Goal: Task Accomplishment & Management: Use online tool/utility

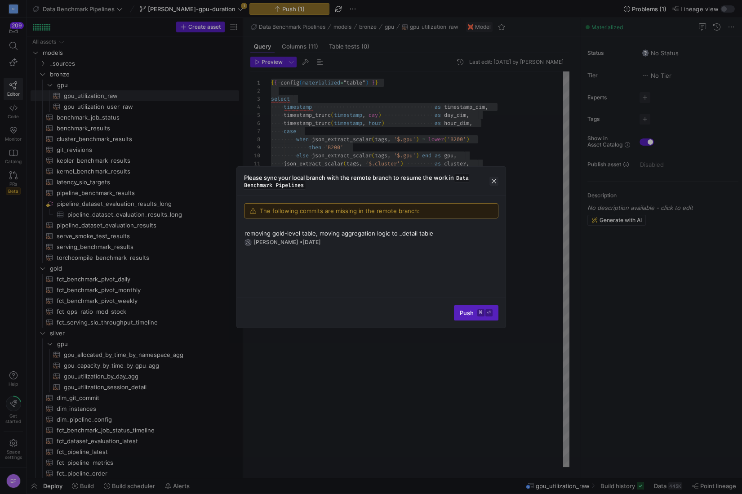
click at [494, 181] on span "button" at bounding box center [493, 181] width 9 height 9
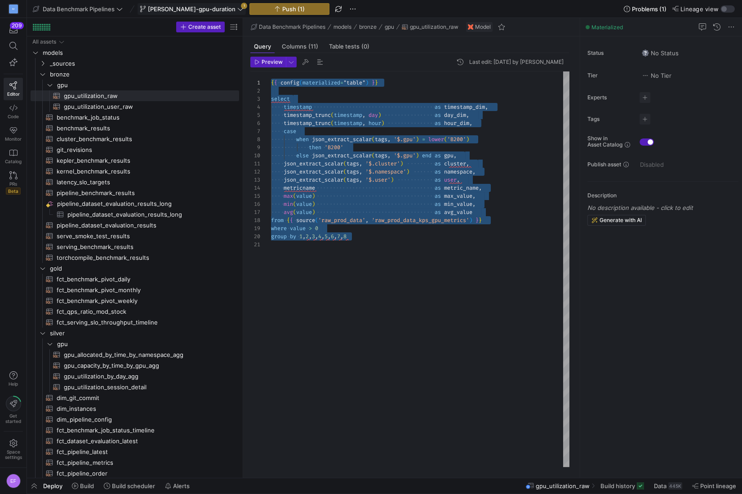
click at [196, 5] on span "[PERSON_NAME]-gpu-duration" at bounding box center [192, 8] width 88 height 7
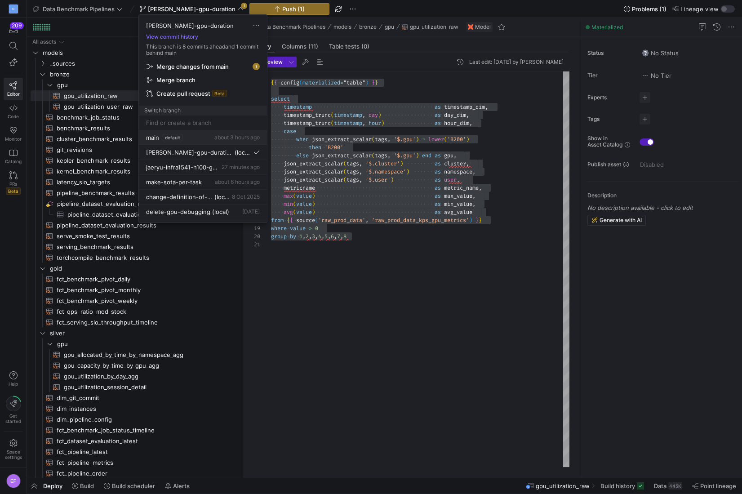
click at [167, 139] on span "default" at bounding box center [173, 137] width 20 height 7
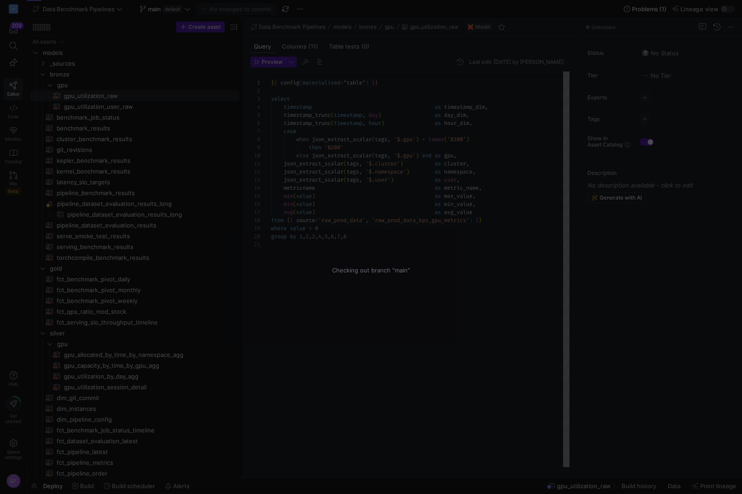
scroll to position [81, 0]
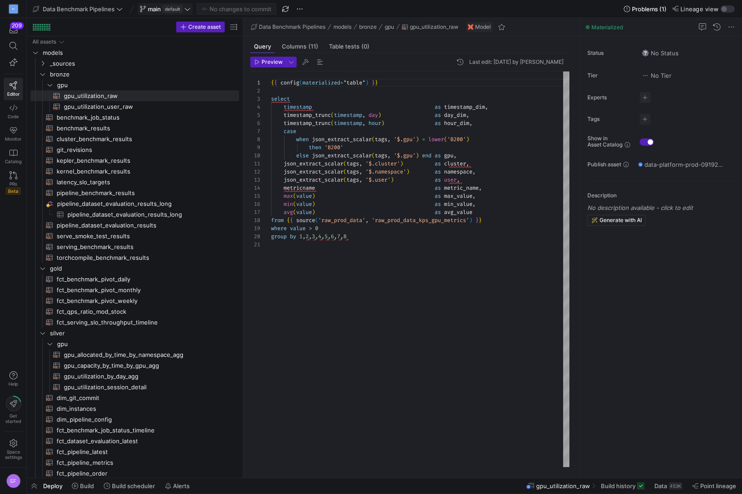
click at [186, 10] on icon at bounding box center [187, 9] width 6 height 6
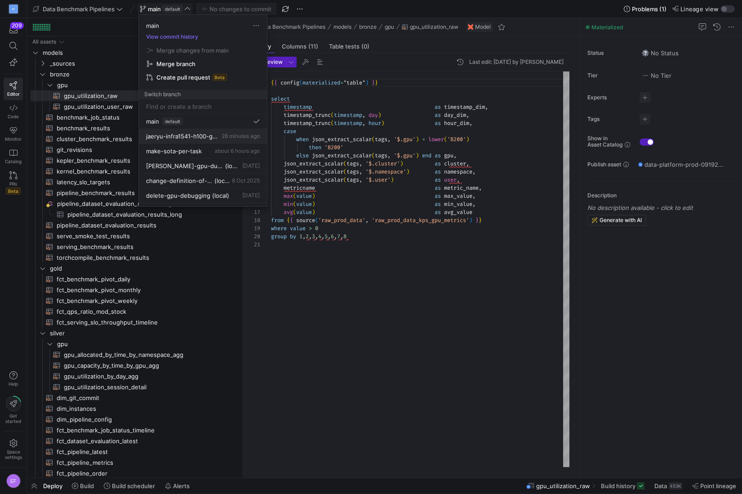
click at [195, 134] on span "jaeryu-infra1541-h100-gpu-explore" at bounding box center [183, 136] width 74 height 7
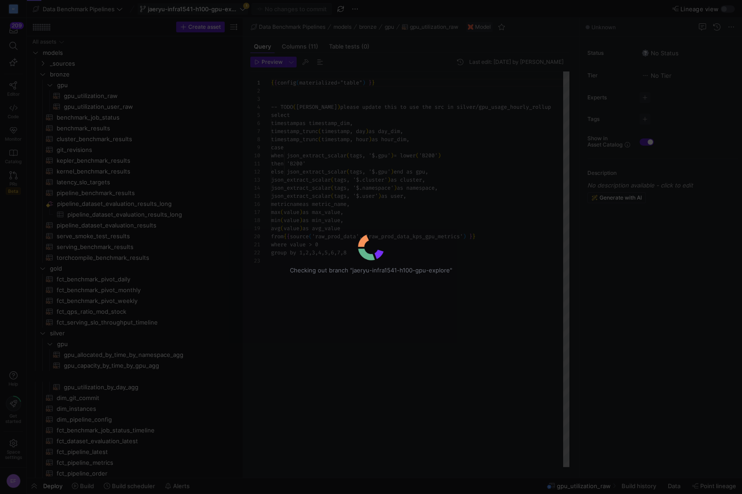
scroll to position [81, 0]
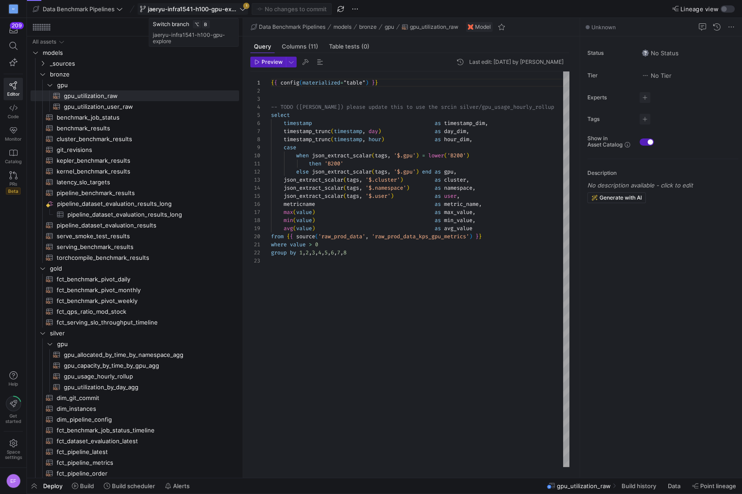
click at [244, 10] on icon at bounding box center [242, 9] width 6 height 6
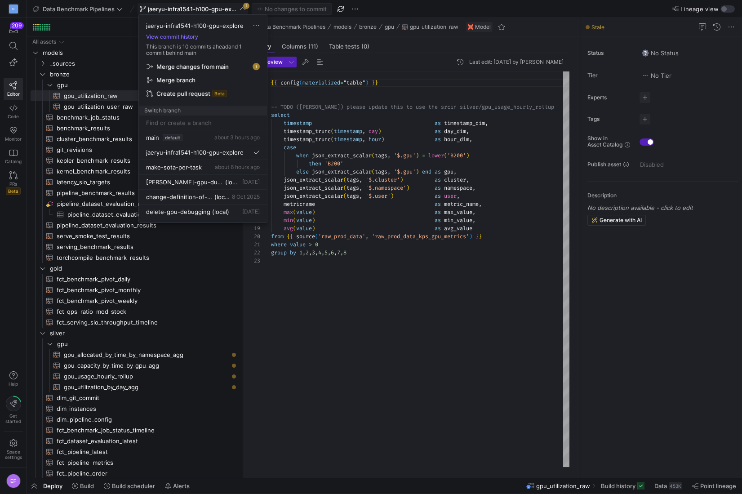
click at [229, 64] on span "Merge changes from main" at bounding box center [192, 66] width 72 height 7
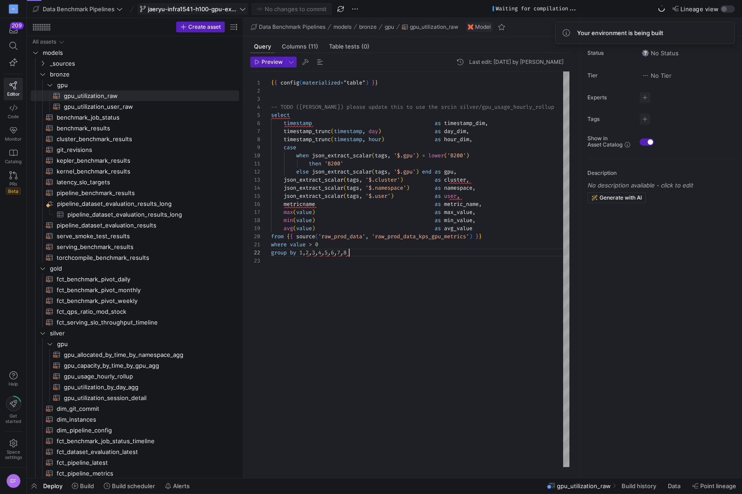
scroll to position [8, 77]
click at [368, 255] on div "{ { config ( materialized = "table" ) } } -- TODO (erica) please update this to…" at bounding box center [420, 268] width 298 height 395
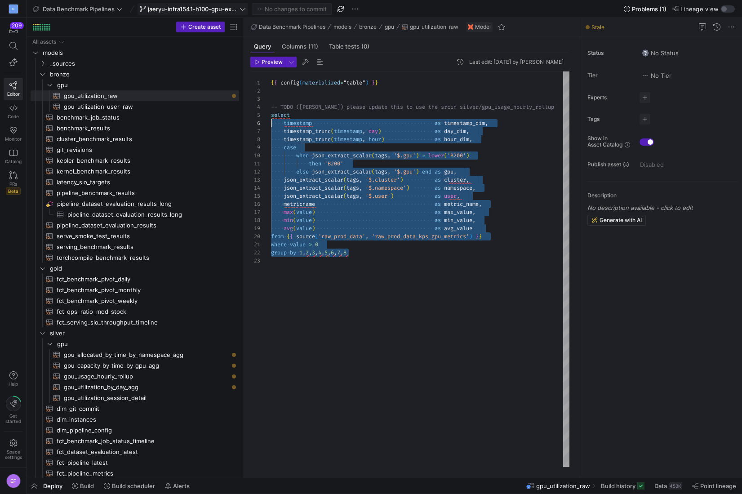
scroll to position [32, 0]
drag, startPoint x: 356, startPoint y: 255, endPoint x: 251, endPoint y: 113, distance: 177.0
click at [271, 113] on div "{ { config ( materialized = "table" ) } } -- TODO (erica) please update this to…" at bounding box center [420, 268] width 298 height 395
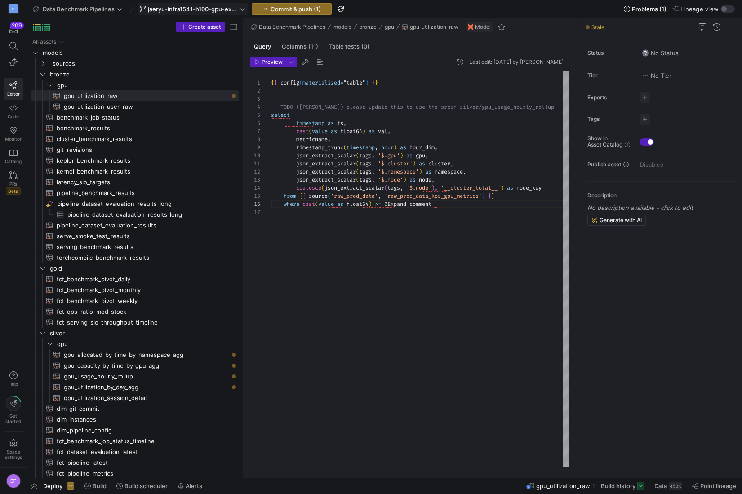
click at [271, 124] on div "{ { config ( materialized = "table" ) } } -- TODO (erica) please update this to…" at bounding box center [420, 268] width 298 height 395
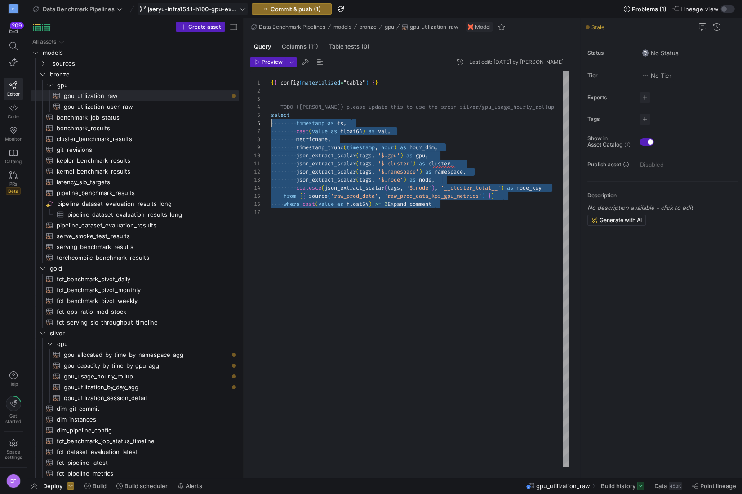
scroll to position [40, 0]
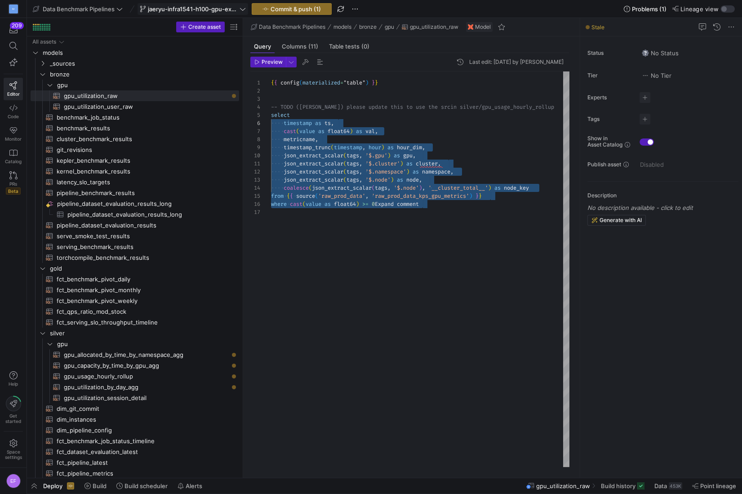
click at [390, 223] on div "{ { config ( materialized = "table" ) } } -- TODO (erica) please update this to…" at bounding box center [420, 268] width 298 height 395
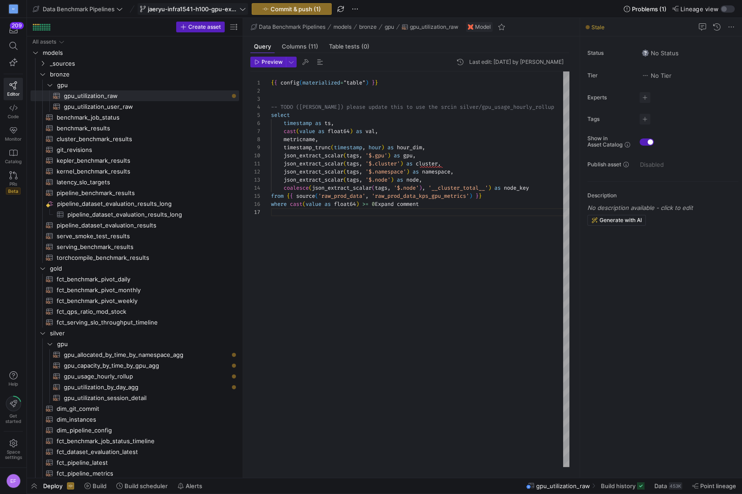
click at [323, 104] on div "{ { config ( materialized = "table" ) } } -- TODO (erica) please update this to…" at bounding box center [420, 268] width 298 height 395
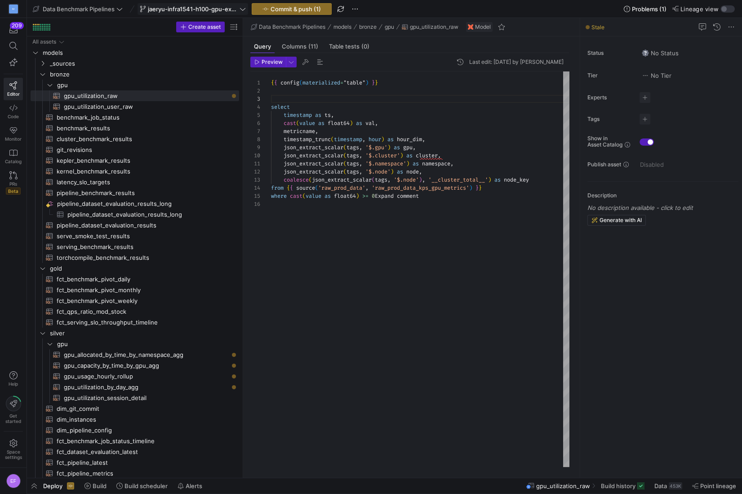
scroll to position [8, 0]
click at [371, 229] on div "{ { config ( materialized = "table" ) } } select timestamp as ts , cast ( value…" at bounding box center [420, 268] width 298 height 395
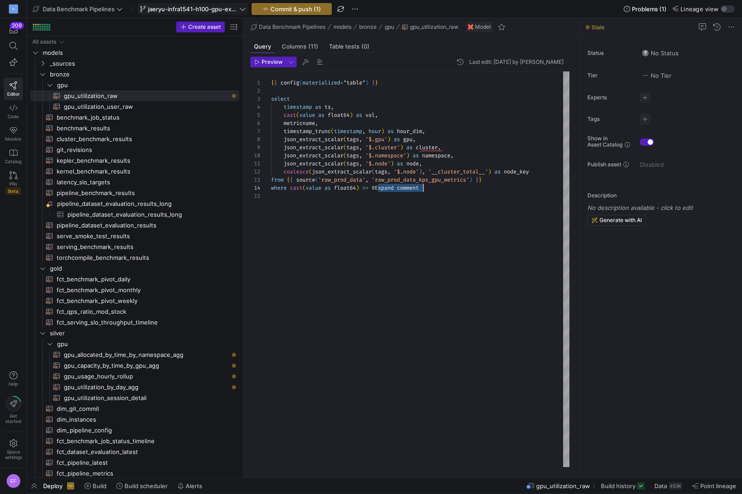
scroll to position [24, 0]
drag, startPoint x: 377, startPoint y: 186, endPoint x: 436, endPoint y: 193, distance: 58.8
click at [436, 193] on div "{ { config ( materialized = "table" ) } } select timestamp as ts , cast ( value…" at bounding box center [420, 268] width 298 height 395
click at [391, 218] on div "{ { config ( materialized = "table" ) } } select timestamp as ts , cast ( value…" at bounding box center [420, 268] width 298 height 395
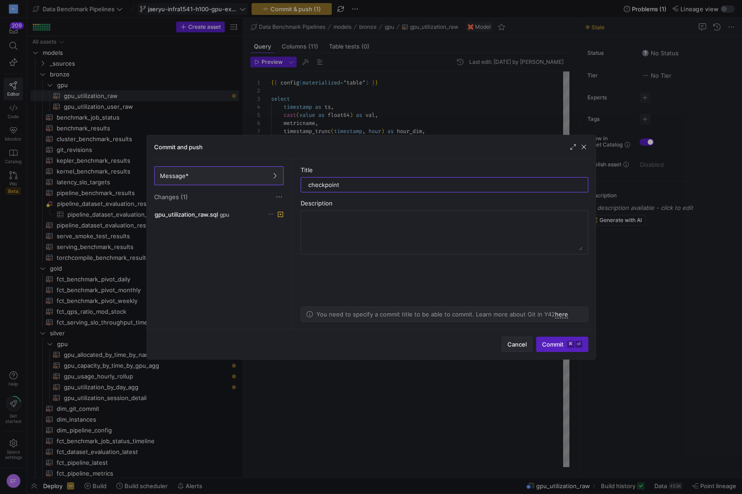
click at [517, 347] on span "Cancel" at bounding box center [516, 344] width 19 height 7
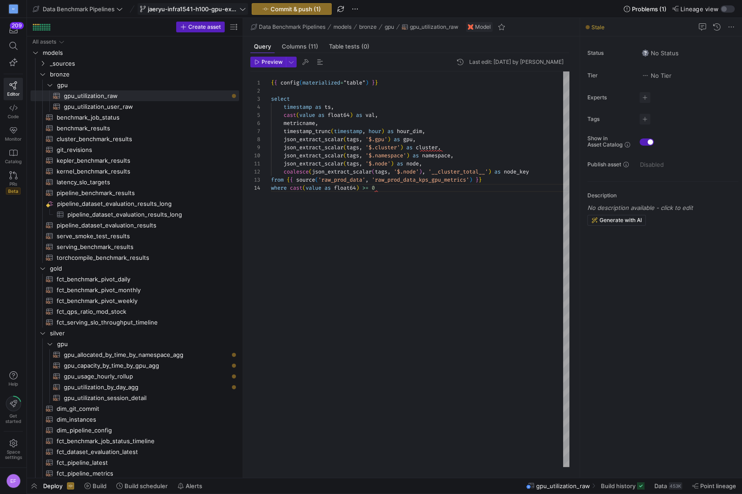
scroll to position [24, 106]
click at [399, 245] on div "{ { config ( materialized = "table" ) } } select timestamp as ts , cast ( value…" at bounding box center [420, 268] width 298 height 395
click at [133, 376] on span "gpu_usage_hourly_rollup​​​​​​​​​​" at bounding box center [146, 376] width 165 height 10
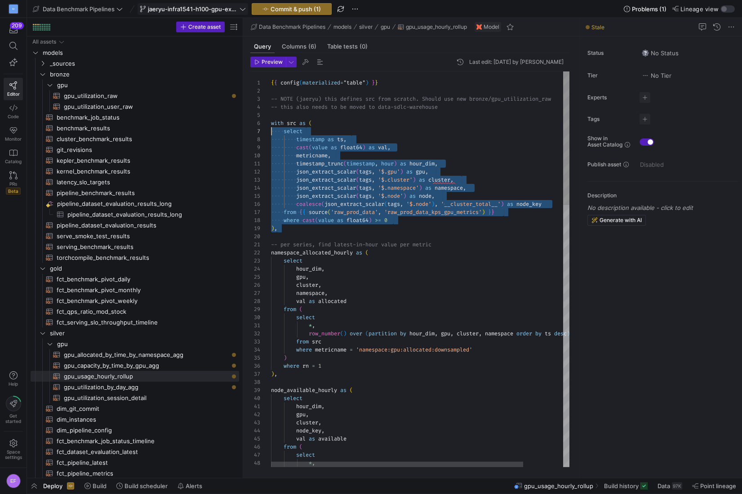
scroll to position [40, 0]
drag, startPoint x: 280, startPoint y: 230, endPoint x: 258, endPoint y: 125, distance: 107.5
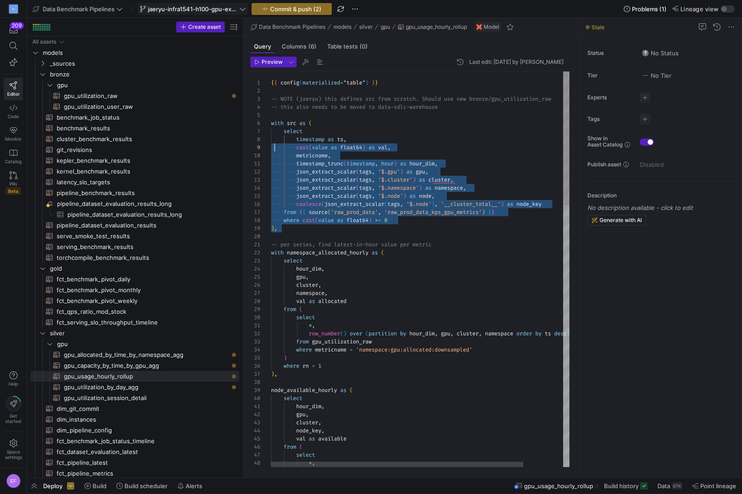
scroll to position [40, 0]
drag, startPoint x: 285, startPoint y: 229, endPoint x: 265, endPoint y: 120, distance: 110.9
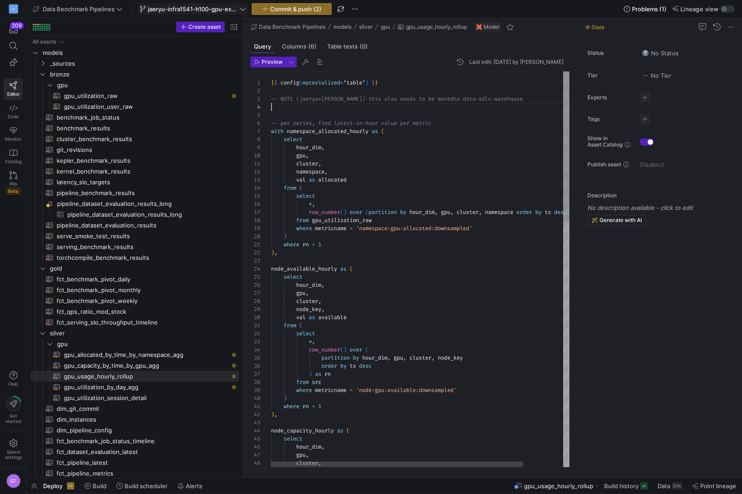
scroll to position [16, 235]
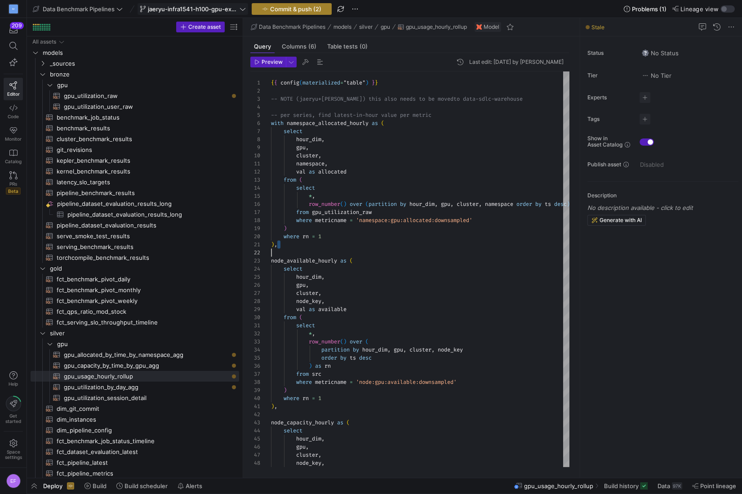
type textarea "), node_available_hourly as ( select hour_dim, gpu, cluster, node_key, val as a…"
click at [276, 9] on span "Commit & push (2)" at bounding box center [295, 8] width 51 height 7
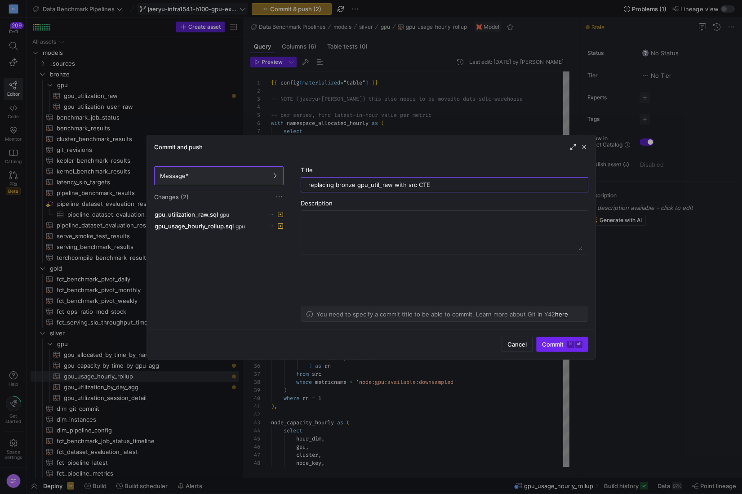
type input "replacing bronze gpu_util_raw with src CTE"
click at [551, 345] on span "Commit ⌘ ⏎" at bounding box center [562, 344] width 40 height 7
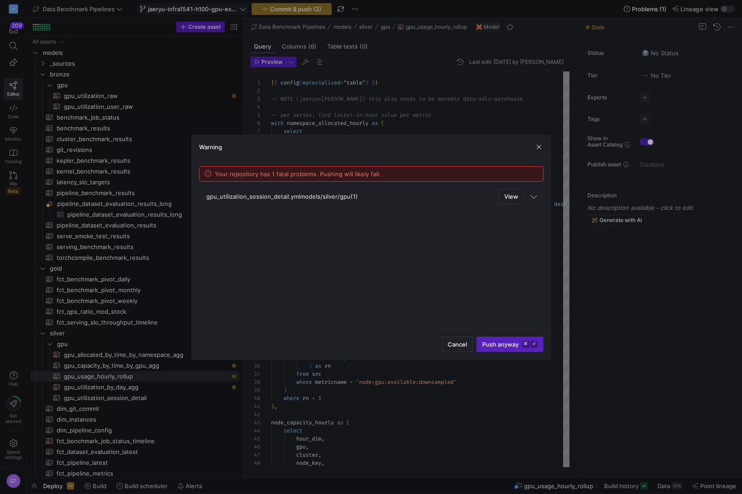
click at [534, 195] on span at bounding box center [533, 195] width 5 height 7
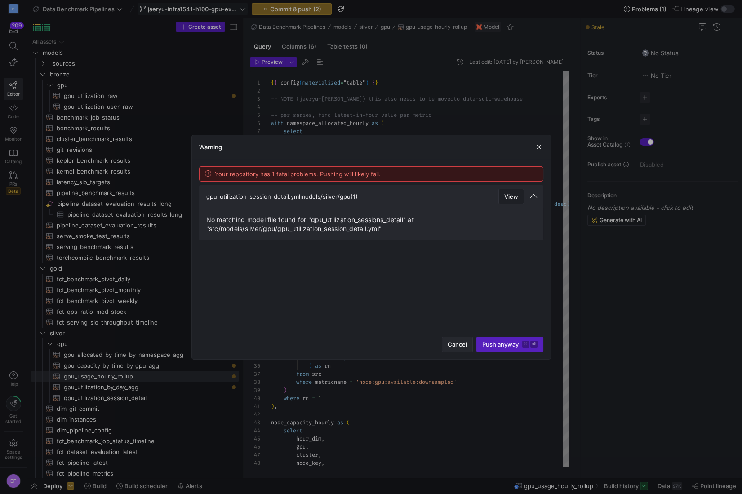
click at [462, 345] on span "Cancel" at bounding box center [456, 344] width 19 height 7
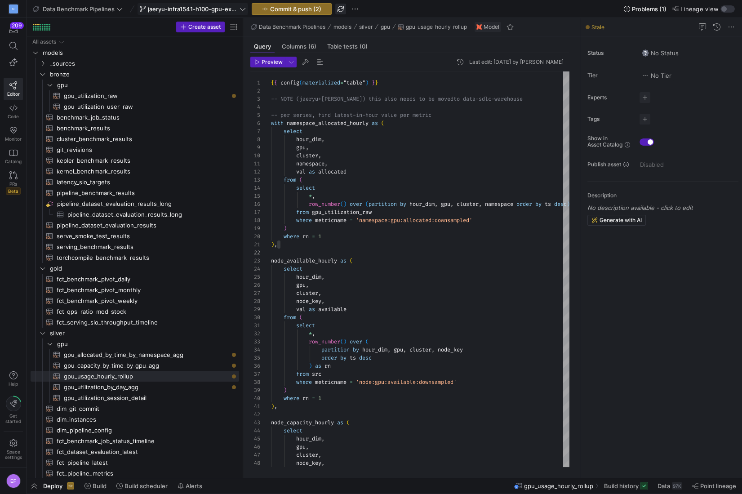
click at [340, 10] on span "button" at bounding box center [340, 9] width 11 height 11
click at [308, 8] on span "Commit & push (2)" at bounding box center [295, 8] width 51 height 7
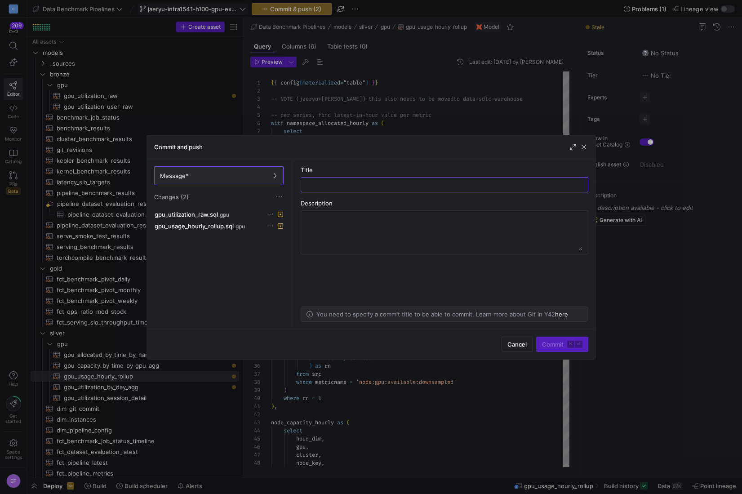
type input "a"
type input "changing gpu_utilization_raw to `src` CTE from silver job"
click at [555, 340] on span "submit" at bounding box center [561, 344] width 51 height 14
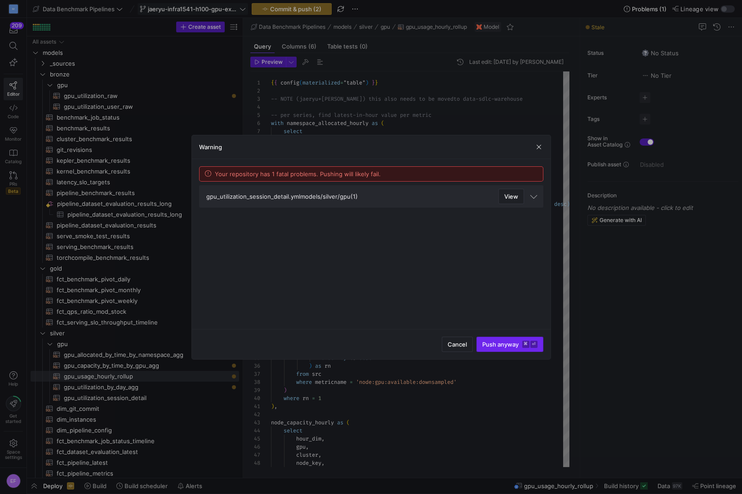
click at [495, 345] on span "Push anyway ⌘ ⏎" at bounding box center [509, 344] width 55 height 7
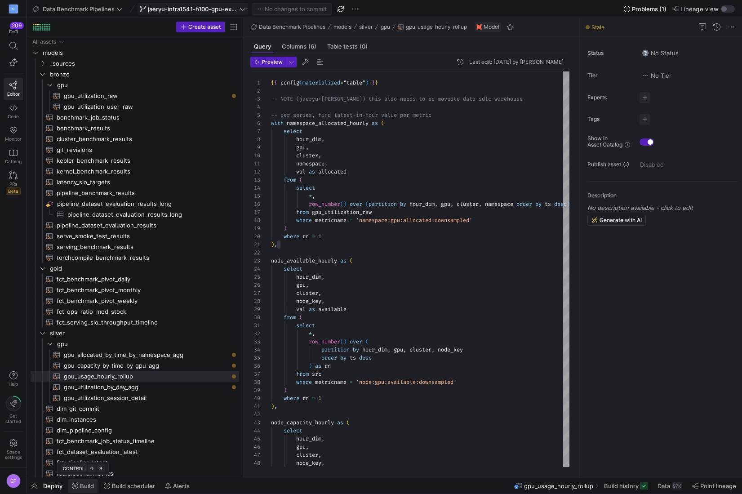
click at [75, 487] on icon at bounding box center [75, 485] width 6 height 6
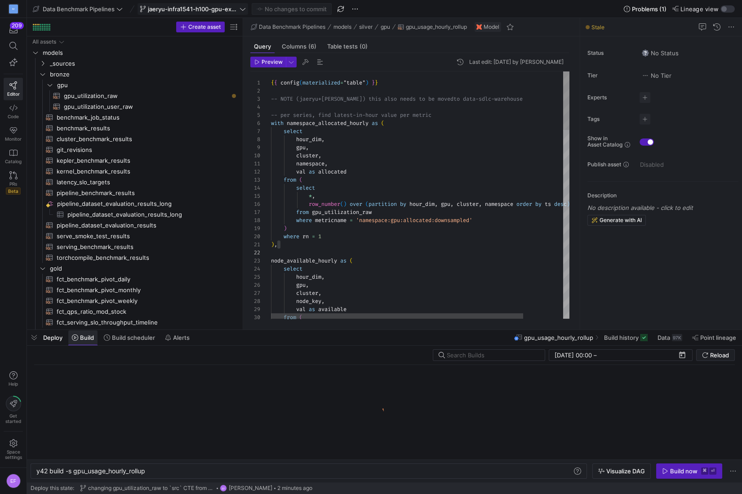
scroll to position [0, 109]
click at [74, 473] on div "y42 build -s gpu_usage_hourly_rollup" at bounding box center [304, 470] width 536 height 7
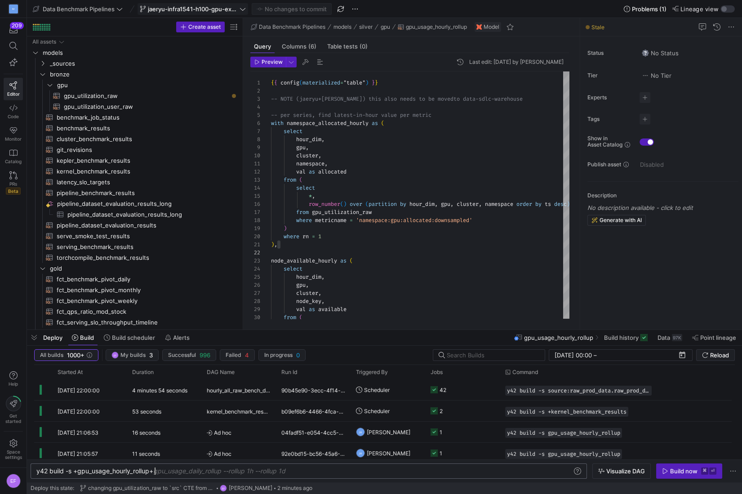
type textarea "y42 build -s +gpu_usage_hourly_rollup+"
click at [673, 462] on y42-orchestration-inline-build "y42 build -s +gpu_usage_hourly_rollup+ gpu_usage_daily_rollup --rollup 1h --rol…" at bounding box center [384, 470] width 715 height 23
click at [675, 473] on div "Build now" at bounding box center [683, 470] width 27 height 7
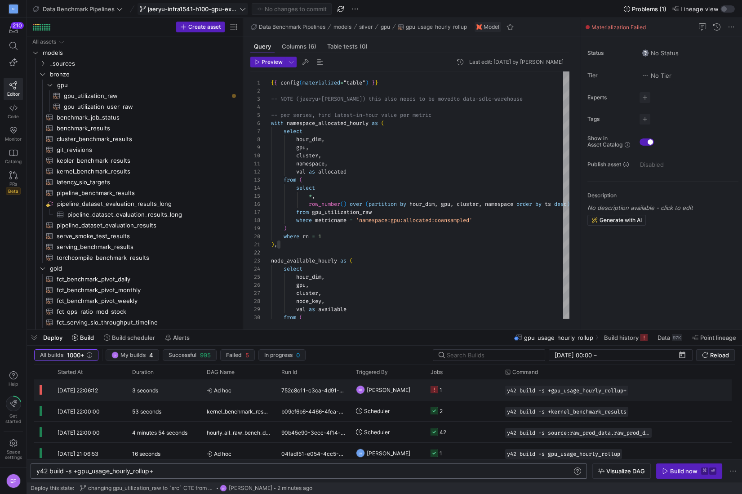
click at [465, 396] on y42-job-status-cell-renderer "1" at bounding box center [462, 390] width 64 height 20
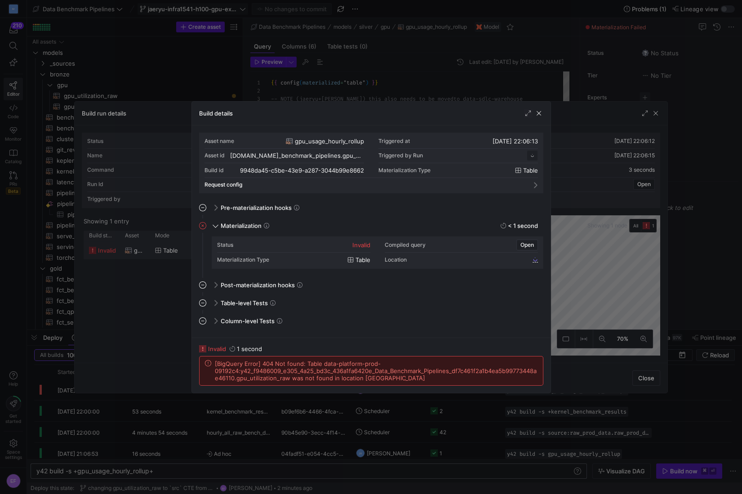
scroll to position [81, 0]
click at [540, 112] on span "button" at bounding box center [538, 113] width 9 height 9
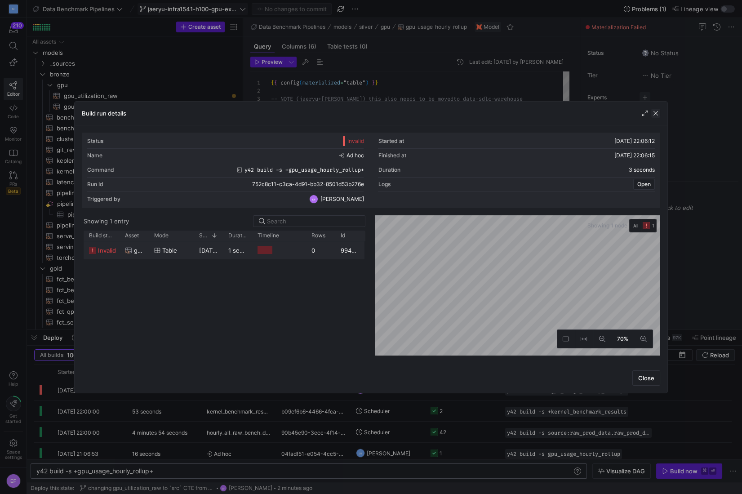
click at [659, 114] on span "button" at bounding box center [655, 113] width 9 height 9
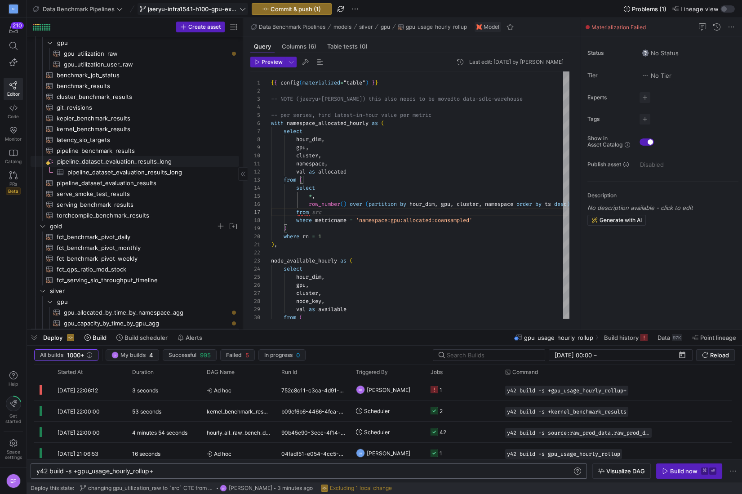
scroll to position [0, 0]
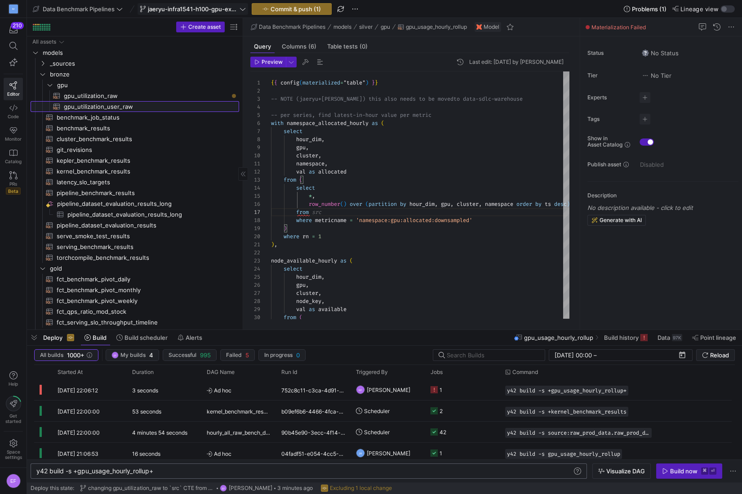
click at [133, 107] on span "gpu_utilization_user_raw​​​​​​​​​​" at bounding box center [146, 107] width 165 height 10
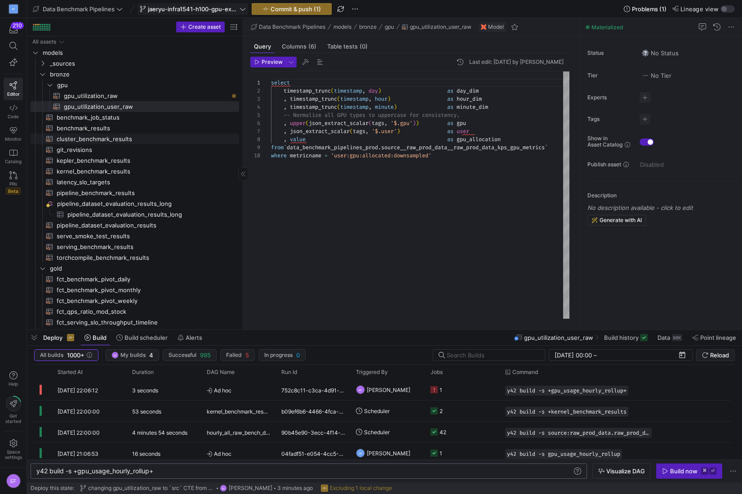
click at [117, 133] on link "cluster_benchmark_results​​​​​​​​​​" at bounding box center [135, 138] width 208 height 11
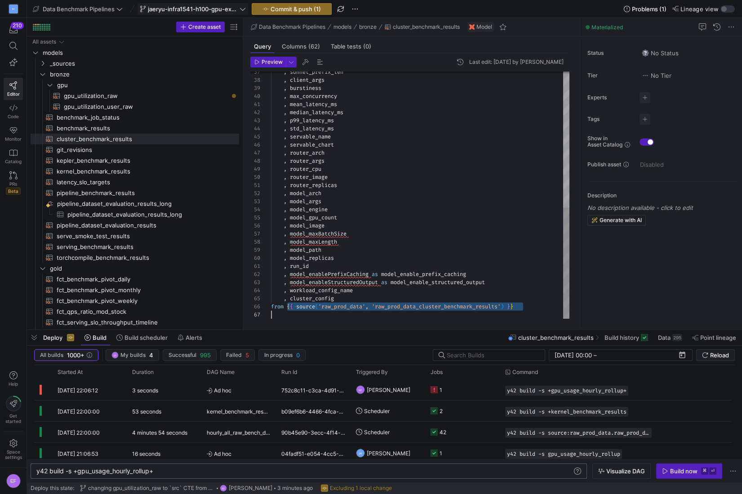
scroll to position [40, 248]
drag, startPoint x: 287, startPoint y: 305, endPoint x: 542, endPoint y: 308, distance: 255.6
click at [542, 308] on div ", sonnet_prefix_len , client_args , burstiness , max_concurrency , mean_latency…" at bounding box center [420, 44] width 298 height 549
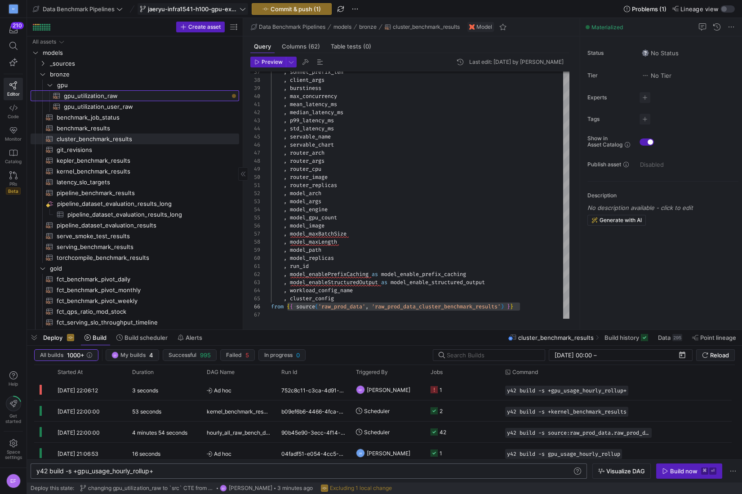
click at [93, 92] on span "gpu_utilization_raw​​​​​​​​​​" at bounding box center [146, 96] width 165 height 10
type textarea "{{ config(materialized="table") }} select timestamp as ts, cast(value as float6…"
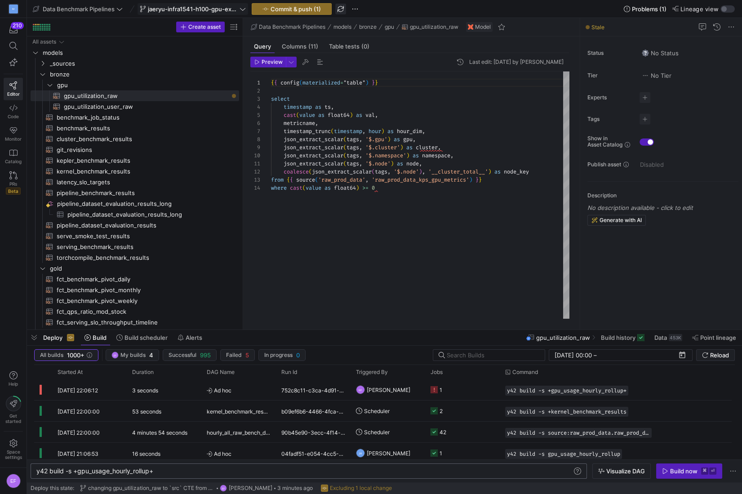
click at [343, 8] on span "button" at bounding box center [340, 9] width 11 height 11
click at [12, 109] on icon at bounding box center [13, 108] width 8 height 8
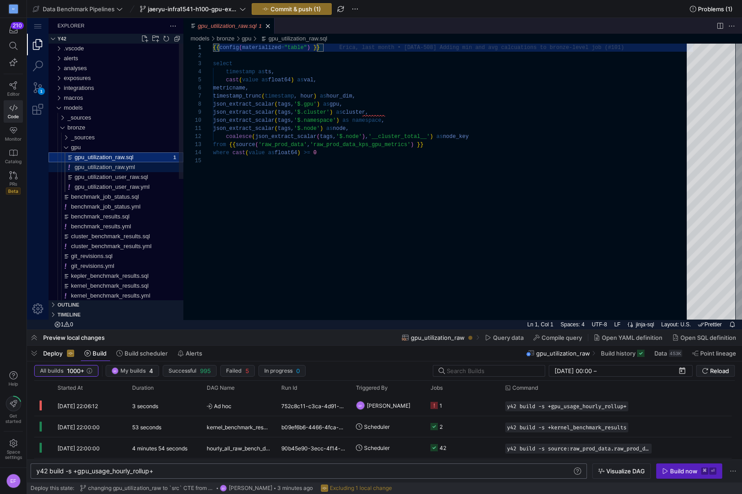
click at [140, 169] on div "gpu_utilization_raw.yml" at bounding box center [129, 167] width 109 height 10
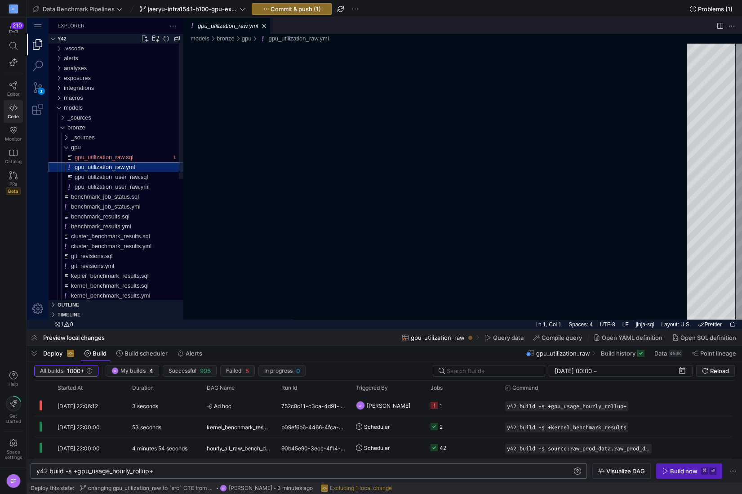
scroll to position [81, 0]
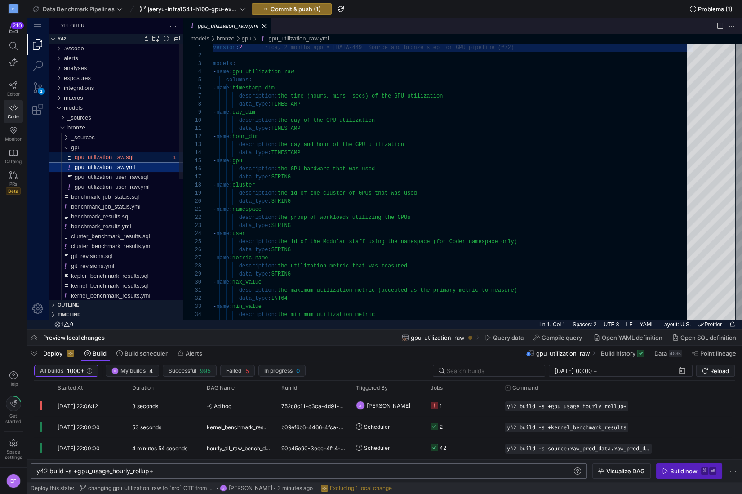
click at [133, 157] on span "gpu_utilization_raw.sql" at bounding box center [104, 157] width 59 height 7
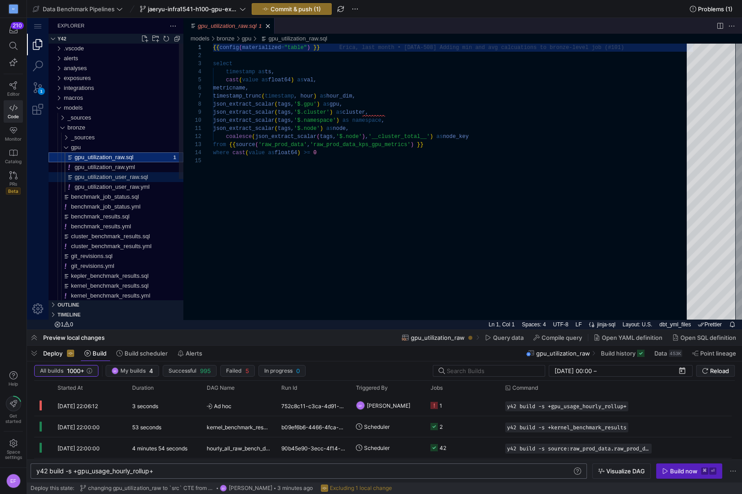
click at [138, 178] on span "gpu_utilization_user_raw.sql" at bounding box center [111, 176] width 73 height 7
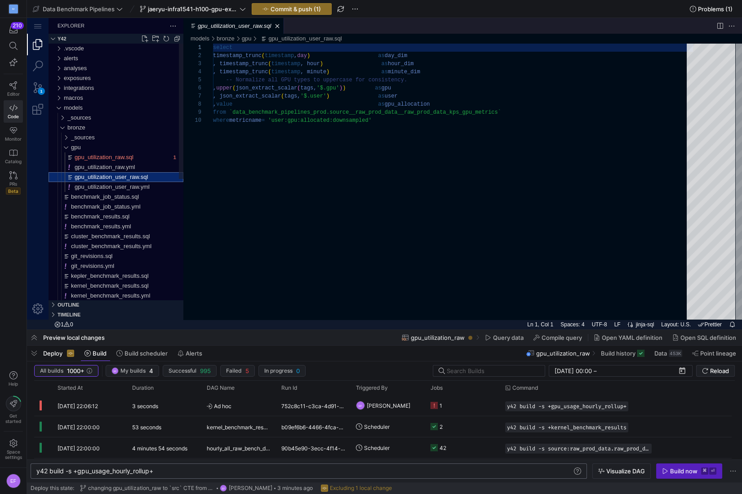
scroll to position [64, 0]
click at [130, 156] on span "gpu_utilization_raw.sql" at bounding box center [104, 157] width 59 height 7
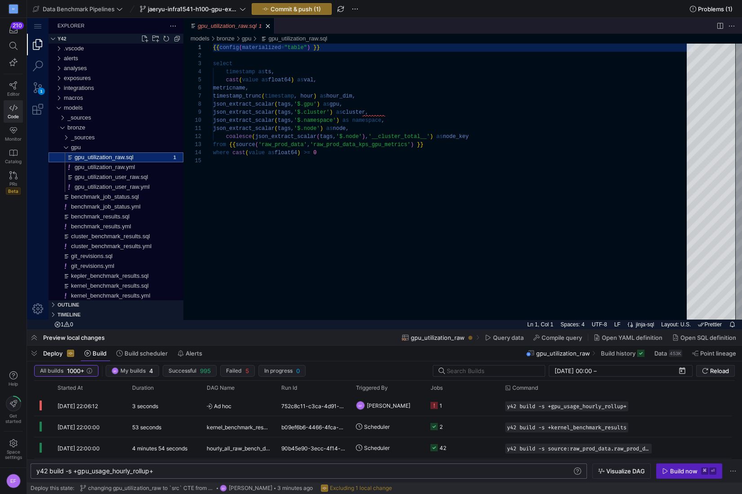
scroll to position [81, 0]
type textarea "json_extract_scalar(tags, '$.node') as node, coalesce(json_extract_scalar(tags,…"
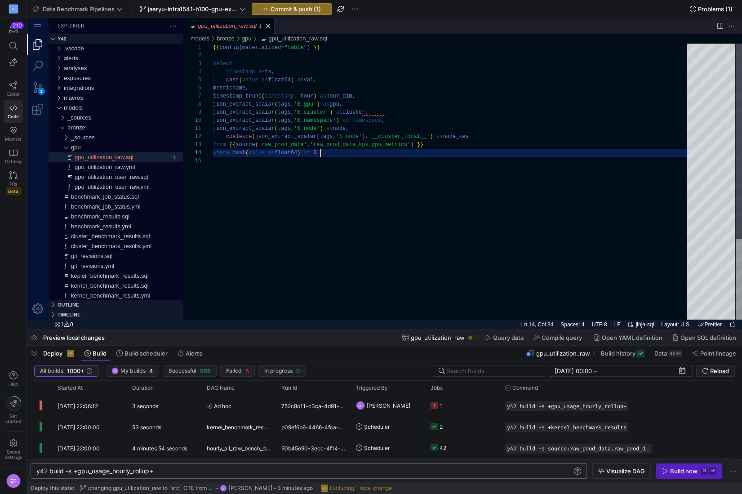
click at [337, 154] on div "{{ config ( materialized = "table" ) }} select timestamp as ts, cast ( value as…" at bounding box center [453, 238] width 480 height 389
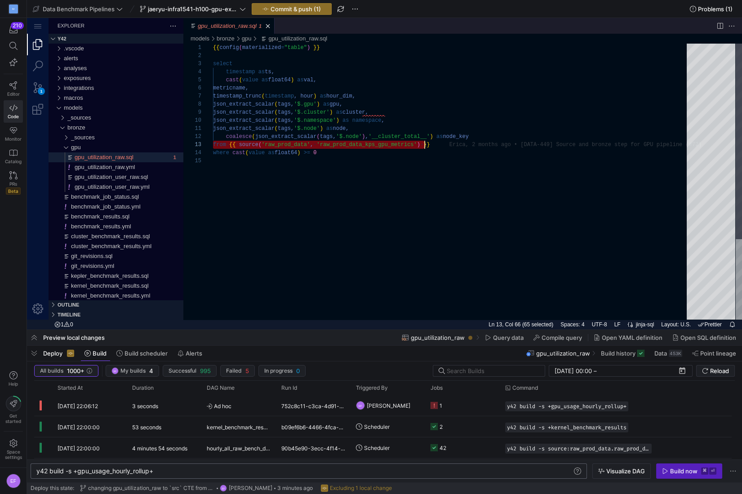
scroll to position [16, 217]
drag, startPoint x: 214, startPoint y: 145, endPoint x: 449, endPoint y: 145, distance: 234.9
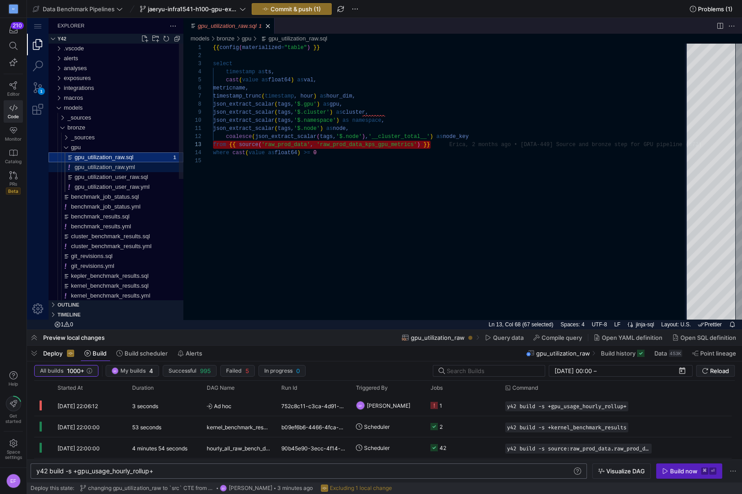
click at [129, 165] on span "gpu_utilization_raw.yml" at bounding box center [105, 167] width 60 height 7
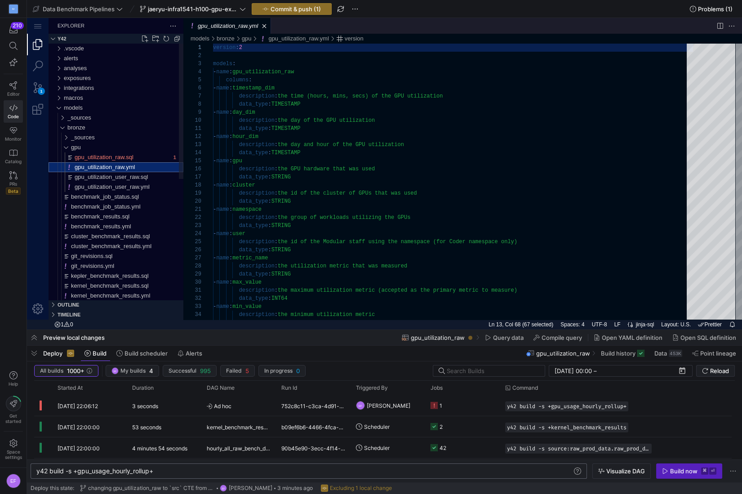
scroll to position [81, 0]
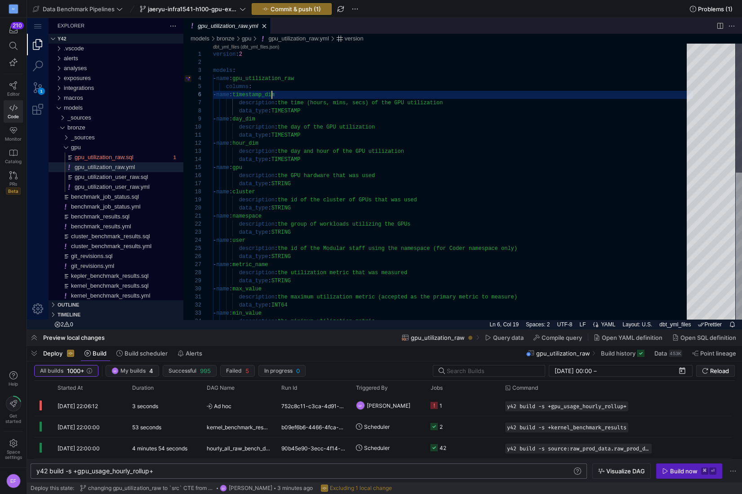
click at [273, 94] on div "version : 2 models : - name : gpu_utilization_raw columns : - name : timestamp_…" at bounding box center [453, 339] width 480 height 590
click at [270, 118] on div "version : 2 models : - name : gpu_utilization_raw columns : - name : ts_dim des…" at bounding box center [453, 339] width 480 height 590
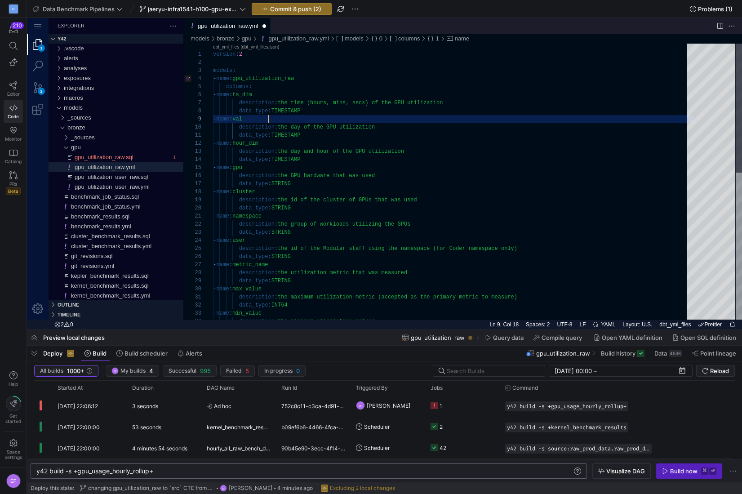
scroll to position [64, 55]
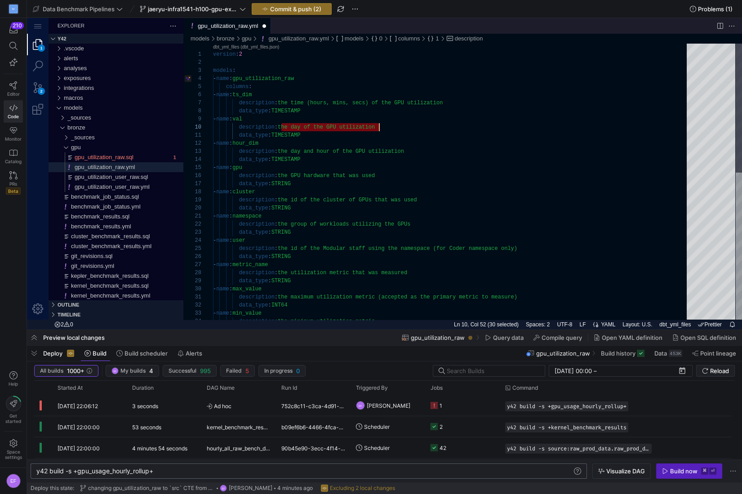
drag, startPoint x: 281, startPoint y: 128, endPoint x: 395, endPoint y: 127, distance: 113.7
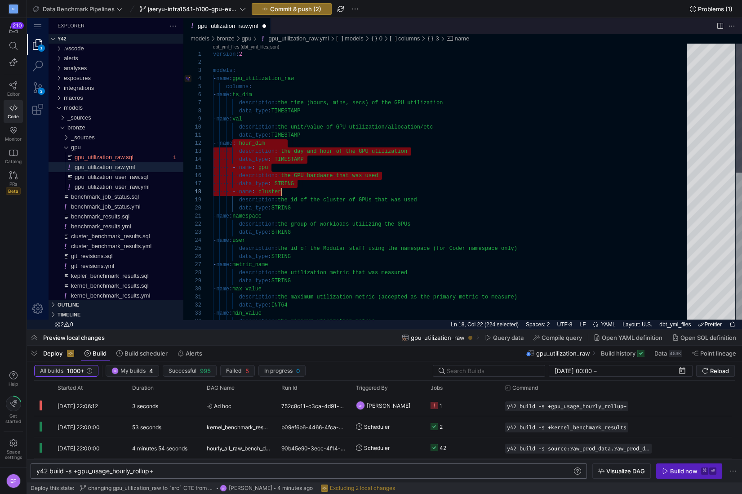
scroll to position [8, 81]
drag, startPoint x: 234, startPoint y: 143, endPoint x: 319, endPoint y: 205, distance: 105.6
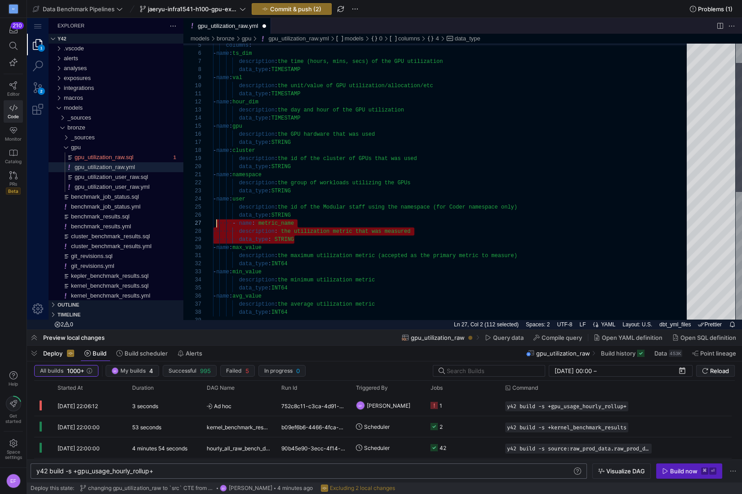
scroll to position [49, 0]
drag, startPoint x: 288, startPoint y: 239, endPoint x: 200, endPoint y: 223, distance: 88.7
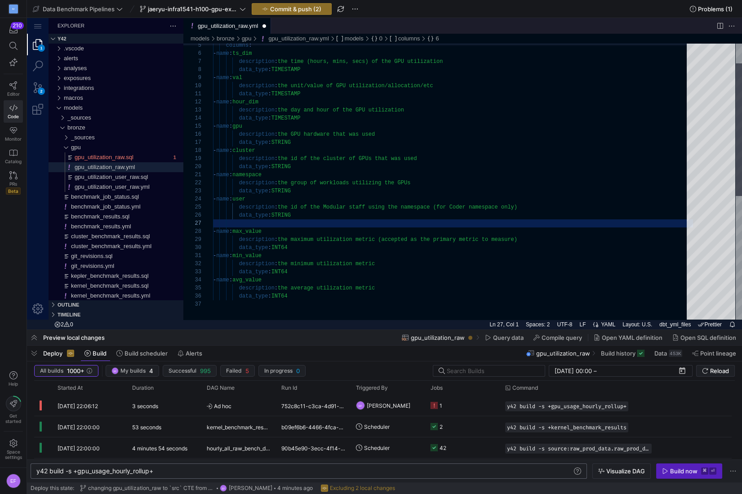
click at [319, 94] on div "columns : - name : ts_dim description : the time (hours, mins, secs) of the GPU…" at bounding box center [453, 289] width 480 height 574
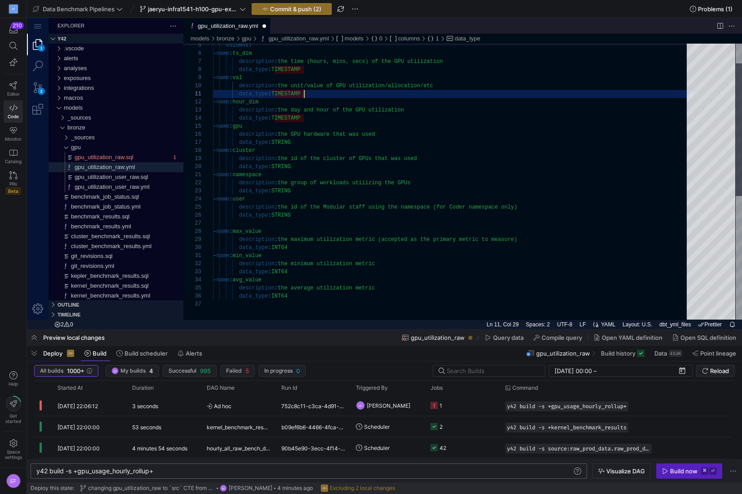
scroll to position [8, 26]
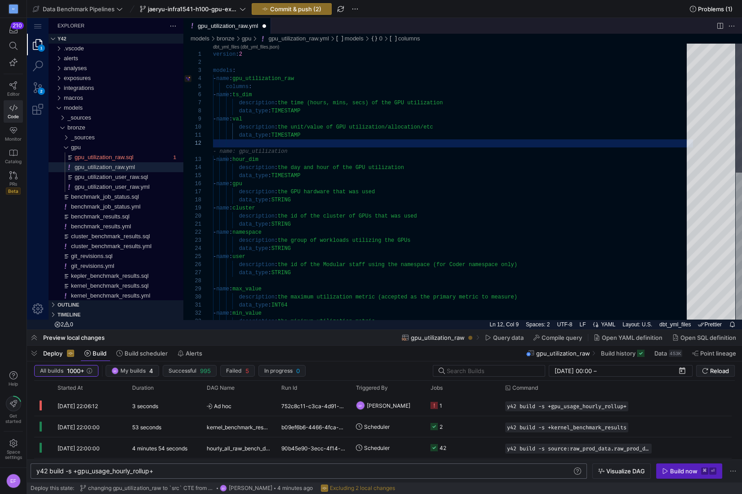
click at [290, 132] on div "columns : - name : ts_dim description : the time (hours, mins, secs) of the GPU…" at bounding box center [453, 339] width 480 height 590
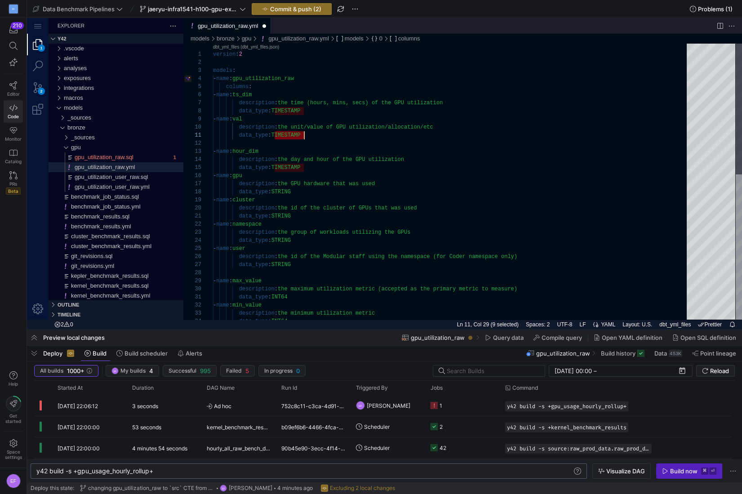
click at [290, 132] on div "columns : - name : ts_dim description : the time (hours, mins, secs) of the GPU…" at bounding box center [453, 335] width 480 height 582
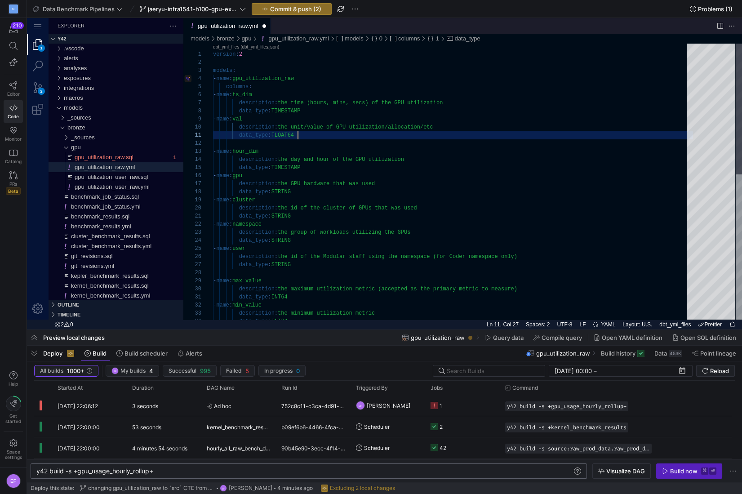
scroll to position [0, 84]
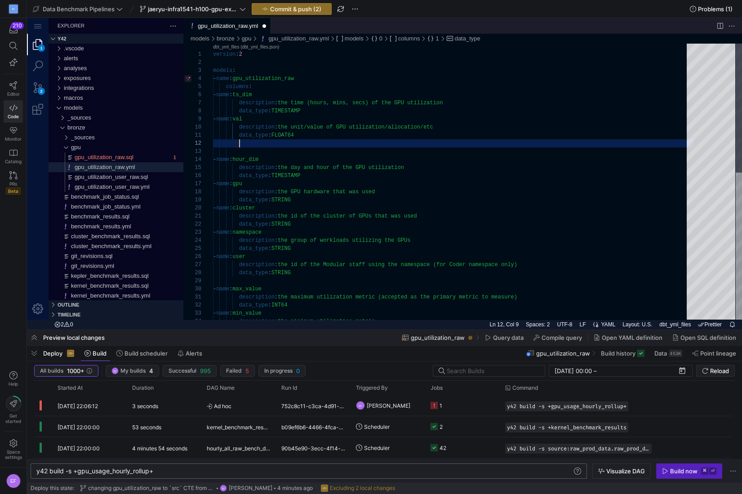
paste textarea "- name: metric_name description: the utilization metric that was measured data_…"
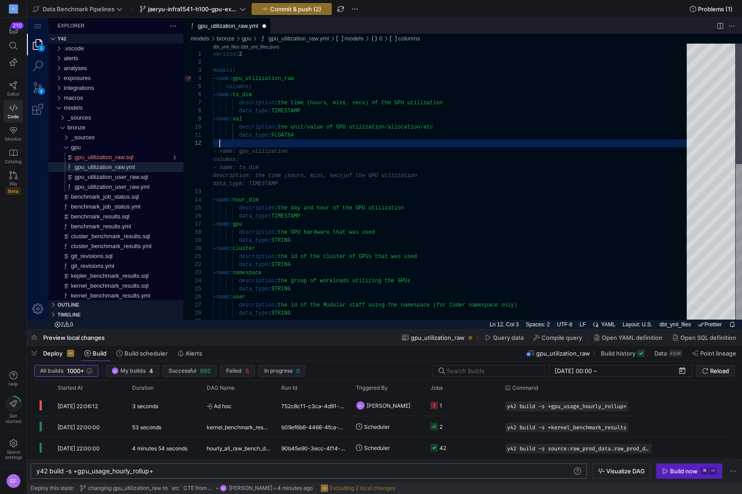
paste textarea "- name: metric_name description: the utilization metric that was measured data_…"
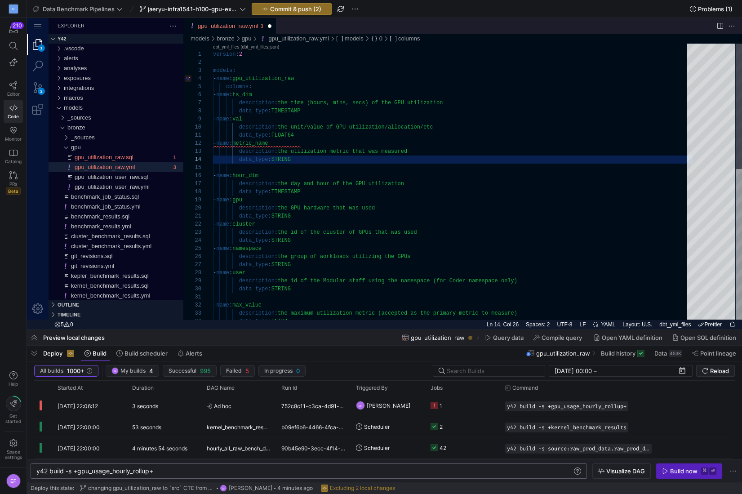
click at [239, 142] on div "columns : - name : ts_dim description : the time (hours, mins, secs) of the GPU…" at bounding box center [453, 347] width 480 height 606
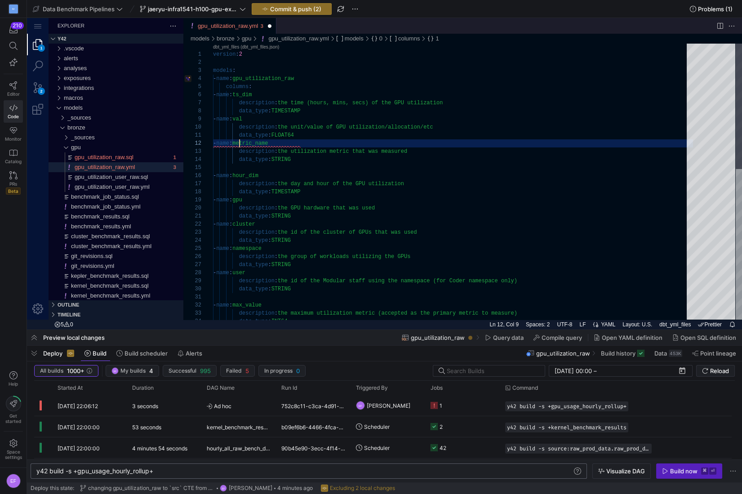
scroll to position [8, 19]
click at [281, 143] on div "columns : - name : ts_dim description : the time (hours, mins, secs) of the GPU…" at bounding box center [453, 347] width 480 height 606
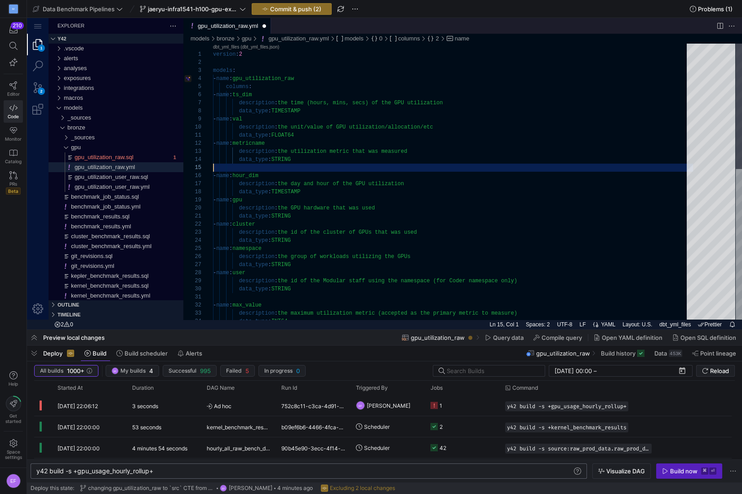
click at [282, 167] on div "columns : - name : ts_dim description : the time (hours, mins, secs) of the GPU…" at bounding box center [453, 347] width 480 height 606
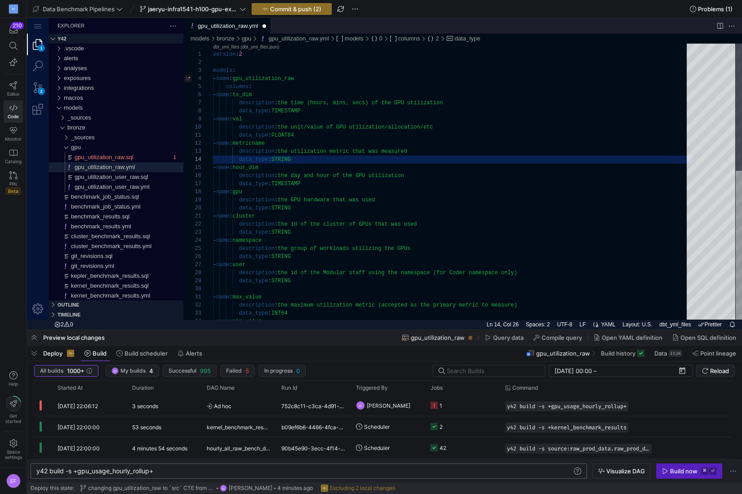
click at [272, 190] on div "columns : - name : ts_dim description : the time (hours, mins, secs) of the GPU…" at bounding box center [453, 343] width 480 height 598
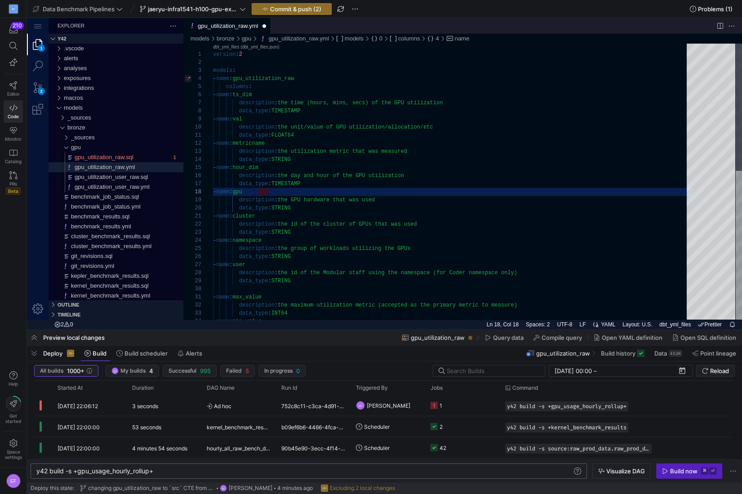
click at [295, 257] on div "columns : - name : ts_dim description : the time (hours, mins, secs) of the GPU…" at bounding box center [453, 343] width 480 height 598
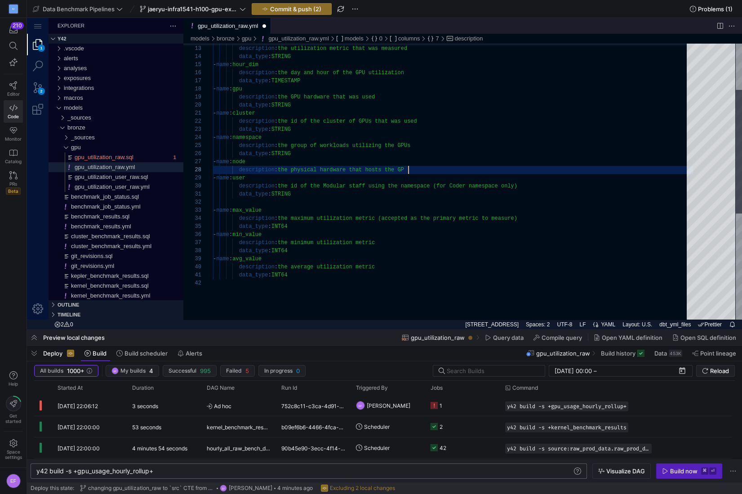
scroll to position [57, 198]
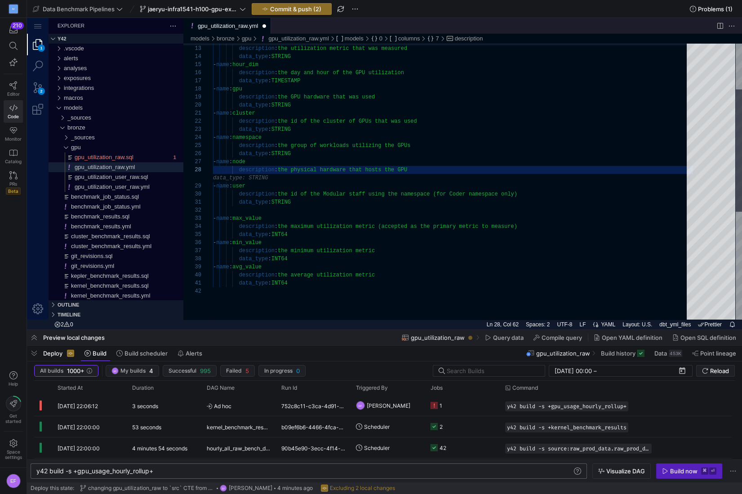
click at [312, 196] on div "- name : hour_dim description : the day and hour of the GPU utilization data_ty…" at bounding box center [453, 252] width 480 height 622
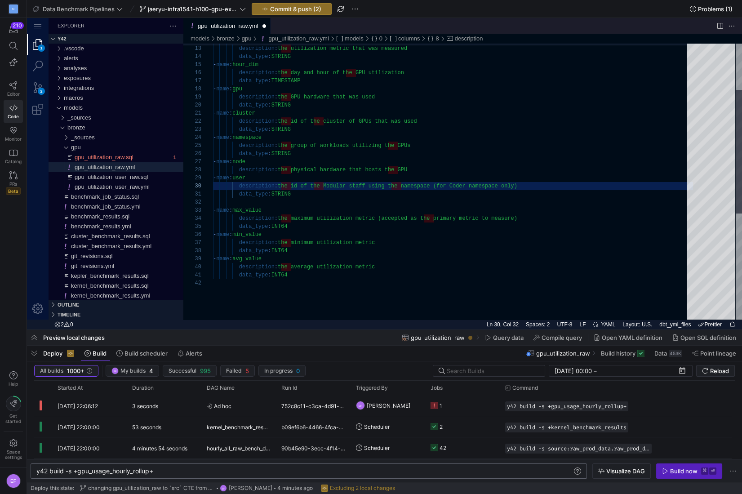
click at [424, 169] on div "- name : hour_dim description : the day and hour of the GPU utilization data_ty…" at bounding box center [453, 248] width 480 height 614
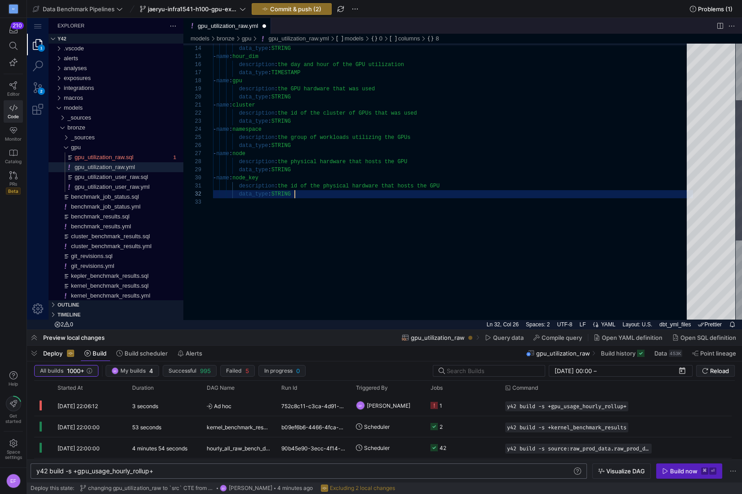
scroll to position [8, 81]
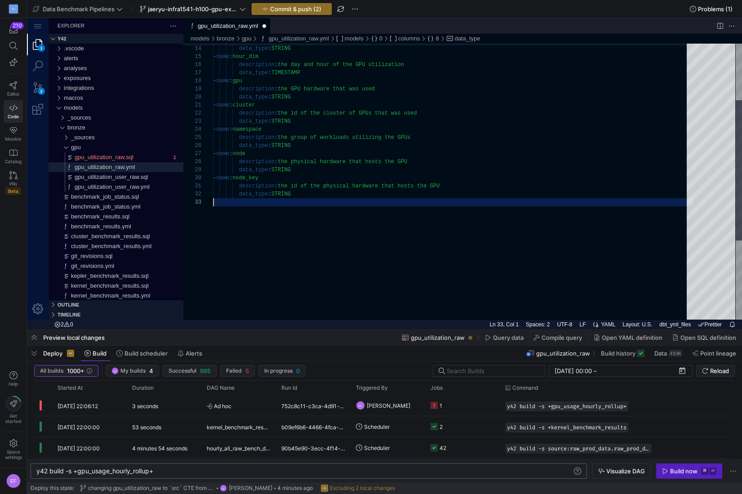
click at [394, 212] on div "- name : hour_dim description : the day and hour of the GPU utilization data_ty…" at bounding box center [453, 203] width 480 height 541
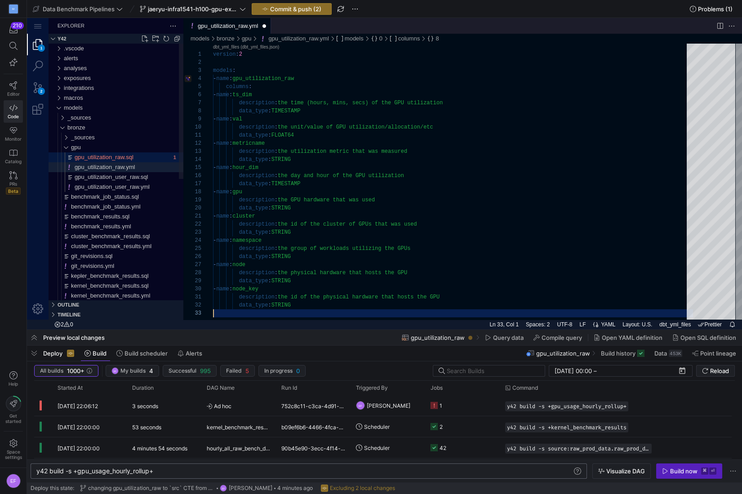
type textarea "description: the id of the physical hardware that hosts the GPU data_type: STRI…"
click at [150, 157] on div "gpu_utilization_raw.sql" at bounding box center [123, 157] width 96 height 10
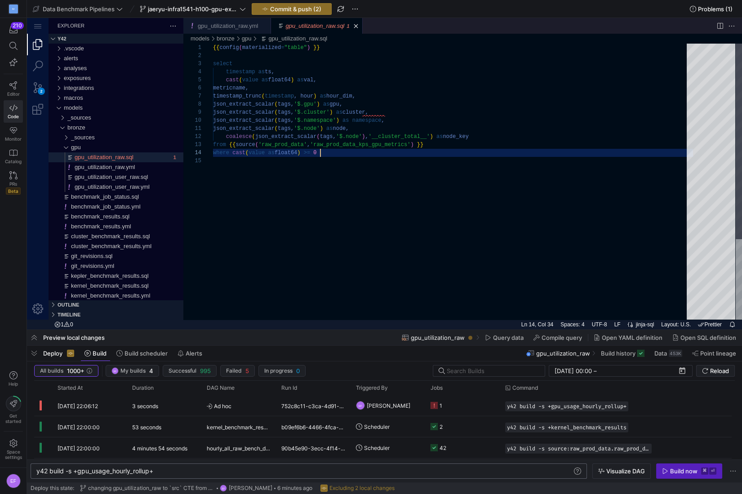
click at [343, 152] on div "{{ config ( materialized = "table" ) }} select timestamp as ts, cast ( value as…" at bounding box center [453, 238] width 480 height 389
click at [296, 9] on span "Commit & push (2)" at bounding box center [295, 8] width 51 height 7
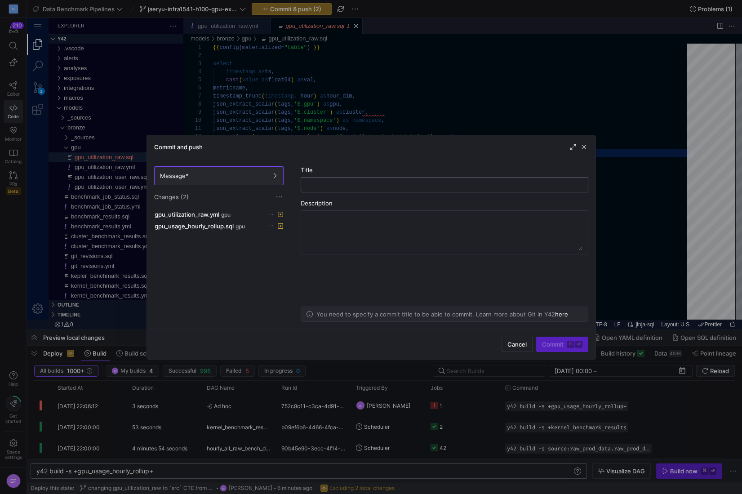
click at [323, 183] on input "text" at bounding box center [444, 184] width 272 height 7
type input "updating yml docs"
click at [554, 341] on span "Commit ⌘ ⏎" at bounding box center [562, 344] width 40 height 7
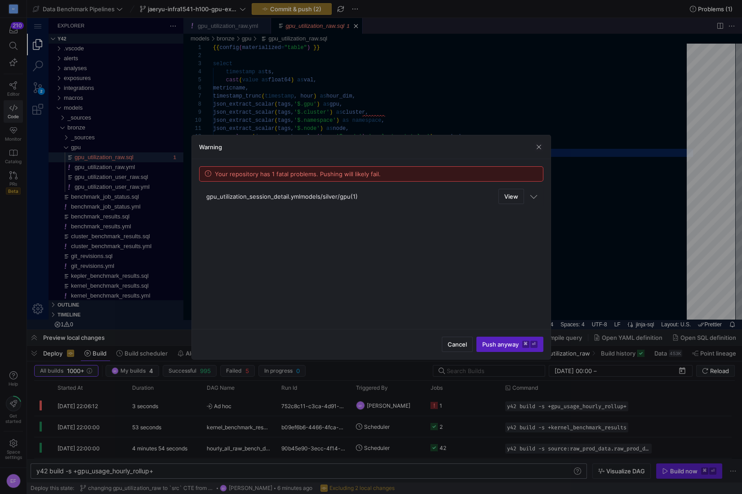
click at [532, 198] on span at bounding box center [533, 195] width 5 height 7
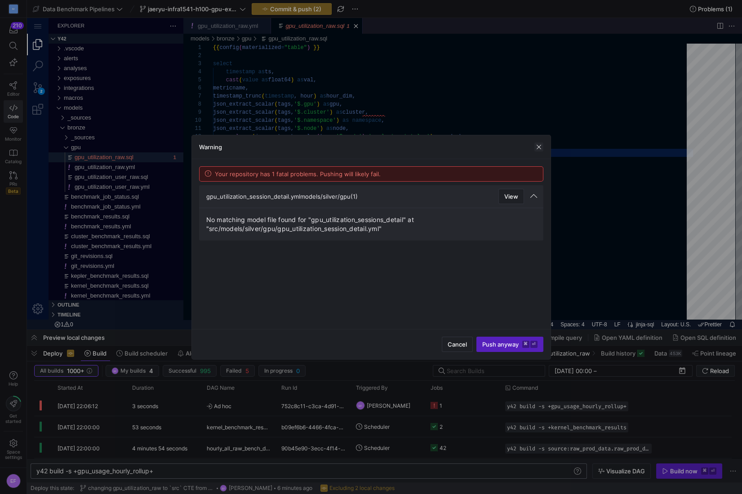
click at [540, 144] on span "button" at bounding box center [538, 146] width 9 height 9
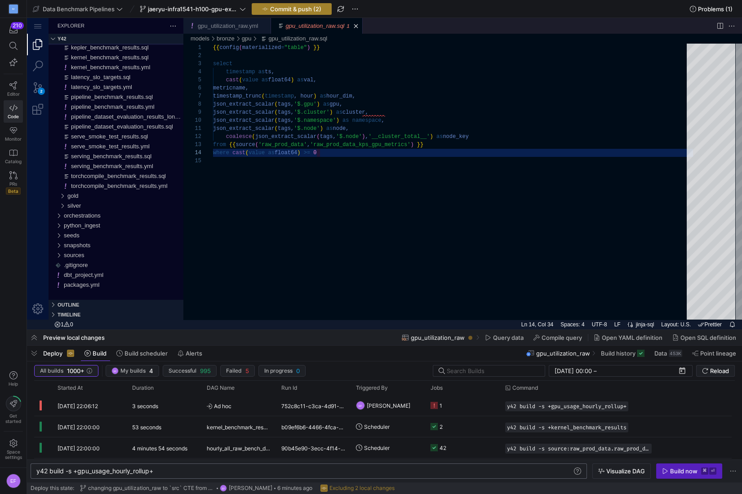
click at [276, 10] on span "Commit & push (2)" at bounding box center [295, 8] width 51 height 7
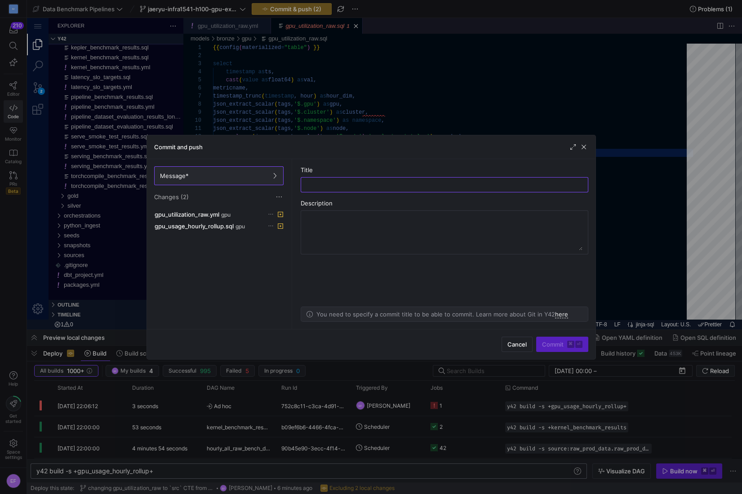
type input "a"
type input "updating docs"
click at [543, 344] on span "Commit ⌘ ⏎" at bounding box center [562, 344] width 40 height 7
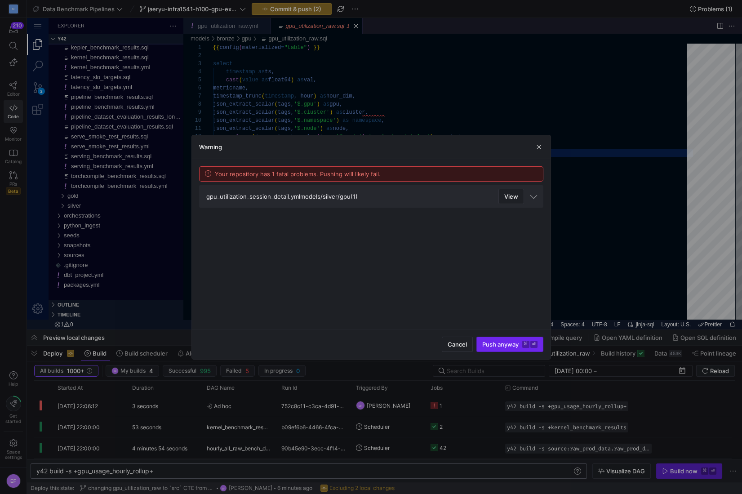
click at [499, 341] on span "Push anyway ⌘ ⏎" at bounding box center [509, 344] width 55 height 7
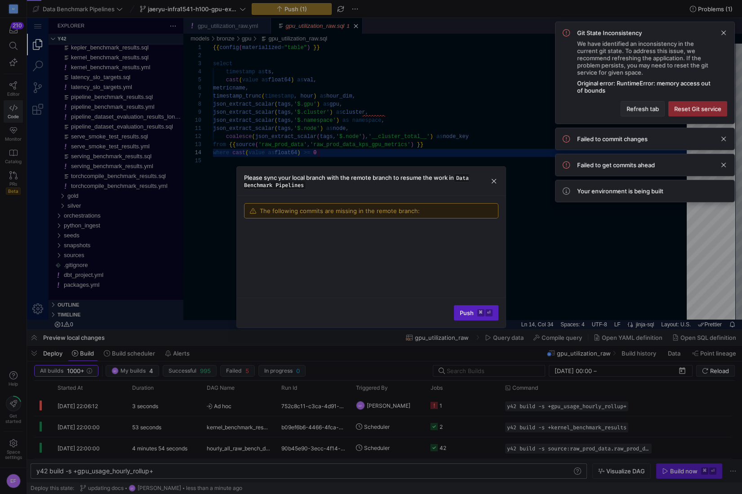
click at [653, 107] on span "Refresh tab" at bounding box center [642, 108] width 32 height 7
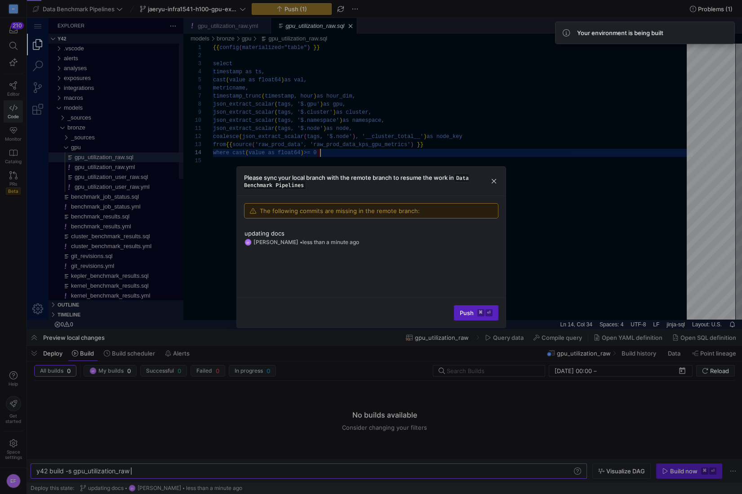
scroll to position [24, 107]
click at [464, 317] on span "submit" at bounding box center [476, 312] width 44 height 14
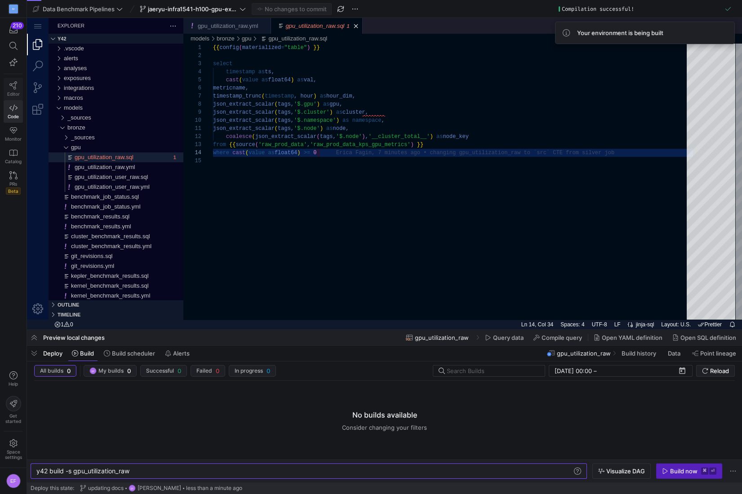
click at [12, 93] on span "Editor" at bounding box center [13, 93] width 13 height 5
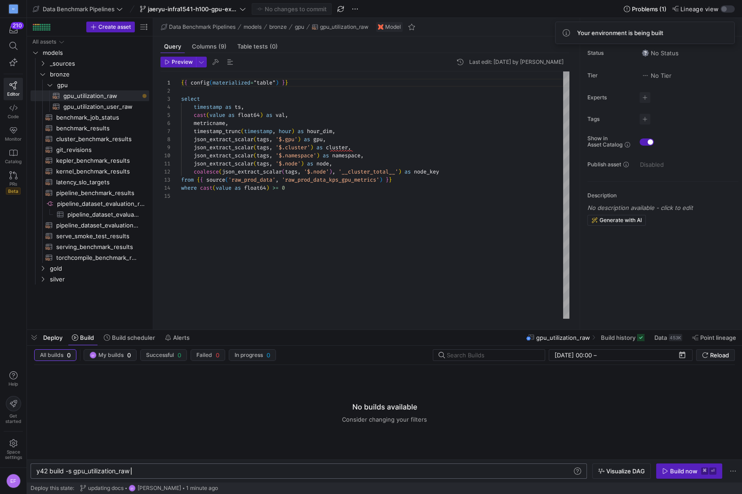
scroll to position [0, 37]
click at [74, 472] on div "y42 build -s gpu_utilization_raw" at bounding box center [304, 470] width 536 height 7
click at [93, 473] on div "y42 build -s gpu_utilization_raw" at bounding box center [304, 470] width 536 height 7
click at [75, 472] on div "y42 build -s gpu_utilization_raw" at bounding box center [304, 470] width 536 height 7
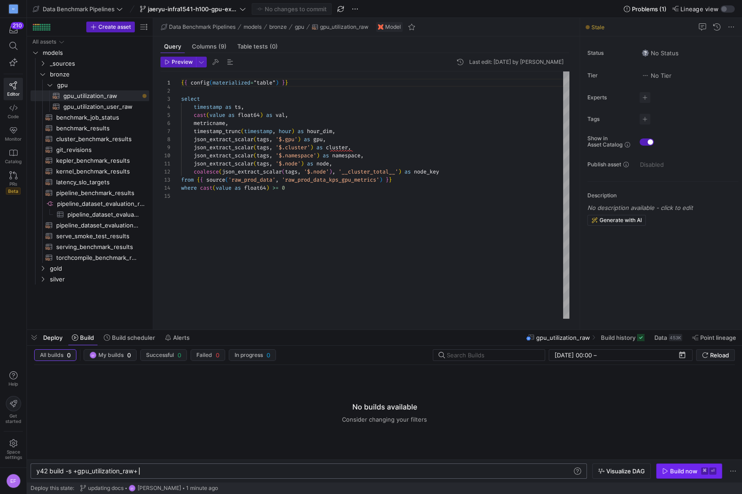
type textarea "y42 build -s +gpu_utilization_raw+"
click at [680, 465] on span "button" at bounding box center [688, 471] width 65 height 14
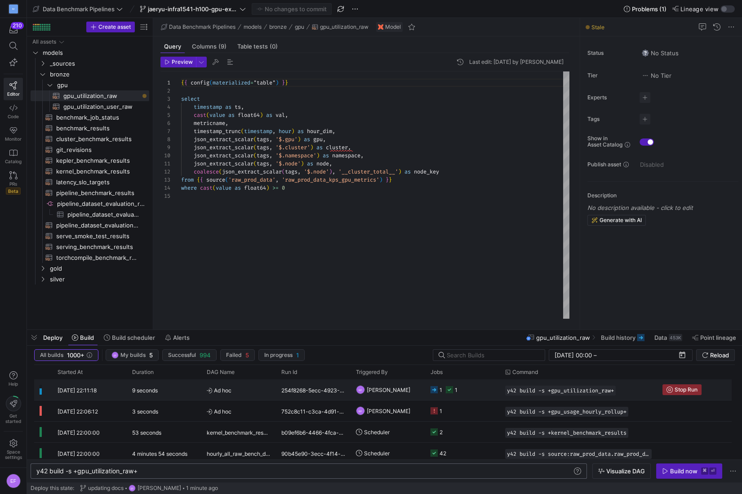
click at [495, 391] on div "1 1" at bounding box center [462, 389] width 75 height 21
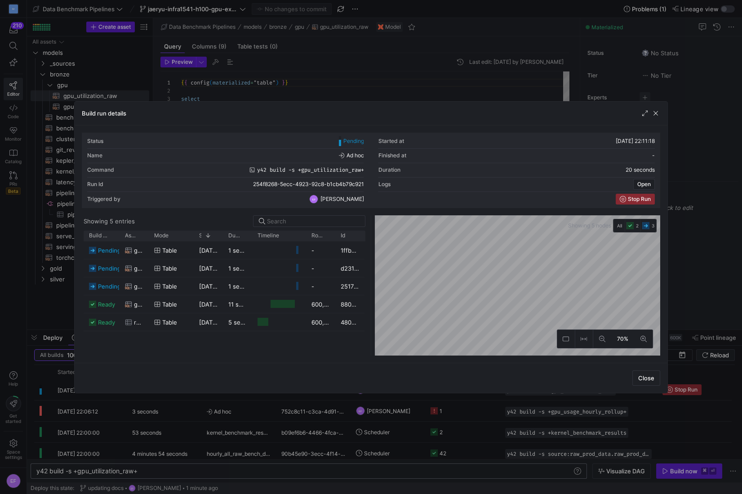
click at [364, 336] on as-split "Showing 5 entries Drag here to set row groups Drag here to set column labels Bu…" at bounding box center [371, 285] width 578 height 140
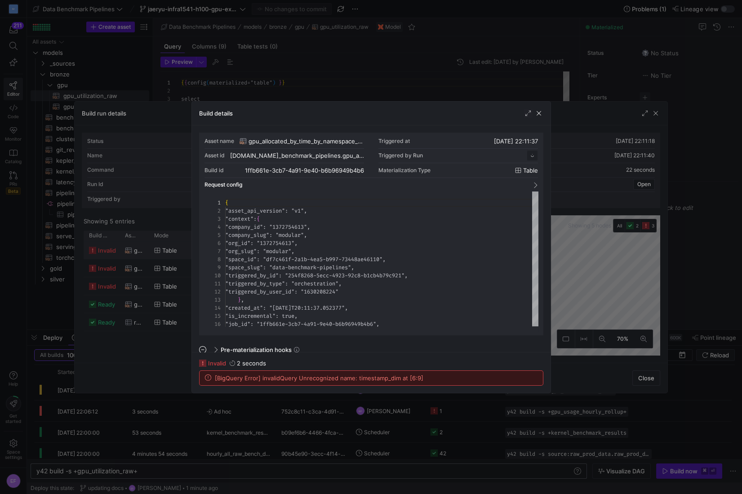
scroll to position [81, 0]
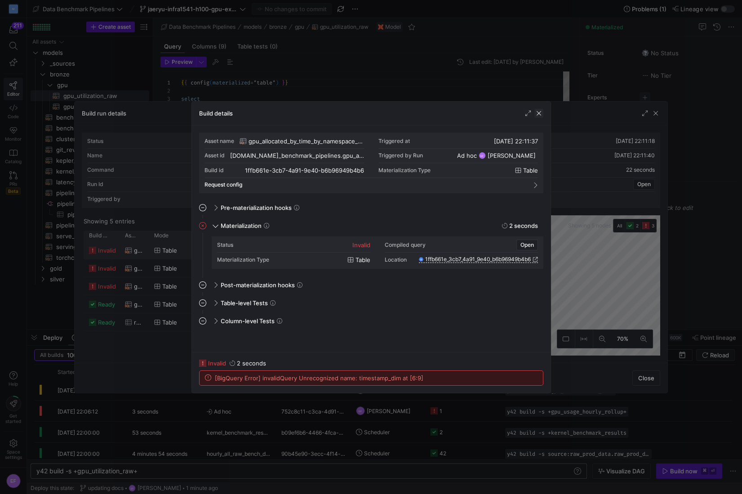
click at [539, 113] on span "button" at bounding box center [538, 113] width 9 height 9
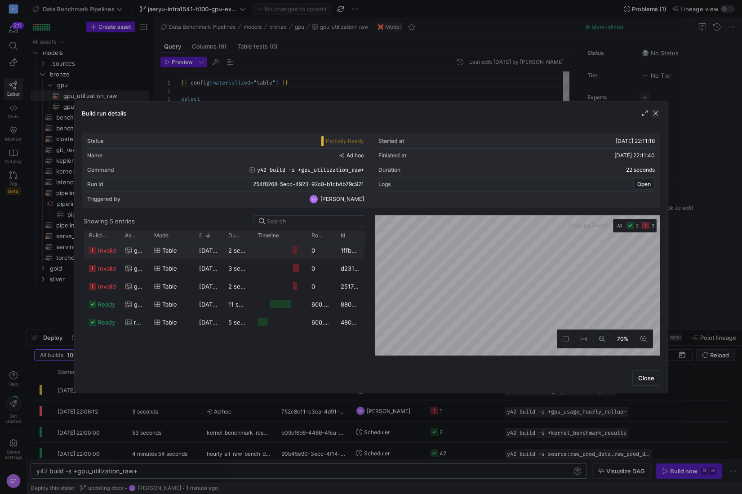
click at [655, 113] on span "button" at bounding box center [655, 113] width 9 height 9
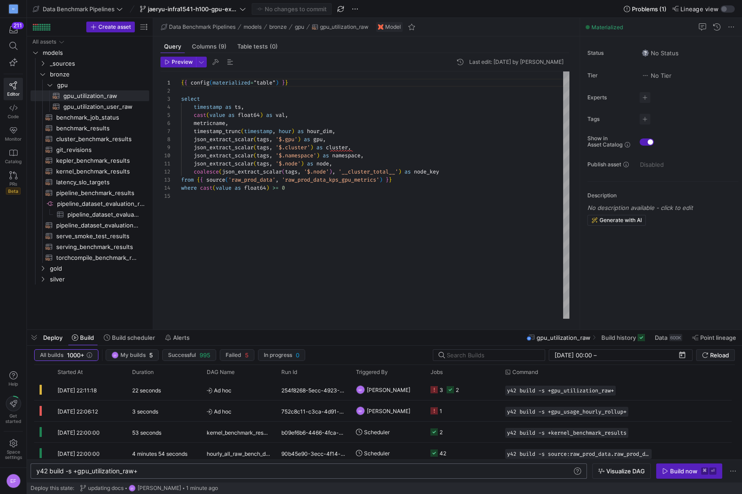
click at [237, 108] on div "{ { config ( materialized = "table" ) } } select timestamp as ts , cast ( value…" at bounding box center [375, 194] width 388 height 247
type textarea "{{ config(materialized="table") }} select timestamp as timestamp_dim, cast(valu…"
click at [17, 114] on span "Code" at bounding box center [13, 116] width 11 height 5
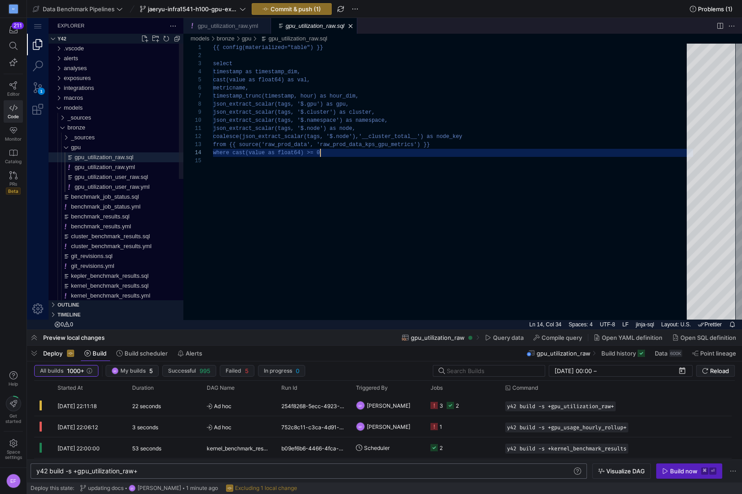
scroll to position [24, 107]
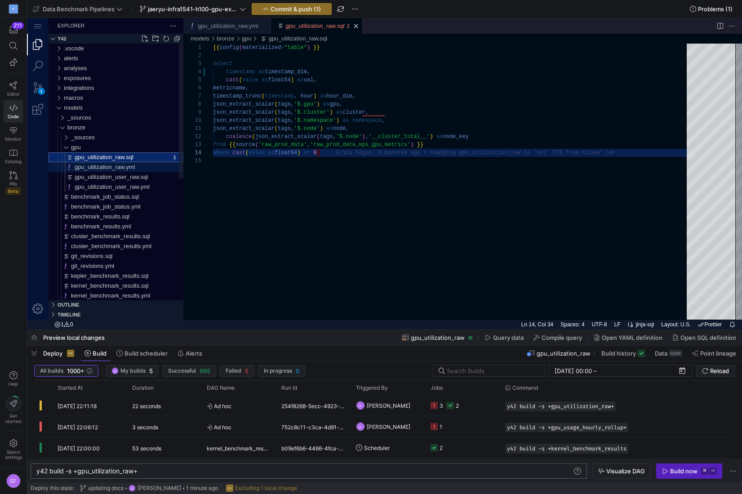
click at [130, 168] on span "gpu_utilization_raw.yml" at bounding box center [105, 167] width 60 height 7
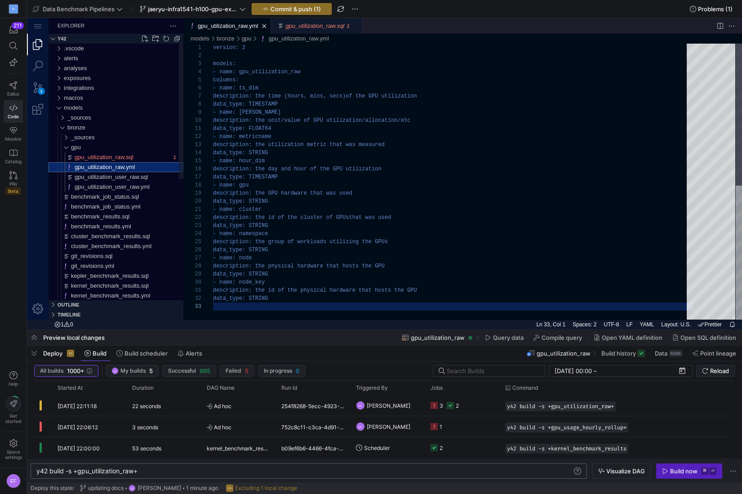
scroll to position [16, 0]
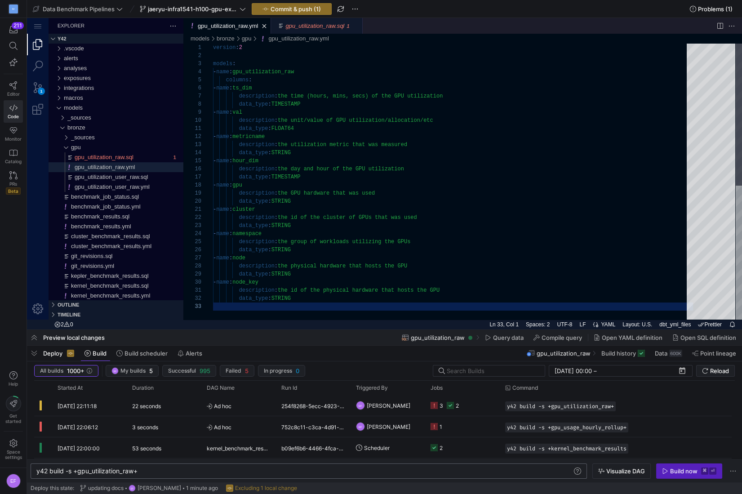
click at [271, 90] on div "version : 2 models : - name : gpu_utilization_raw columns : - name : ts_dim des…" at bounding box center [453, 311] width 480 height 535
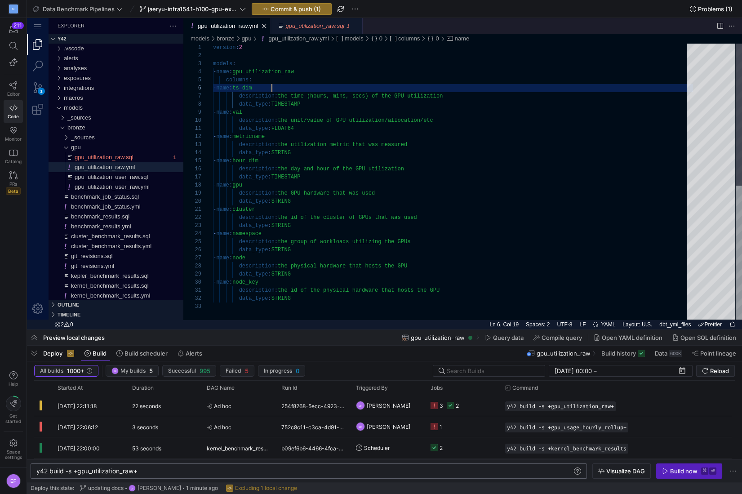
click at [271, 90] on div "version : 2 models : - name : gpu_utilization_raw columns : - name : ts_dim des…" at bounding box center [453, 311] width 480 height 535
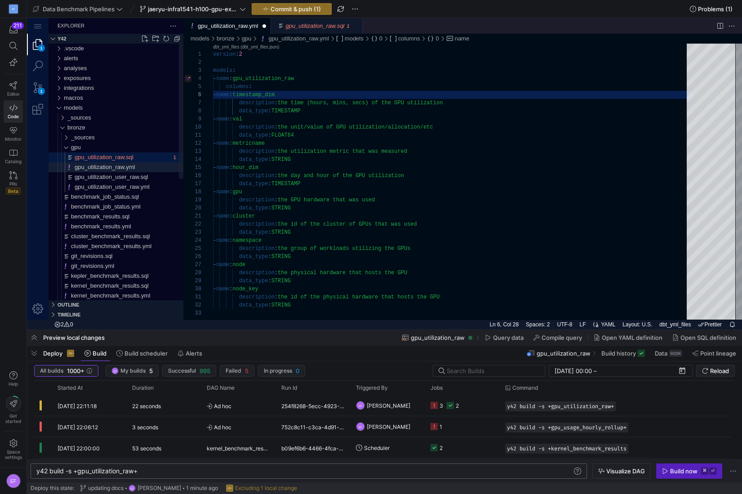
type textarea "version: 2 models: - name: gpu_utilization_raw columns: - name: timestamp_dim d…"
click at [130, 158] on span "gpu_utilization_raw.sql" at bounding box center [104, 157] width 59 height 7
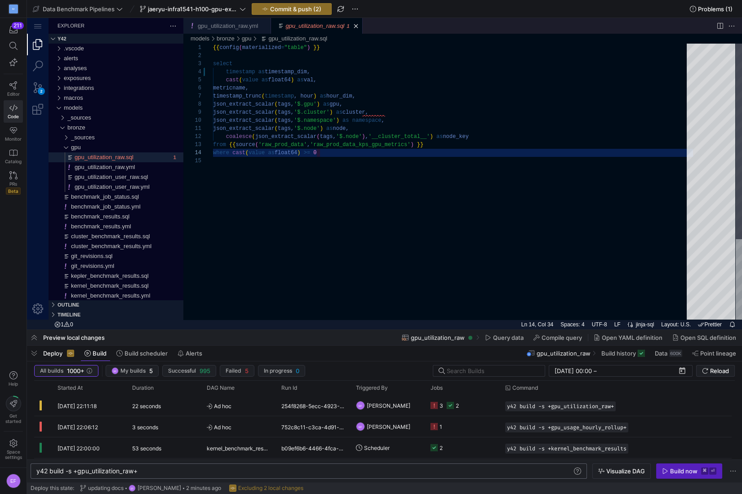
type textarea "{{ config(materialized="table") }} select timestamp as timestamp_dim, cast(valu…"
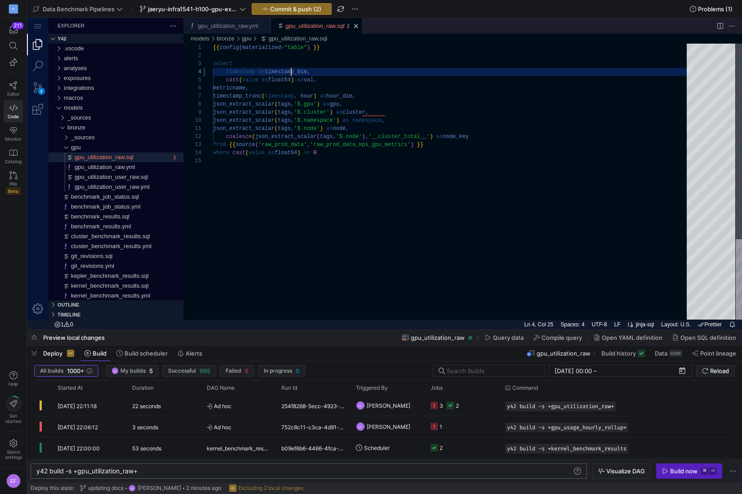
click at [289, 73] on div "{{ config ( materialized = "table" ) }} select timestamp as timestamp_dim, cast…" at bounding box center [453, 238] width 480 height 389
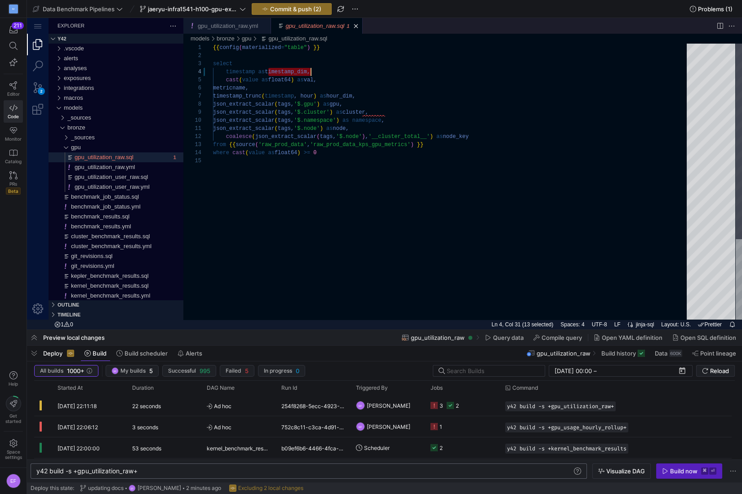
scroll to position [24, 97]
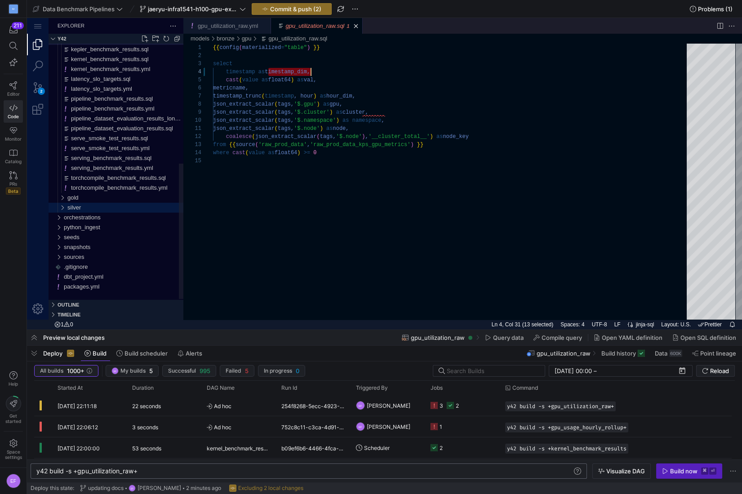
click at [64, 207] on div "silver" at bounding box center [60, 208] width 17 height 10
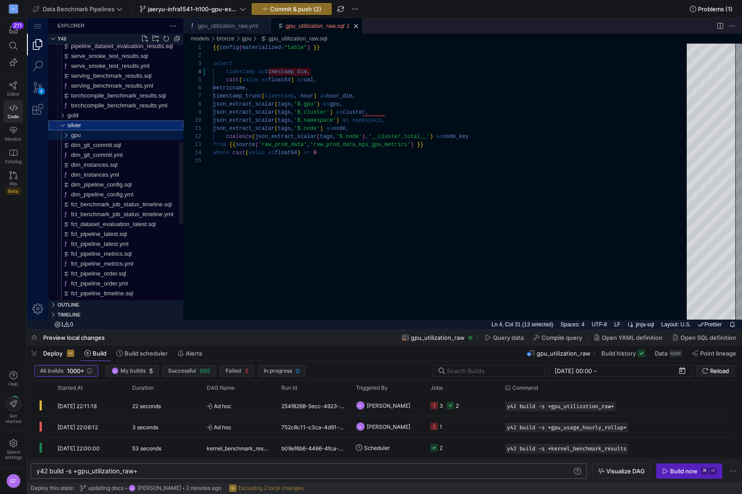
click at [66, 135] on div "gpu" at bounding box center [62, 135] width 21 height 10
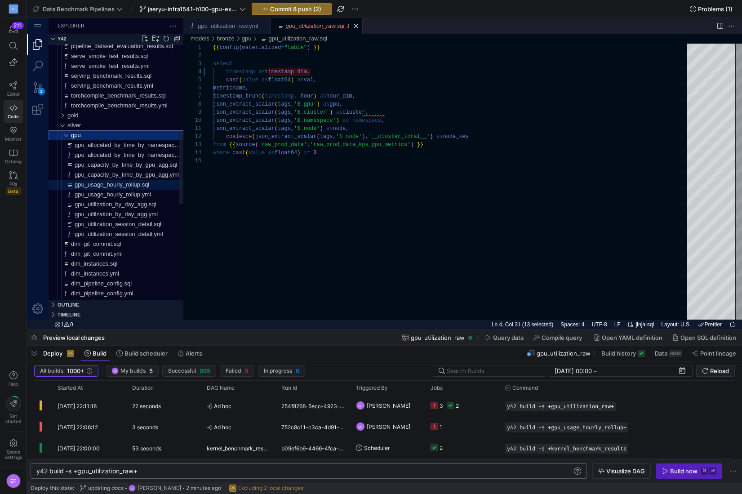
click at [107, 182] on span "gpu_usage_hourly_rollup.sql" at bounding box center [112, 184] width 75 height 7
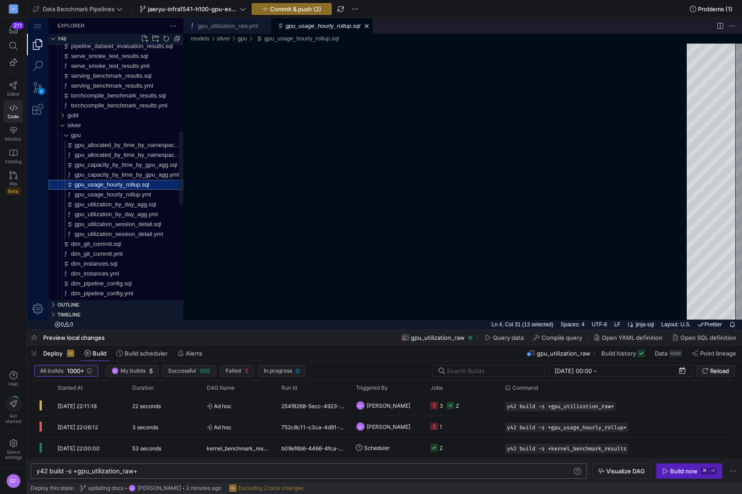
scroll to position [81, 0]
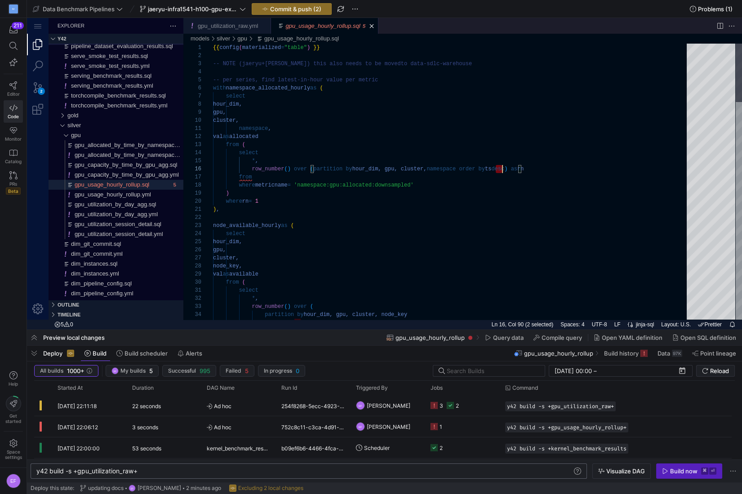
scroll to position [40, 288]
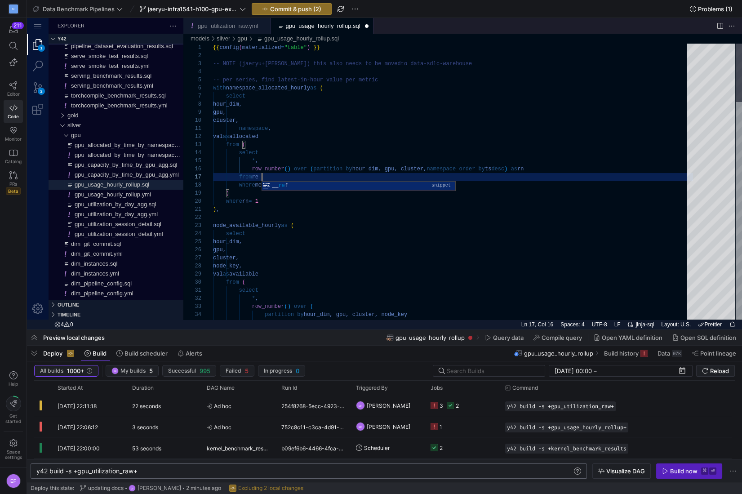
type textarea "namespace, val as allocated from ( select *, row_number() over (partition by ho…"
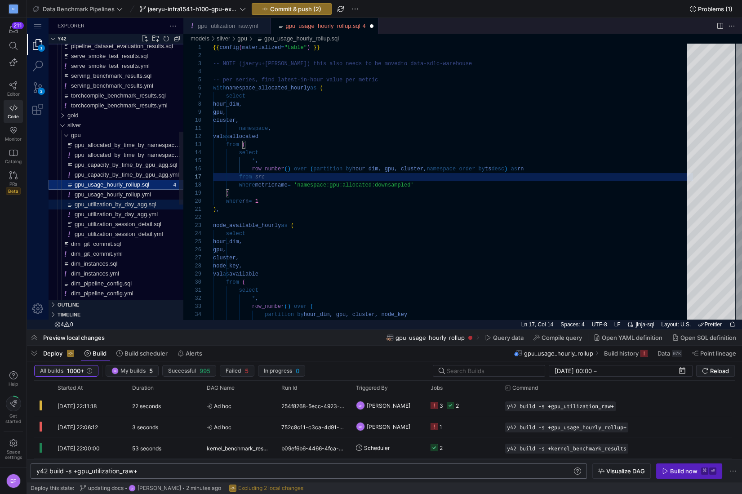
click at [147, 203] on span "gpu_utilization_by_day_agg.sql" at bounding box center [115, 204] width 81 height 7
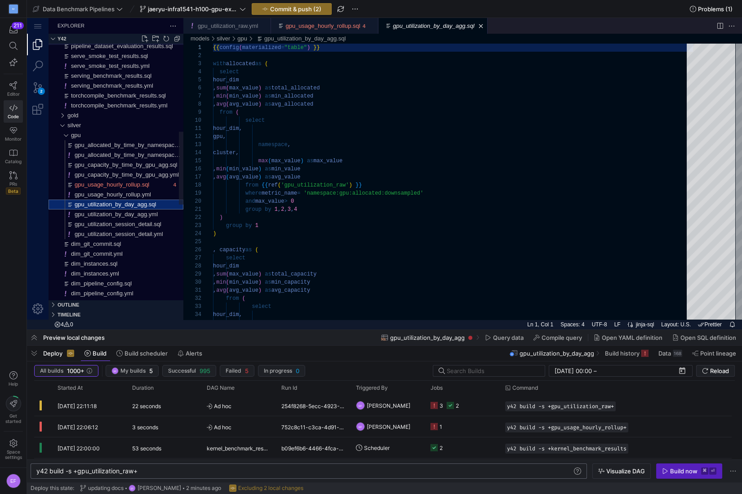
scroll to position [81, 0]
type textarea "hour_dim, gpu, namespace, cluster, max(max_value) as max_value , min(min_value)…"
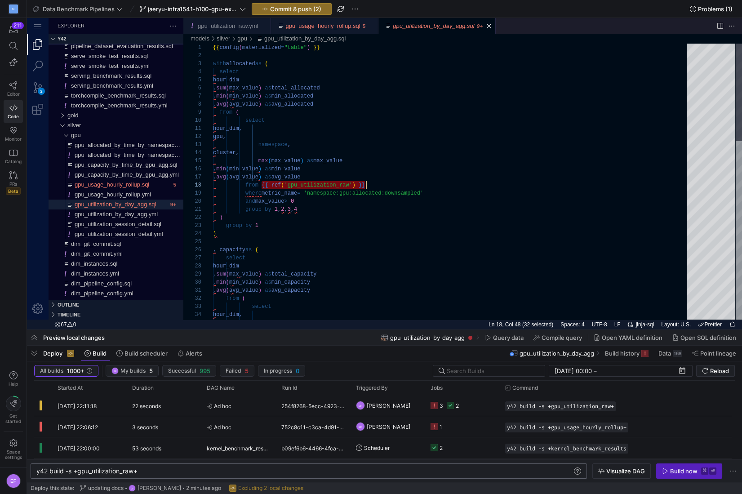
drag, startPoint x: 261, startPoint y: 185, endPoint x: 412, endPoint y: 187, distance: 150.5
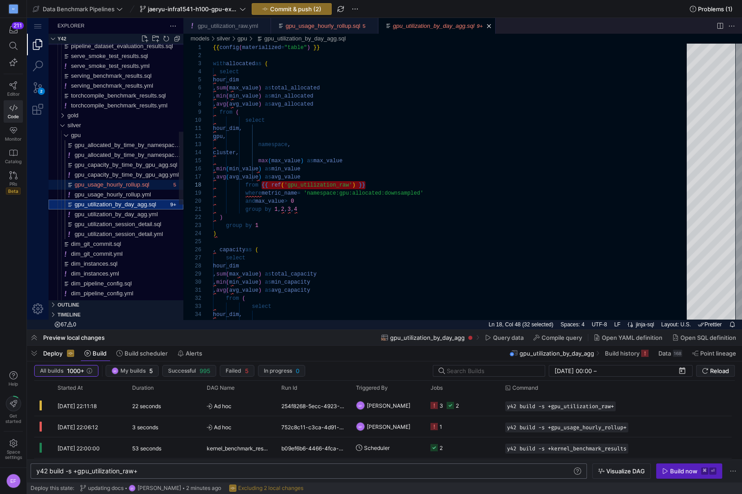
click at [124, 184] on span "gpu_usage_hourly_rollup.sql" at bounding box center [112, 184] width 75 height 7
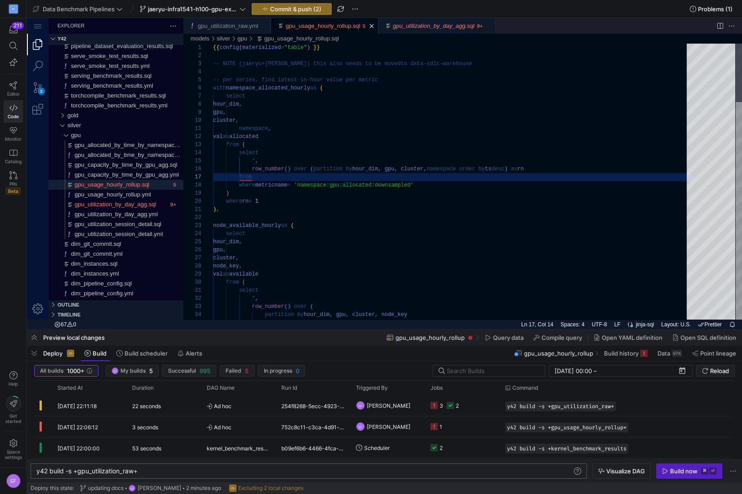
paste textarea "{{ ref('gpu_utilization_raw') }}"
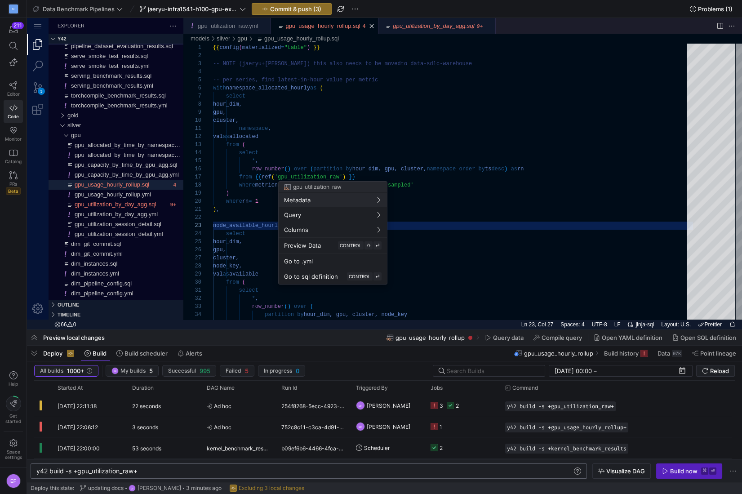
click at [497, 219] on div at bounding box center [371, 247] width 742 height 494
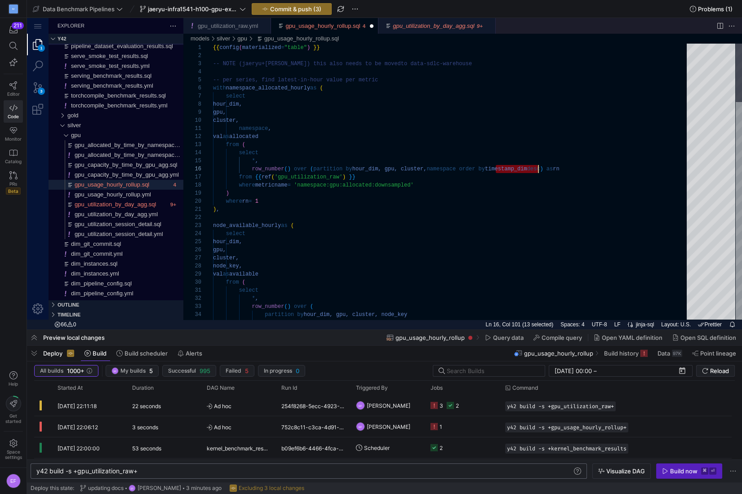
type textarea "namespace, val as allocated from ( select *, row_number() over (partition by ho…"
type textarea "t"
type textarea "select *, row_number() over ( partition by hour_dim, gpu, cluster, node_key ord…"
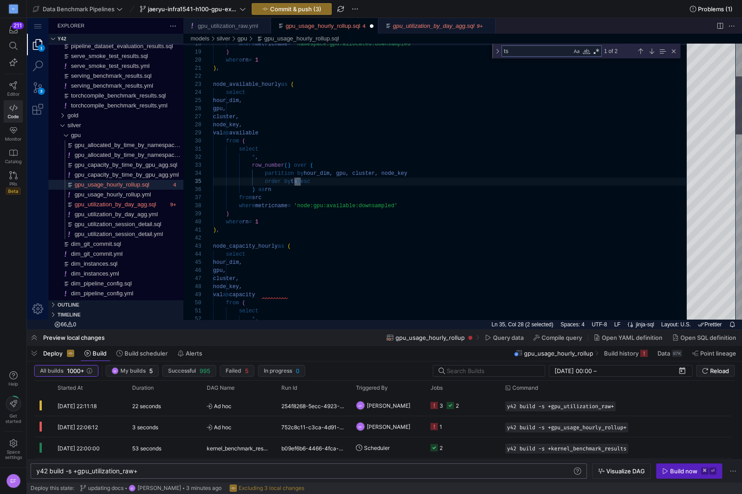
scroll to position [81, 88]
type textarea "ts"
paste textarea "imestamp_dim"
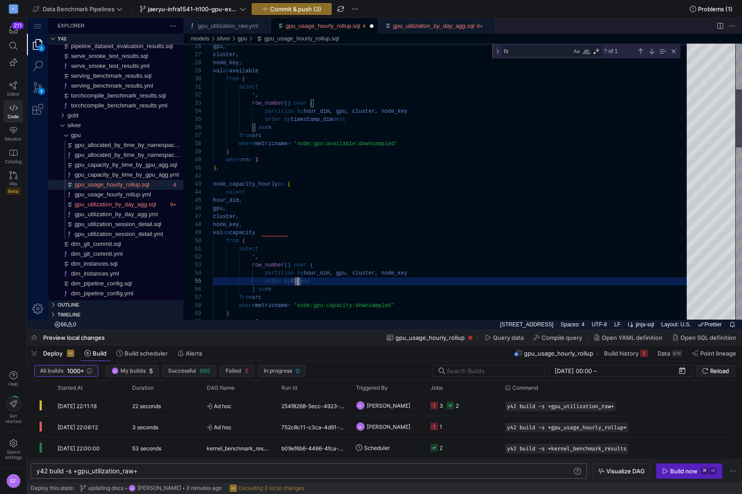
click at [296, 282] on div "gpu, cluster, node_key, val as available from ( select * , row_number ( ) over …" at bounding box center [453, 481] width 480 height 1310
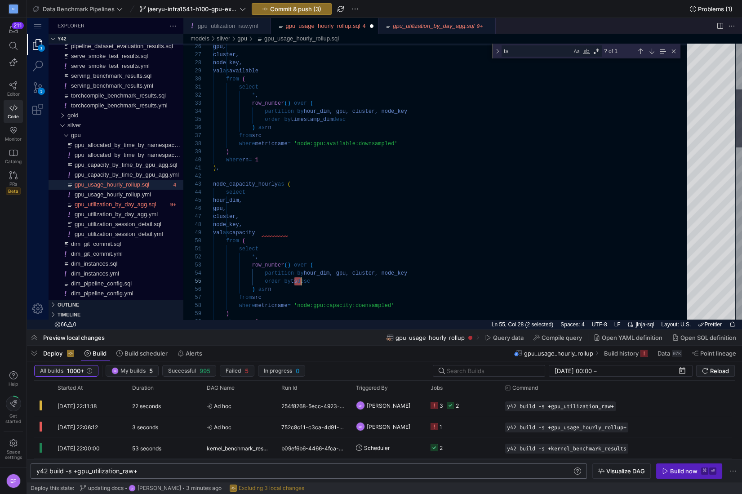
paste textarea "imestamp_dim"
type textarea "select *, row_number() over ( partition by hour_dim, gpu, cluster, node_key ord…"
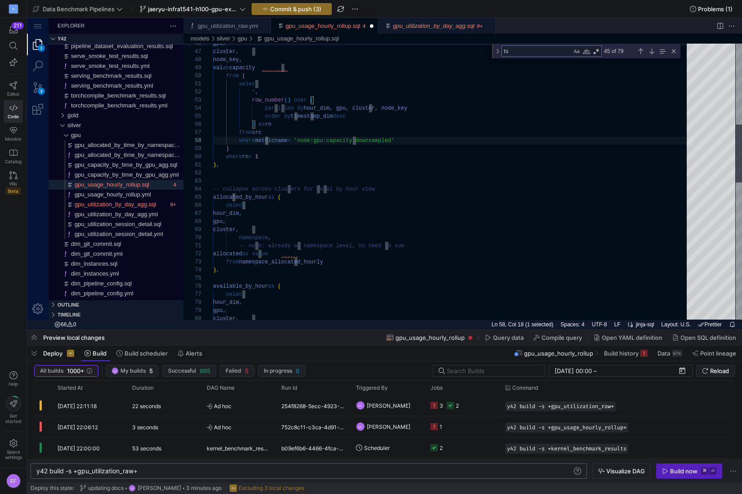
scroll to position [32, 55]
type textarea "ts"
type textarea "), -- collapse across clusters for total by hour view allocated_by_hour as ( se…"
click at [384, 231] on div "gpu, cluster, node_key, val as capacity from ( select * , row_number ( ) over (…" at bounding box center [453, 316] width 480 height 1310
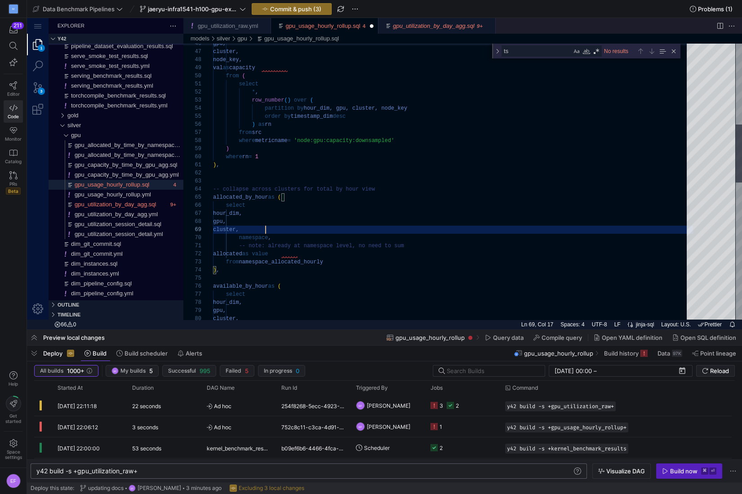
scroll to position [64, 52]
click at [318, 9] on span "Commit & push (3)" at bounding box center [295, 8] width 51 height 7
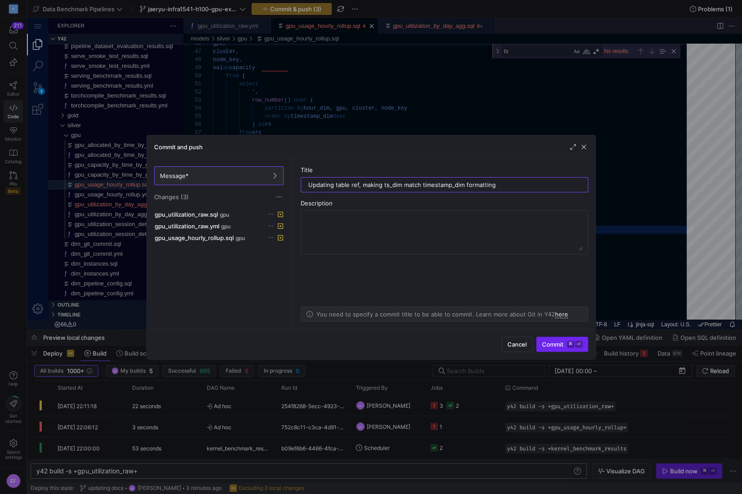
type input "Updating table ref, making ts_dim match timestamp_dim formatting"
click at [554, 345] on span "Commit ⌘ ⏎" at bounding box center [562, 344] width 40 height 7
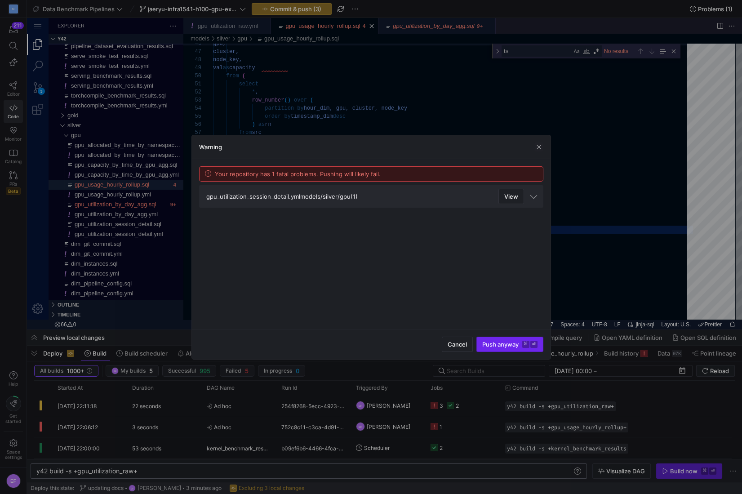
click at [513, 344] on span "Push anyway ⌘ ⏎" at bounding box center [509, 344] width 55 height 7
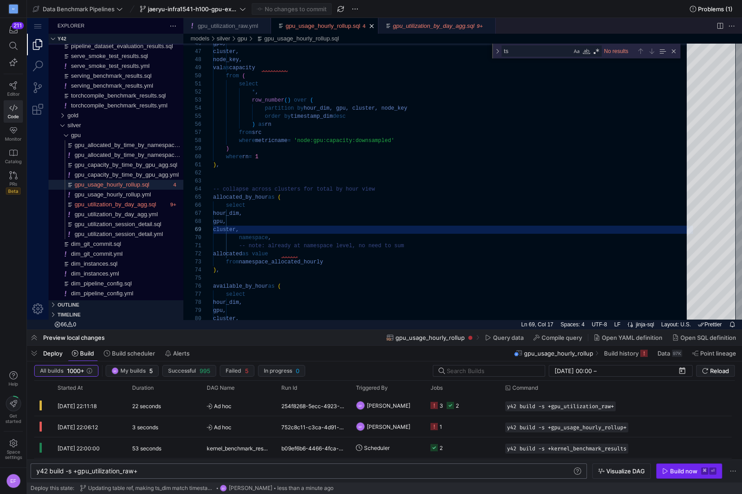
click at [676, 469] on div "Build now" at bounding box center [683, 470] width 27 height 7
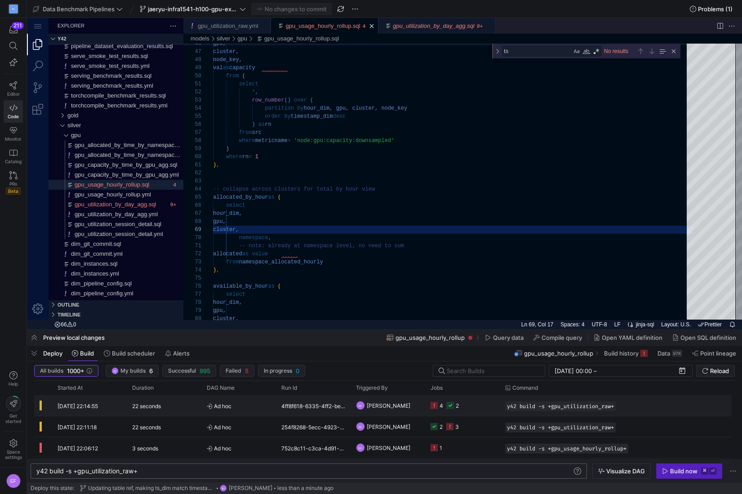
click at [473, 404] on y42-job-status-cell-renderer "4 2" at bounding box center [462, 405] width 64 height 20
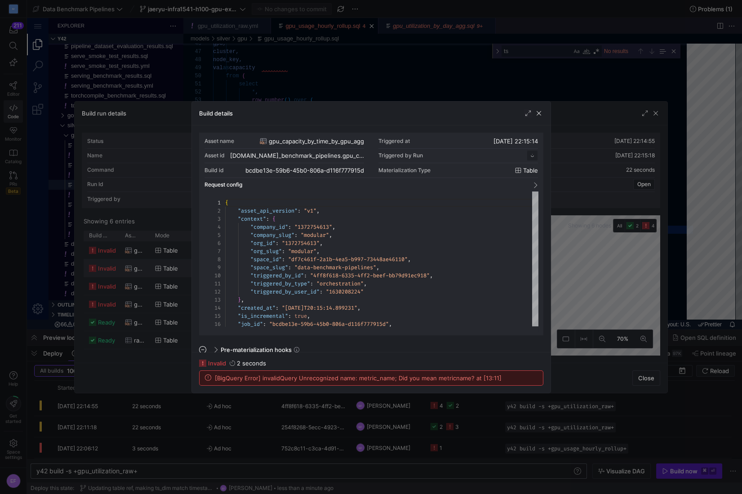
scroll to position [81, 0]
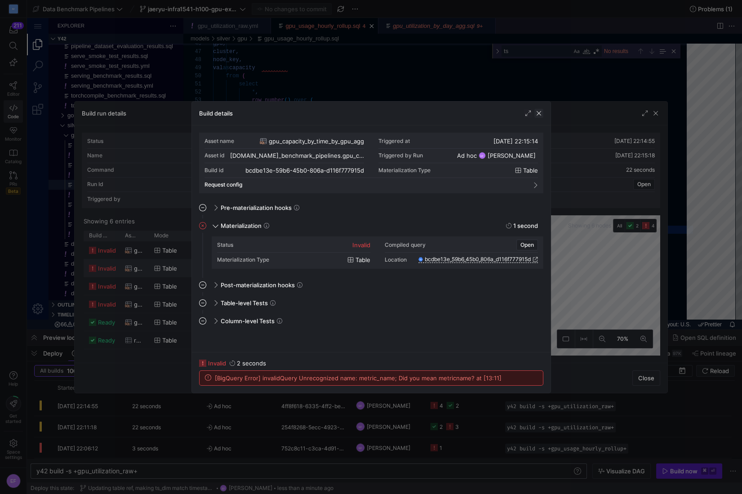
click at [541, 112] on span "button" at bounding box center [538, 113] width 9 height 9
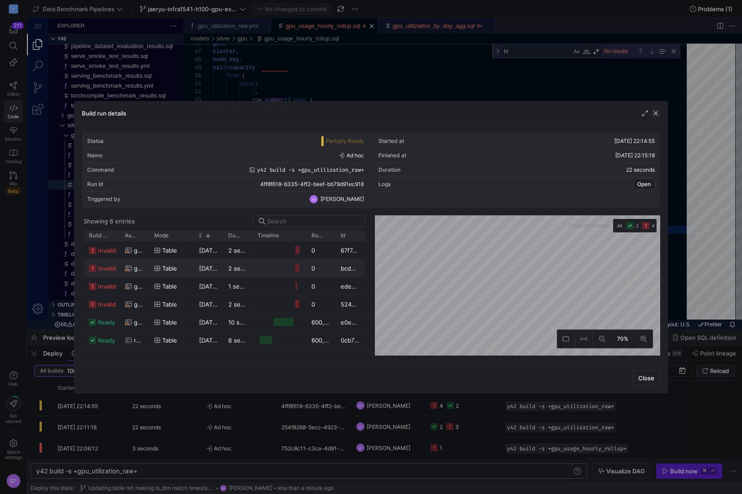
click at [656, 111] on span "button" at bounding box center [655, 113] width 9 height 9
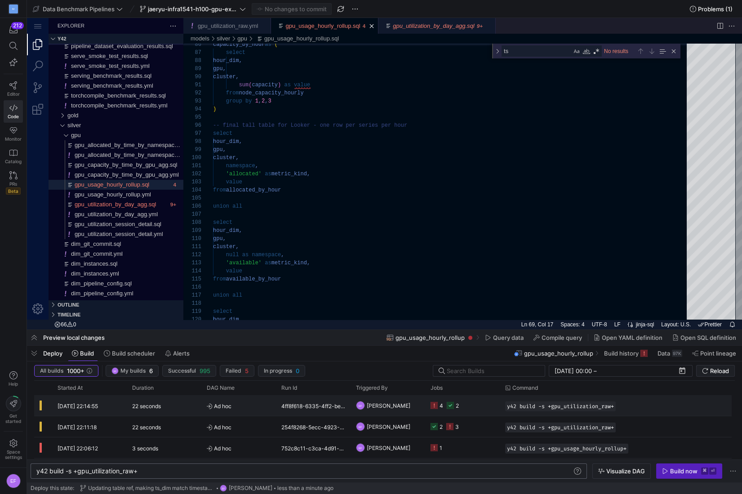
click at [483, 400] on y42-job-status-cell-renderer "4 2" at bounding box center [462, 405] width 64 height 20
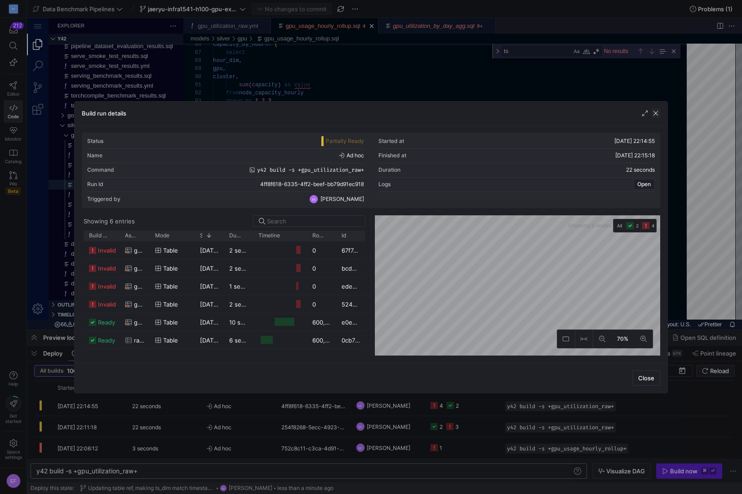
click at [655, 115] on span "button" at bounding box center [655, 113] width 9 height 9
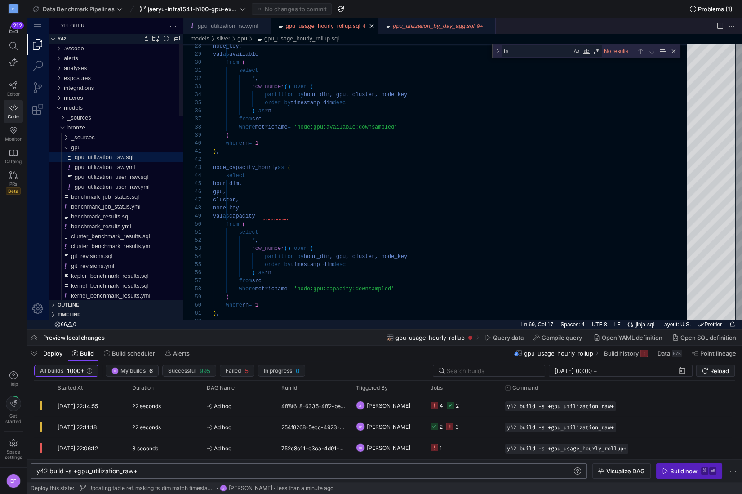
click at [108, 155] on span "gpu_utilization_raw.sql" at bounding box center [104, 157] width 59 height 7
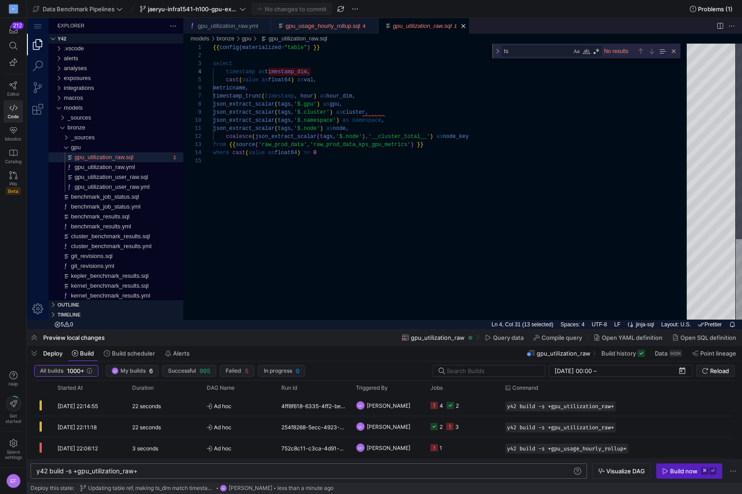
scroll to position [57, 149]
click at [398, 102] on div "{{ config ( materialized = "table" ) }} select timestamp as timestamp_dim, cast…" at bounding box center [453, 238] width 480 height 389
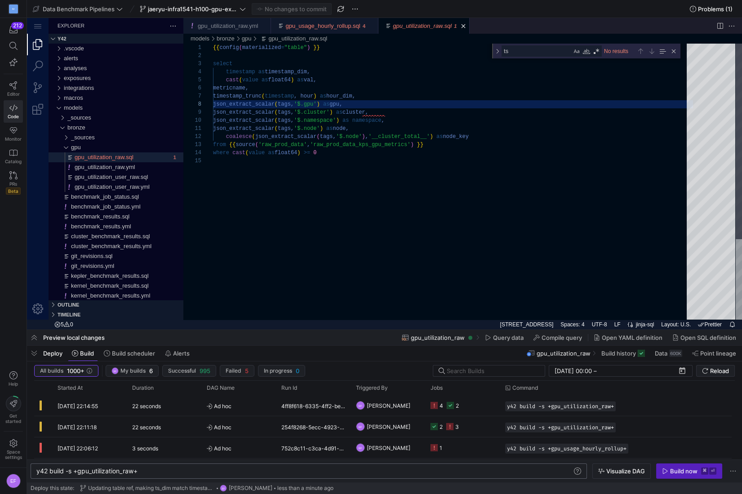
click at [260, 89] on div "{{ config ( materialized = "table" ) }} select timestamp as timestamp_dim, cast…" at bounding box center [453, 238] width 480 height 389
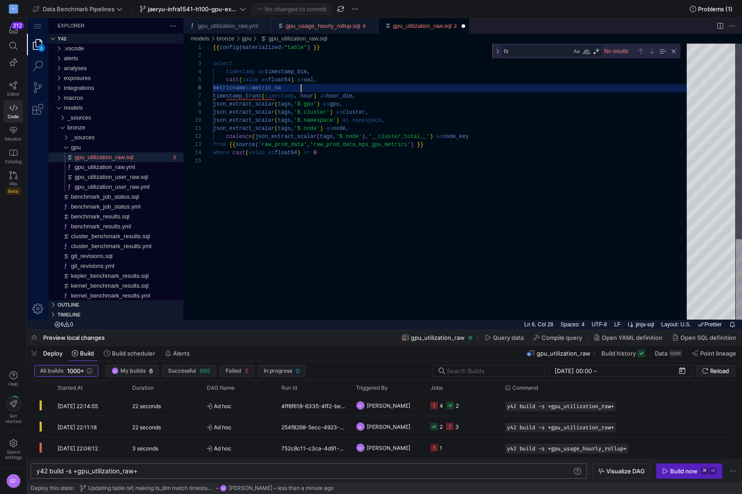
scroll to position [40, 94]
type textarea "{{ config(materialized="table") }} select timestamp as timestamp_dim, cast(valu…"
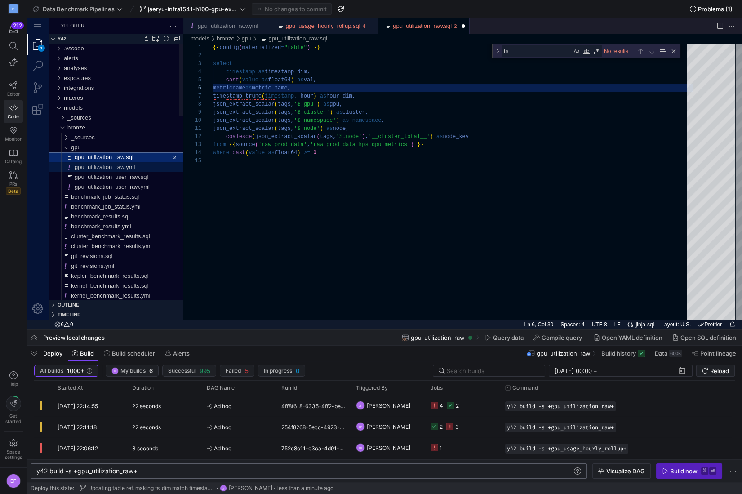
click at [133, 167] on span "gpu_utilization_raw.yml" at bounding box center [105, 167] width 60 height 7
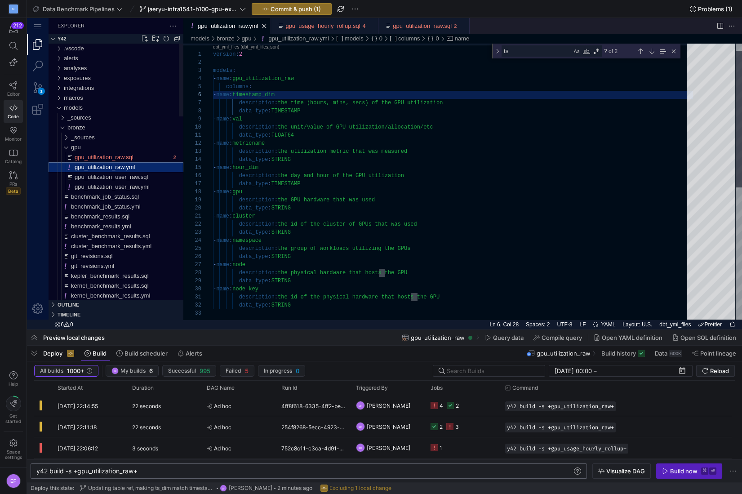
scroll to position [81, 88]
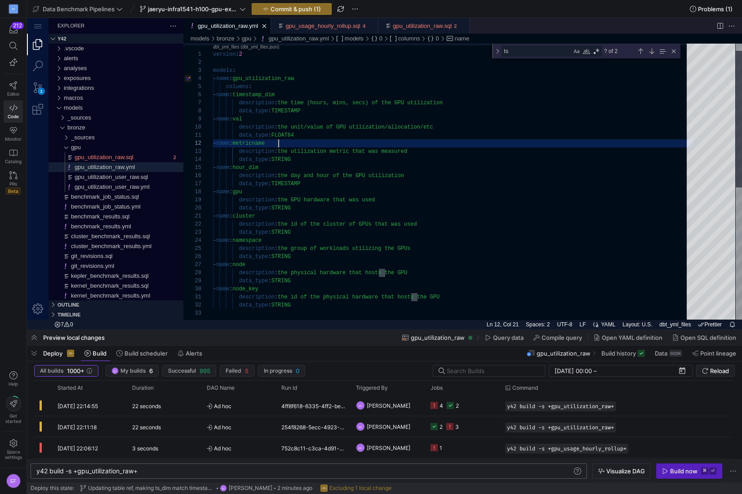
click at [279, 141] on div "version : 2 models : - name : gpu_utilization_raw columns : - name : timestamp_…" at bounding box center [453, 307] width 480 height 556
type textarea "data_type: FLOAT64 - name: metric_name description: the utilization metric that…"
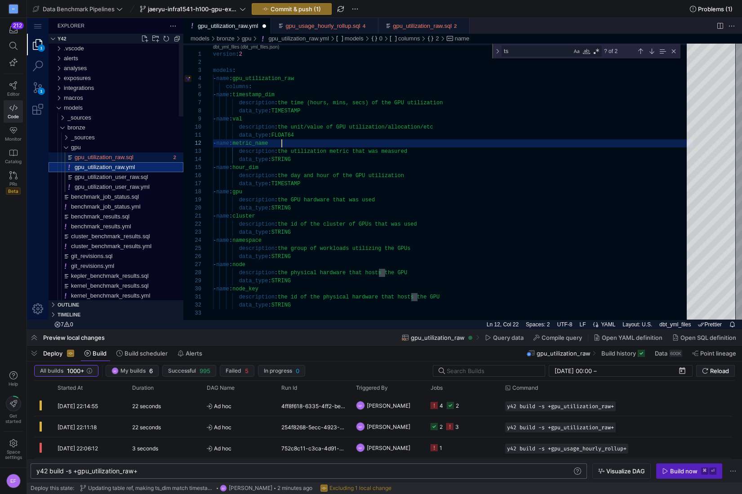
click at [139, 156] on div "gpu_utilization_raw.sql" at bounding box center [123, 157] width 96 height 10
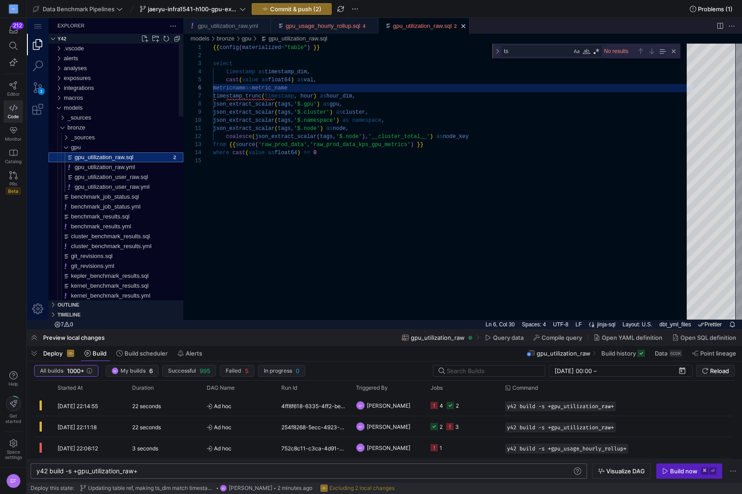
scroll to position [81, 94]
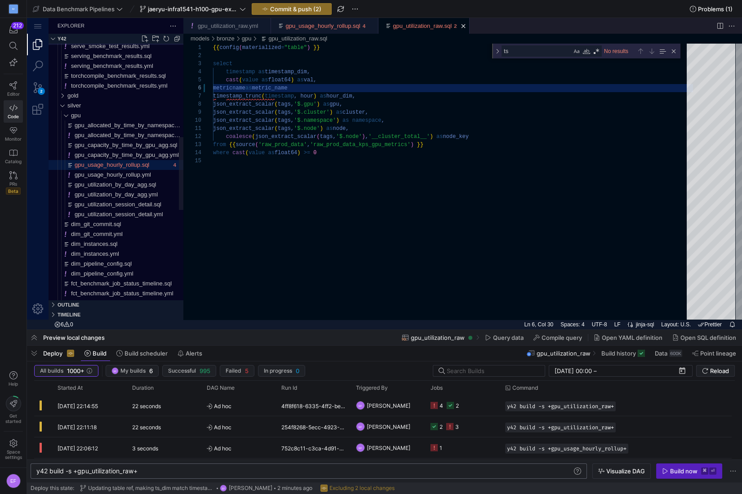
click at [101, 163] on span "gpu_usage_hourly_rollup.sql" at bounding box center [112, 164] width 75 height 7
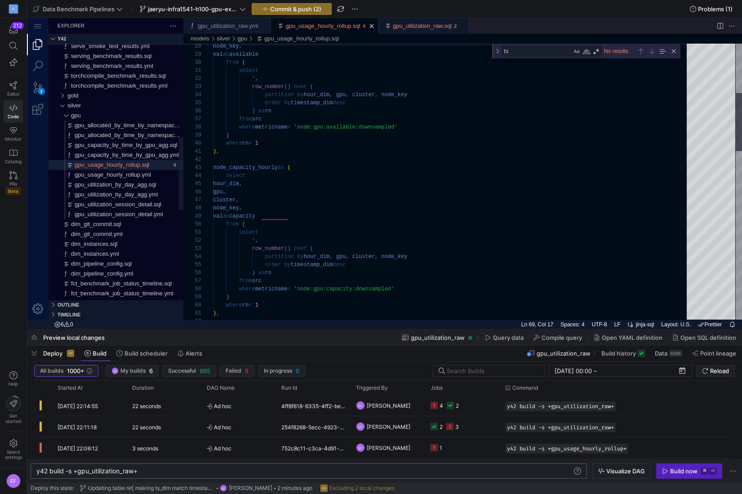
type textarea "), node_capacity_hourly as ( select hour_dim, gpu, cluster, node_key, val as ca…"
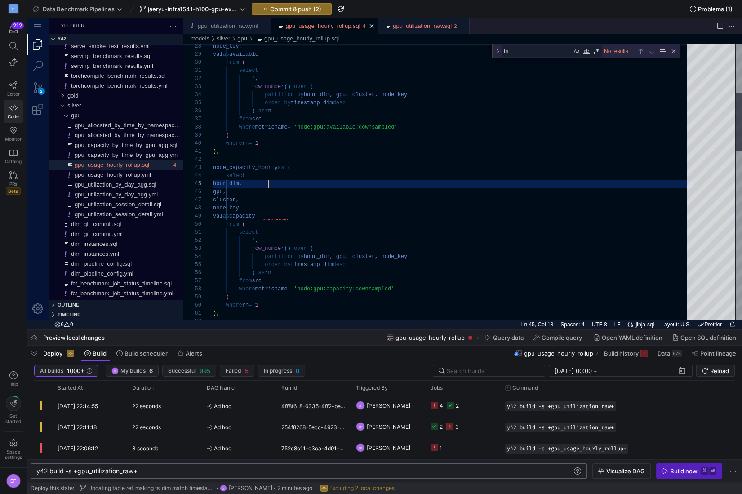
click at [373, 185] on div "node_key, val as available from ( select * , row_number ( ) over ( partition by…" at bounding box center [453, 464] width 480 height 1310
type textarea "m"
type textarea "select *, row_number() over ( partition by hour_dim, gpu, cluster, node_key ord…"
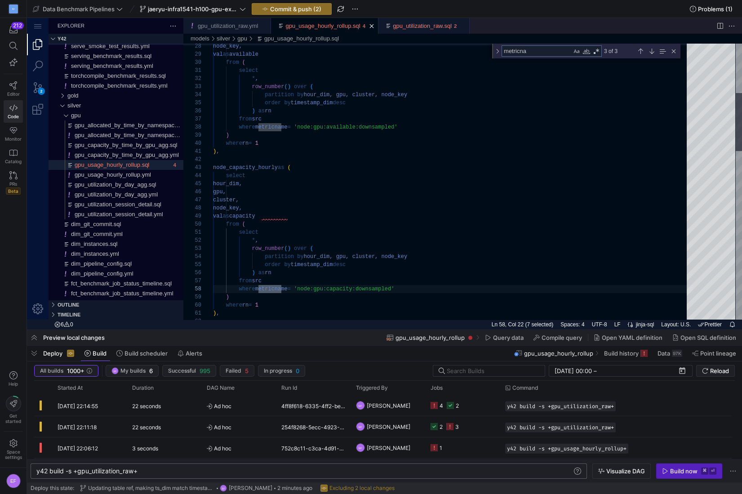
scroll to position [81, 77]
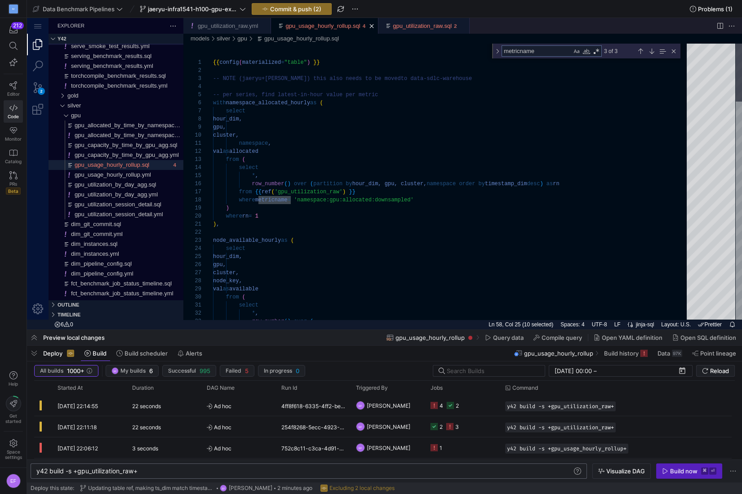
type textarea "metricname"
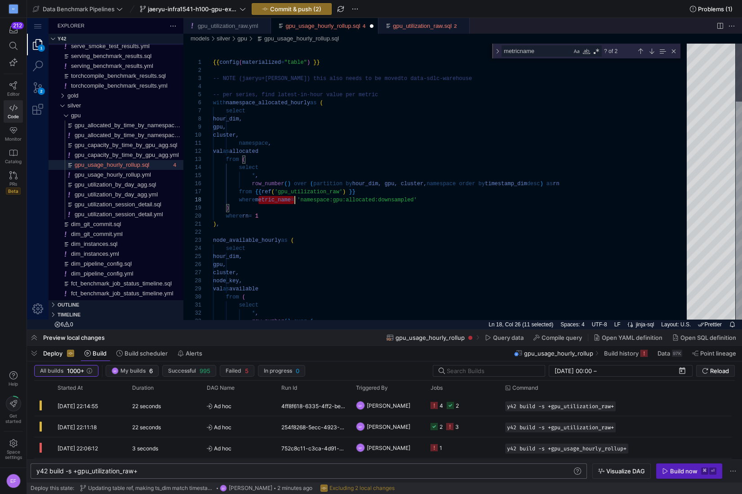
scroll to position [57, 81]
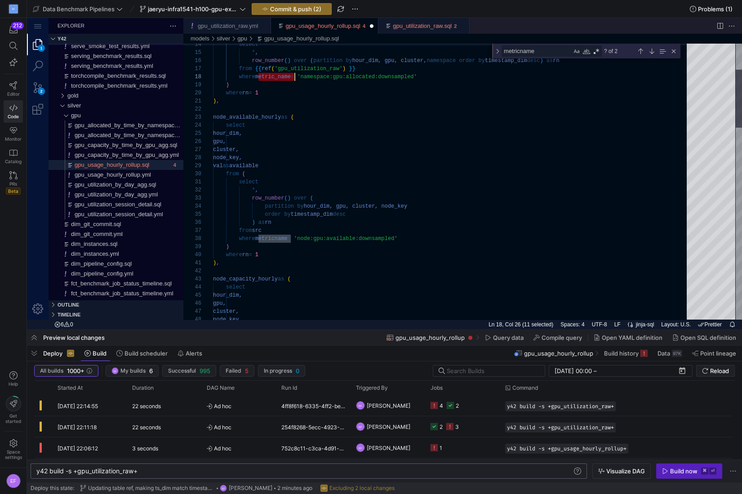
paste textarea "_"
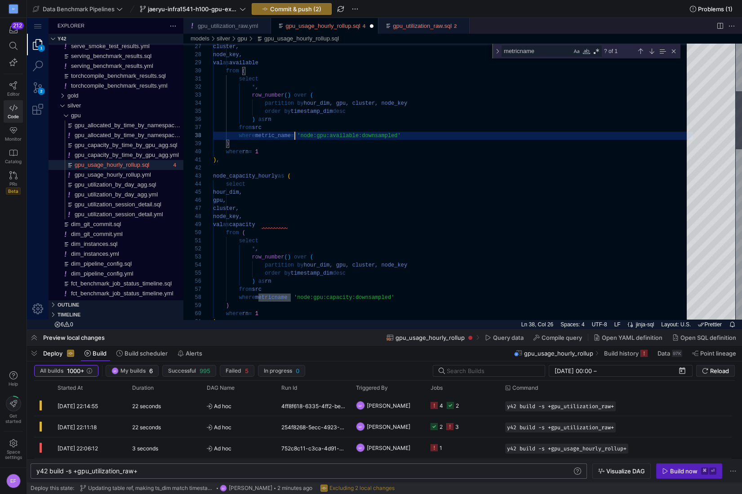
click at [282, 296] on div "node_key, val as available from ( select * , row_number ( ) over ( cluster, par…" at bounding box center [453, 473] width 480 height 1310
click at [281, 296] on div "node_key, val as available from ( select * , row_number ( ) over ( cluster, par…" at bounding box center [453, 473] width 480 height 1310
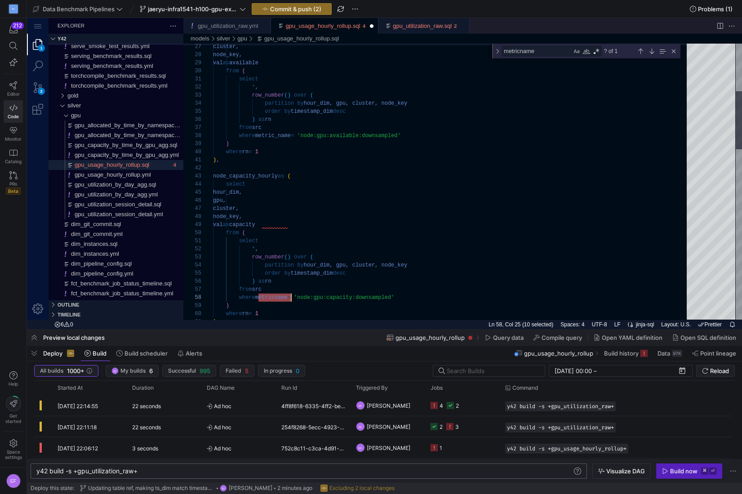
paste textarea "_"
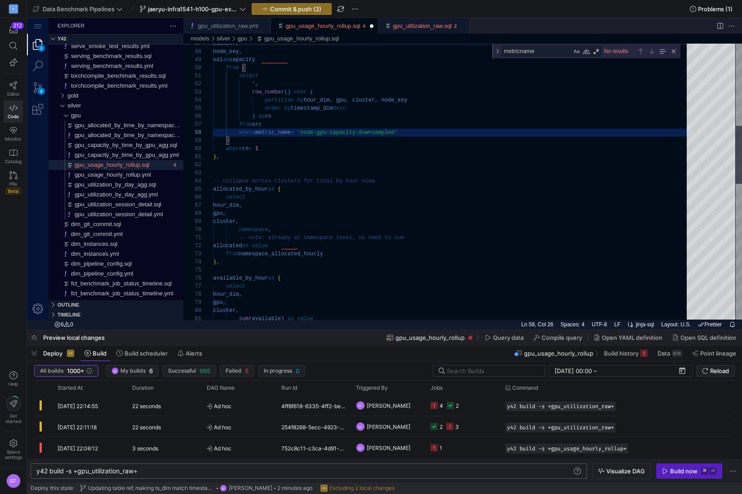
click at [268, 252] on div "cluster, node_key, val as capacity from ( select * , row_number ( ) over ( part…" at bounding box center [453, 308] width 480 height 1310
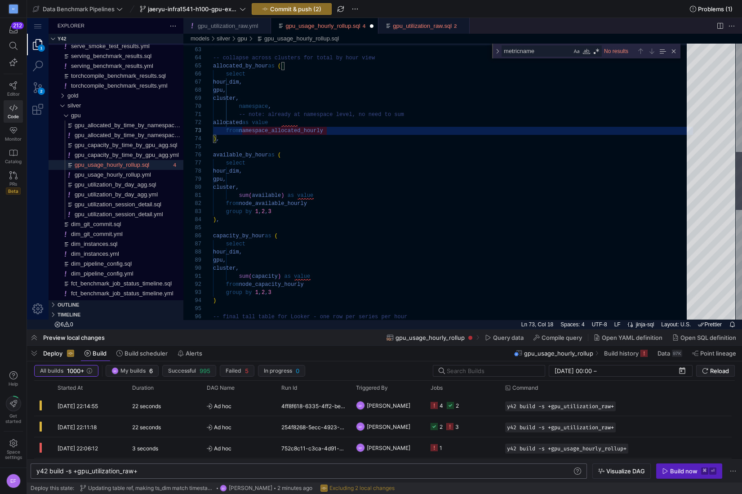
type textarea "-- note: already at namespace level, no need to sum allocated as value from nam…"
type textarea "namespace_allocated_hourly"
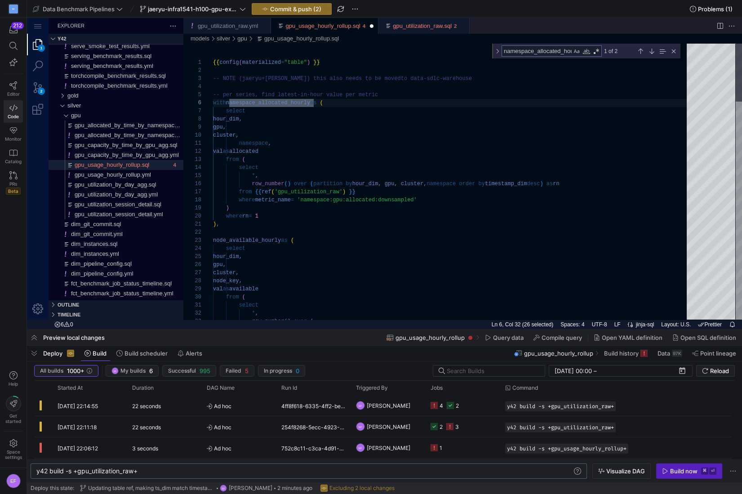
type textarea "sum(available) as value from node_available_hourly group by 1, 2, 3 ), capacity…"
type textarea "n"
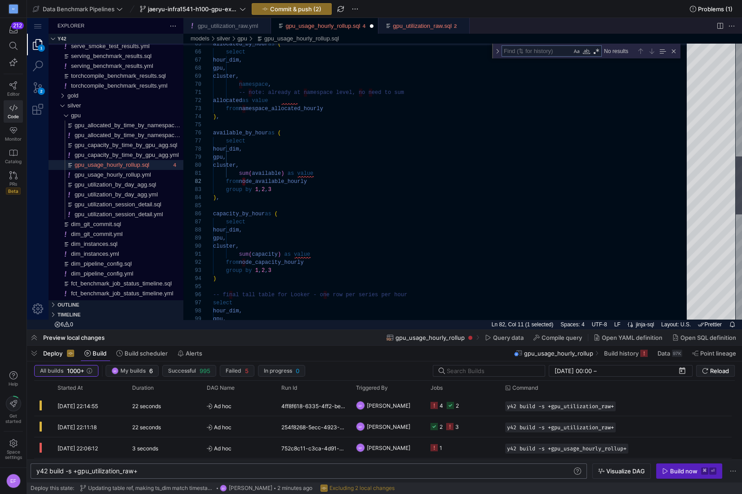
type textarea "-- note: already at namespace level, no need to sum allocated as value from nam…"
type textarea "m"
type textarea "namespace, 'allocated' as metric_kind, value from allocated_by_hour union all s…"
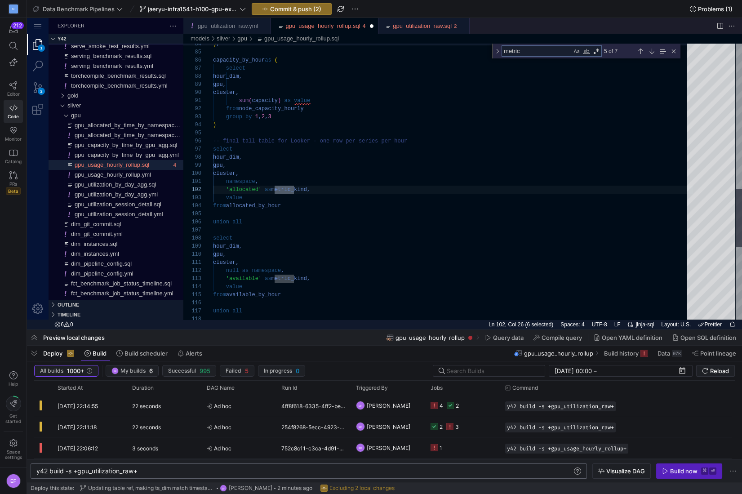
scroll to position [81, 81]
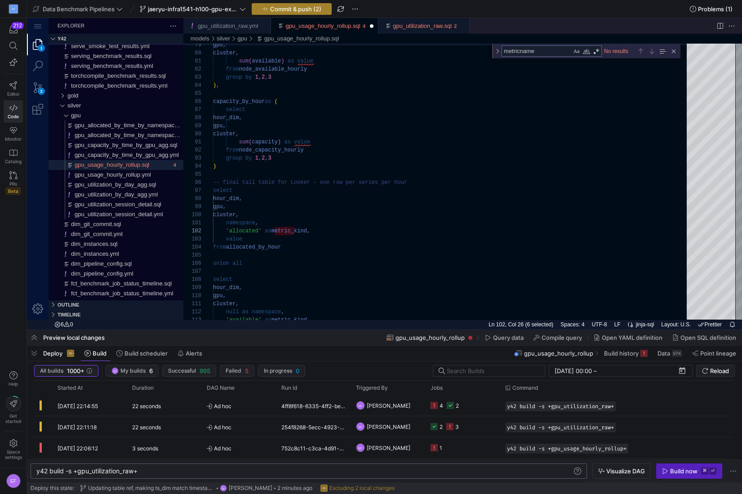
type textarea "metricname"
click at [296, 10] on span "Commit & push (2)" at bounding box center [295, 8] width 51 height 7
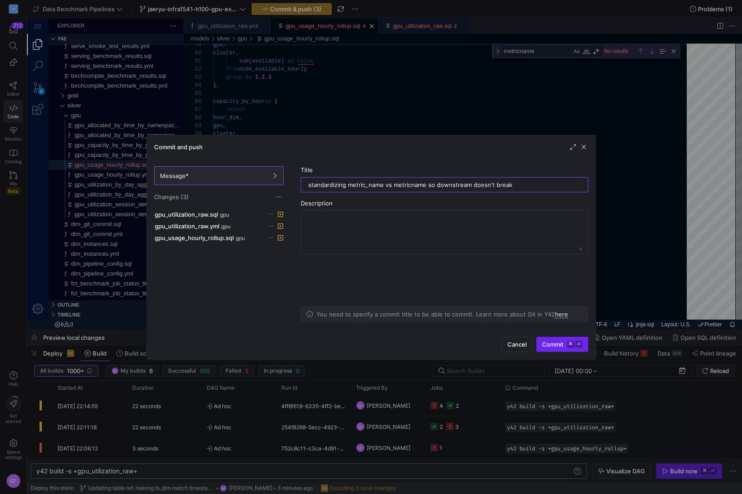
type input "standardizing metric_name vs metricname so downstream doesn't break"
click at [551, 341] on span "Commit ⌘ ⏎" at bounding box center [562, 344] width 40 height 7
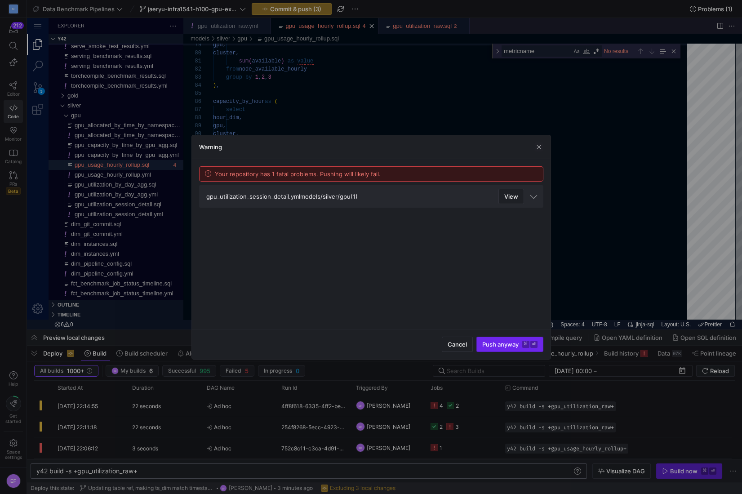
click at [507, 339] on span "submit" at bounding box center [510, 344] width 66 height 14
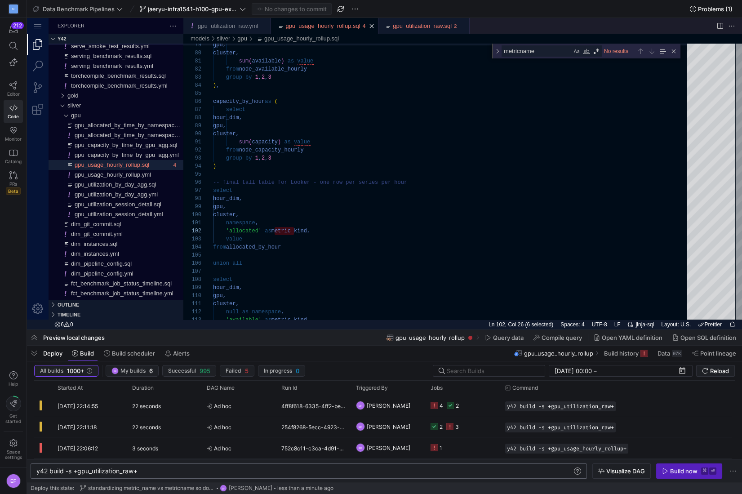
click at [149, 473] on div "y42 build -s +gpu_utilization_raw+" at bounding box center [304, 470] width 536 height 7
click at [680, 474] on div "Build now" at bounding box center [683, 470] width 27 height 7
click at [476, 408] on y42-job-status-cell-renderer "1 1 4" at bounding box center [462, 405] width 64 height 20
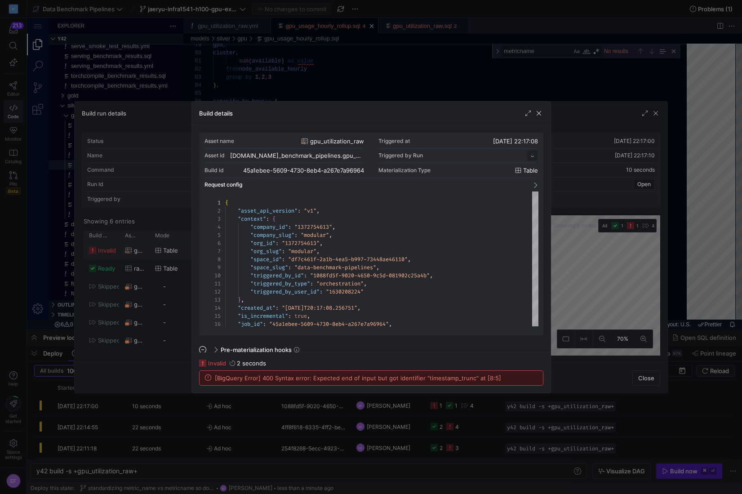
scroll to position [81, 0]
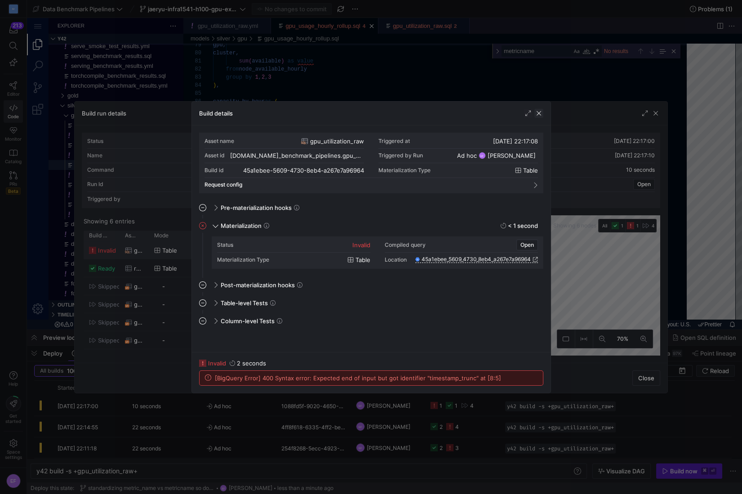
click at [540, 111] on span "button" at bounding box center [538, 113] width 9 height 9
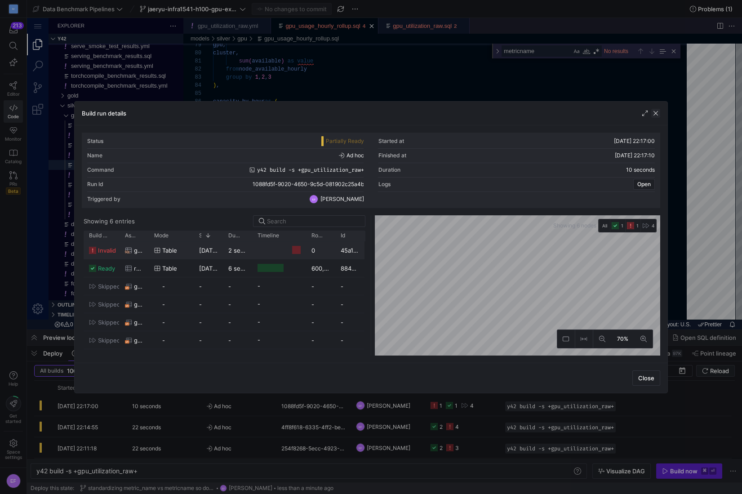
click at [655, 111] on span "button" at bounding box center [655, 113] width 9 height 9
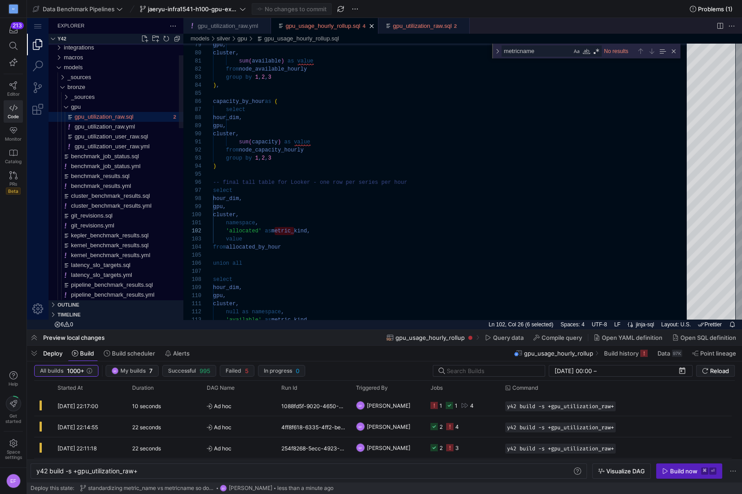
click at [127, 112] on div "gpu_utilization_raw.sql" at bounding box center [123, 117] width 96 height 10
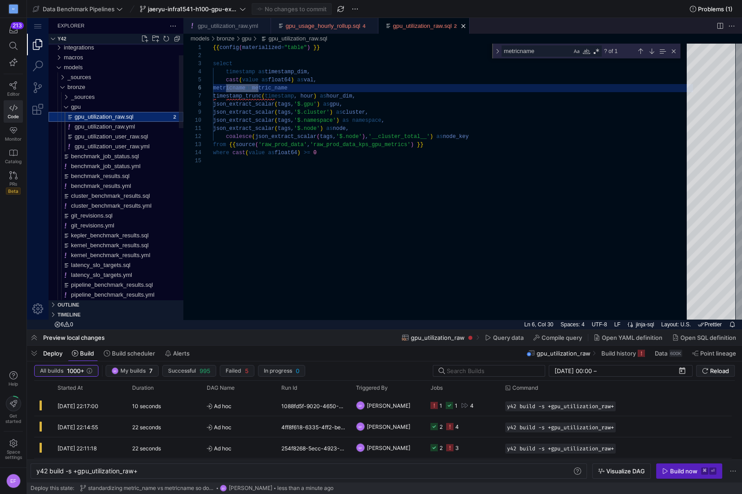
scroll to position [81, 94]
click at [320, 87] on div "{{ config ( materialized = "table" ) }} select timestamp as timestamp_dim, cast…" at bounding box center [453, 238] width 480 height 389
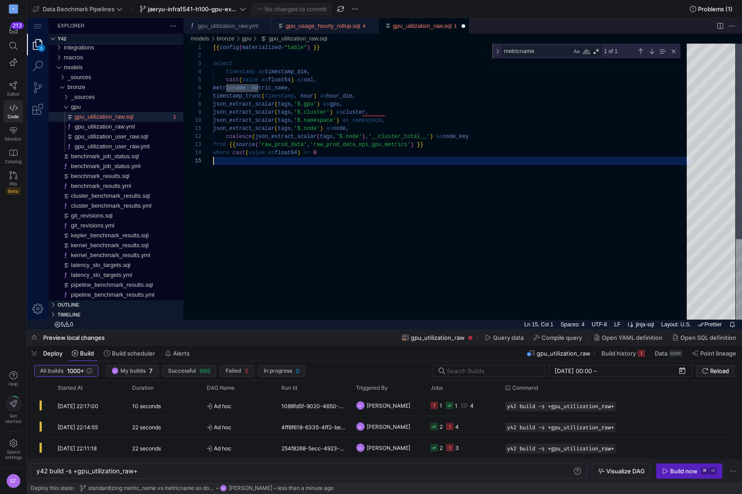
scroll to position [32, 0]
click at [333, 188] on div "{{ config ( materialized = "table" ) }} select timestamp as timestamp_dim, cast…" at bounding box center [453, 238] width 480 height 389
click at [323, 87] on div "{{ config ( materialized = "table" ) }} select timestamp as timestamp_dim, cast…" at bounding box center [453, 238] width 480 height 389
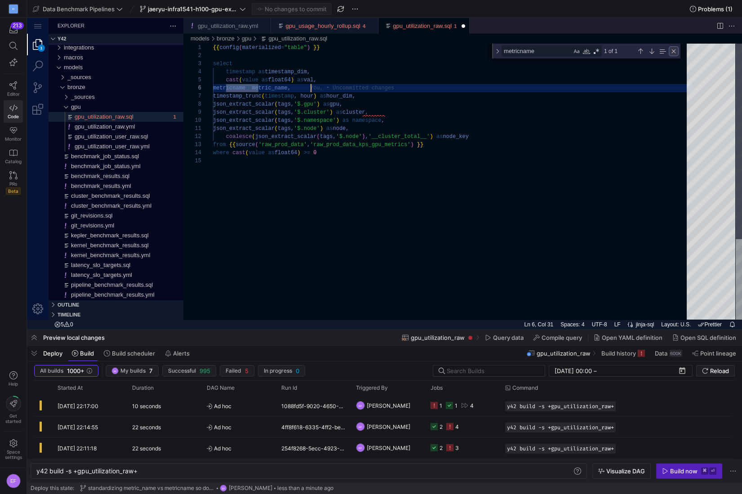
click at [671, 50] on div "Close (Escape)" at bounding box center [673, 51] width 10 height 10
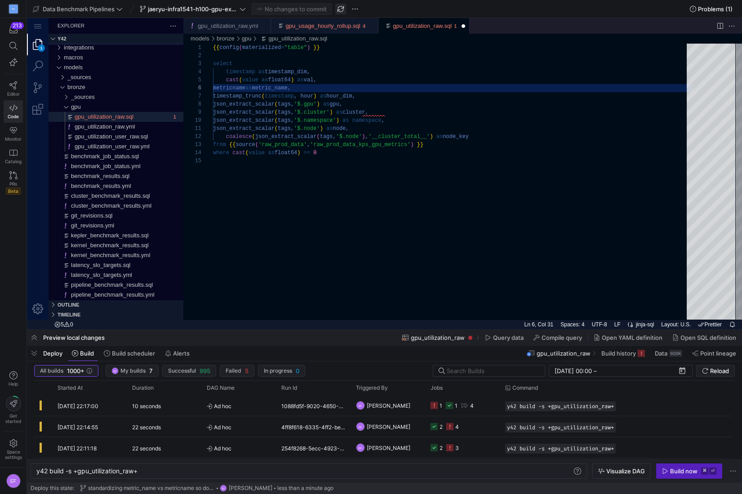
type textarea "{{ config(materialized="table") }} select timestamp as timestamp_dim, cast(valu…"
click at [343, 8] on span "button" at bounding box center [340, 9] width 11 height 11
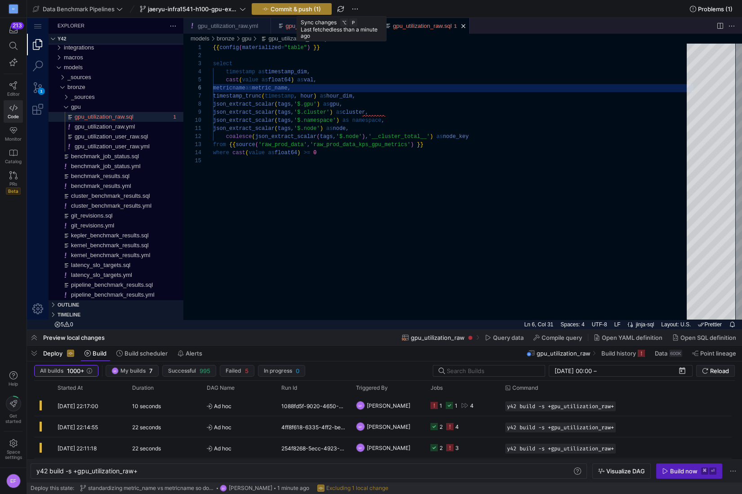
click at [320, 10] on span "Commit & push (1)" at bounding box center [295, 8] width 50 height 7
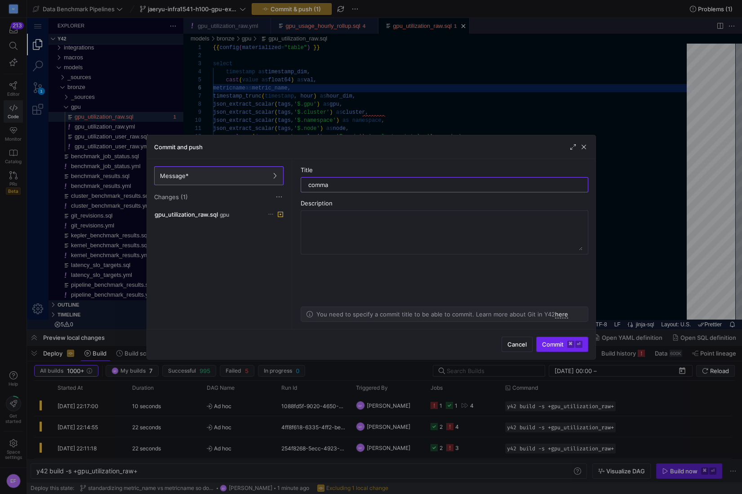
type input "comma"
click at [556, 347] on span "Commit ⌘ ⏎" at bounding box center [562, 344] width 40 height 7
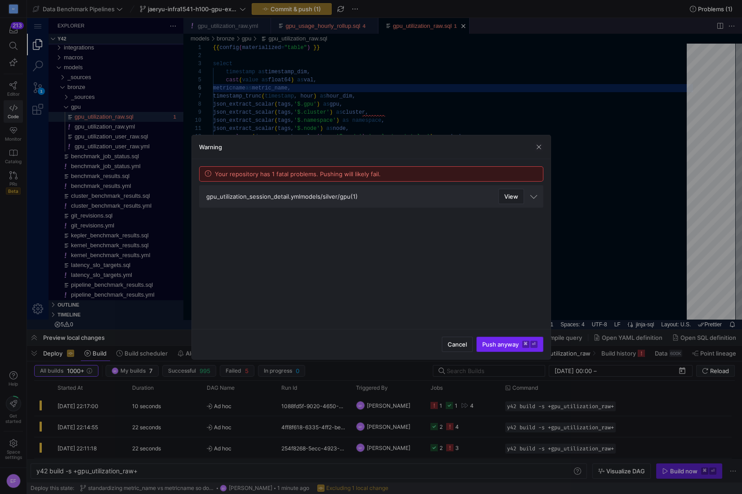
click at [490, 345] on span "Push anyway ⌘ ⏎" at bounding box center [509, 344] width 55 height 7
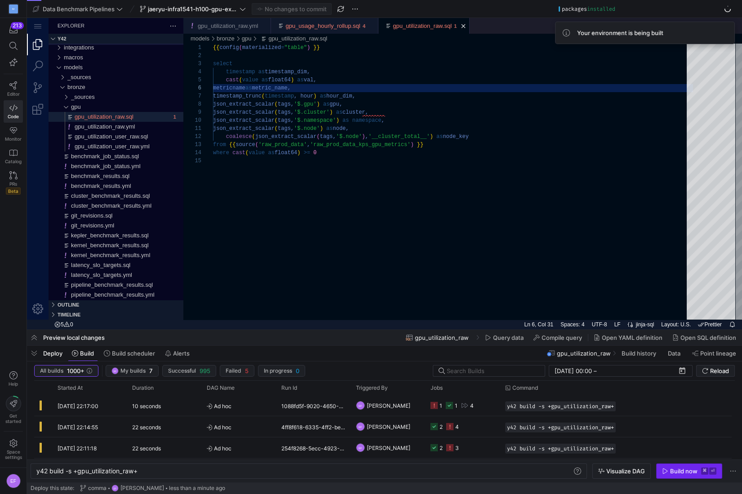
click at [677, 470] on div "Build now" at bounding box center [683, 470] width 27 height 7
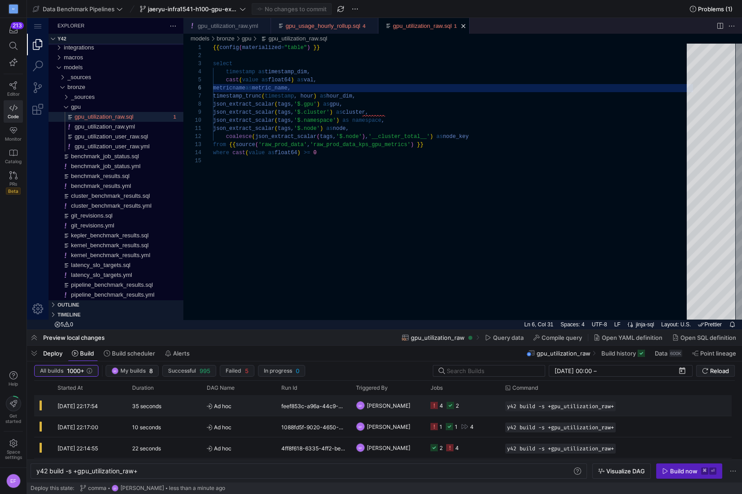
click at [494, 406] on y42-job-status-cell-renderer "4 2" at bounding box center [462, 405] width 64 height 20
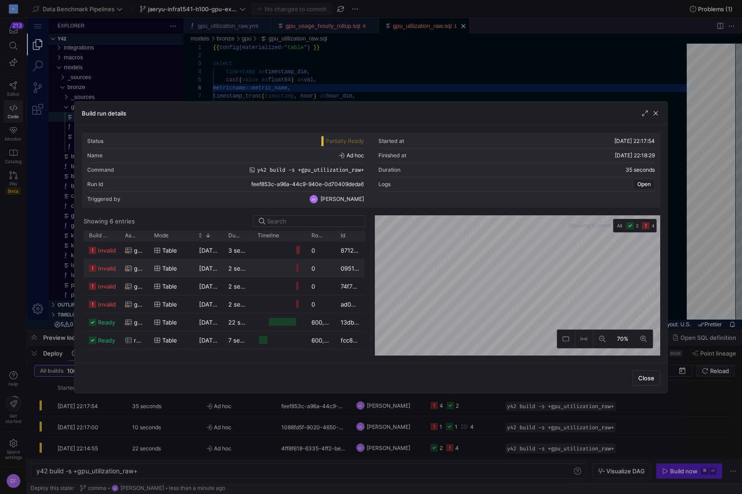
click at [354, 262] on as-split "Showing 6 entries Drag here to set row groups Drag here to set column labels Bu…" at bounding box center [371, 285] width 578 height 140
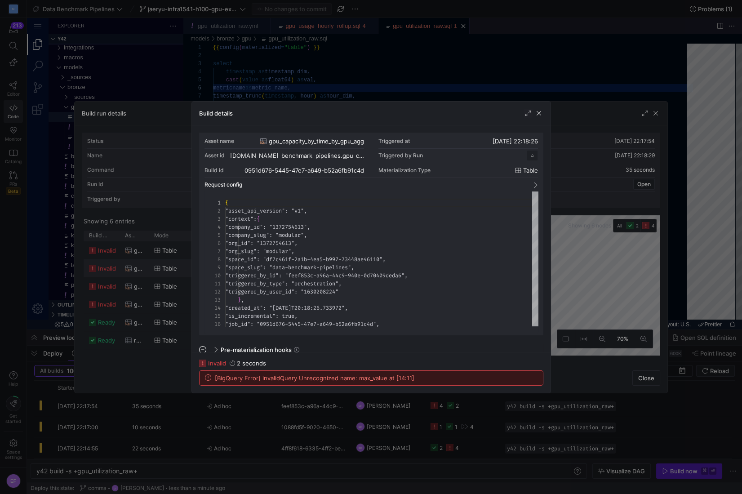
scroll to position [81, 0]
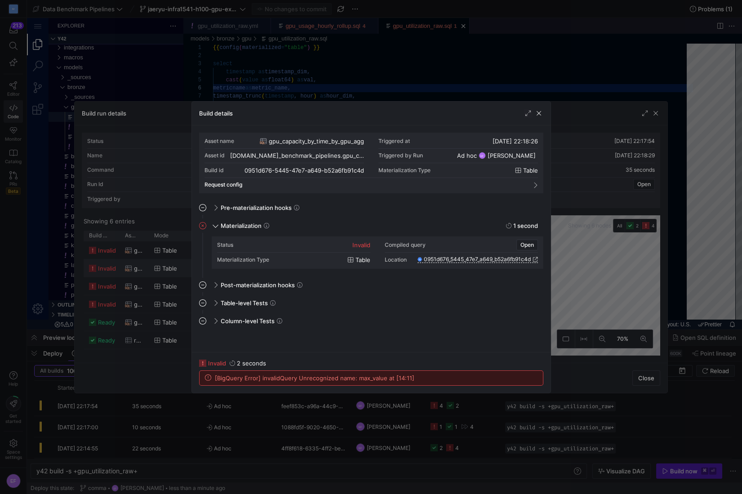
click at [605, 255] on div at bounding box center [371, 247] width 742 height 494
click at [540, 114] on span "button" at bounding box center [538, 113] width 9 height 9
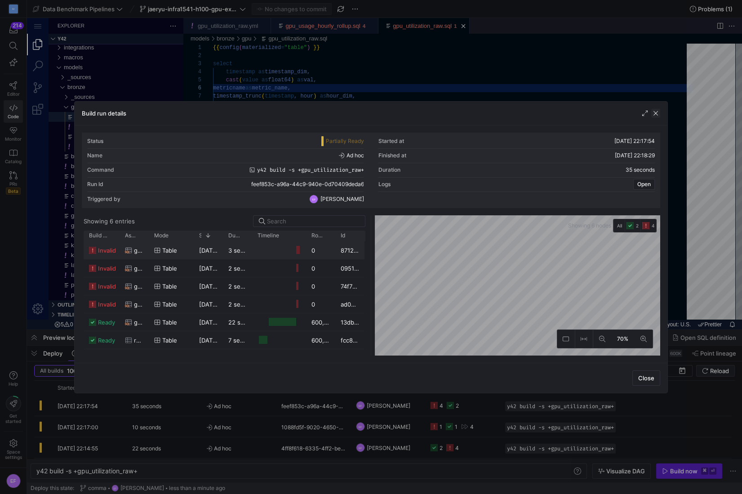
click at [658, 113] on span "button" at bounding box center [655, 113] width 9 height 9
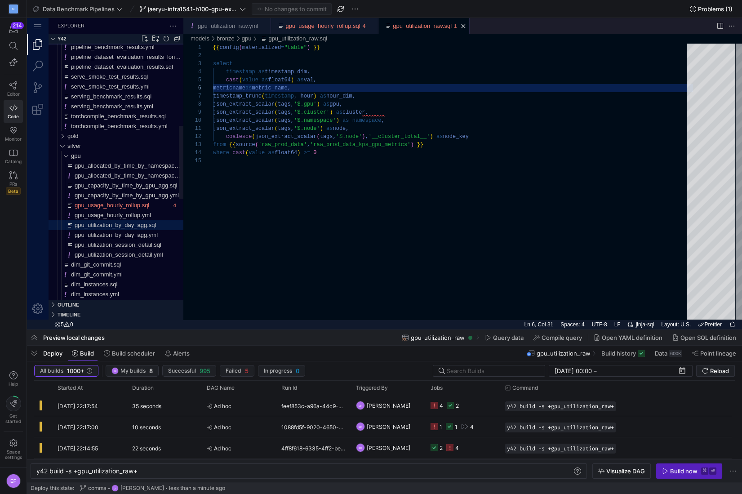
click at [140, 226] on span "gpu_utilization_by_day_agg.sql" at bounding box center [115, 224] width 81 height 7
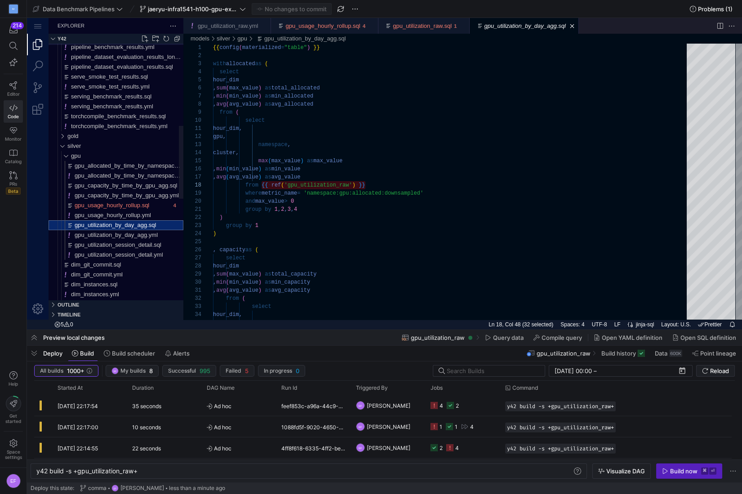
scroll to position [81, 153]
click at [243, 11] on icon at bounding box center [242, 9] width 6 height 6
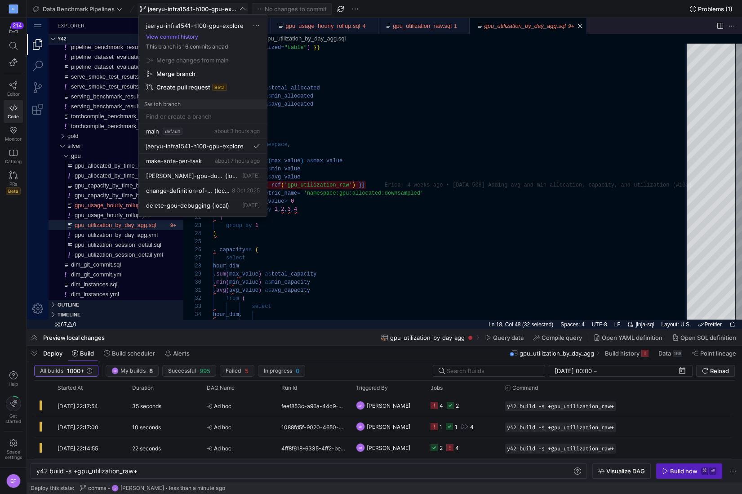
click at [193, 118] on input at bounding box center [203, 116] width 114 height 7
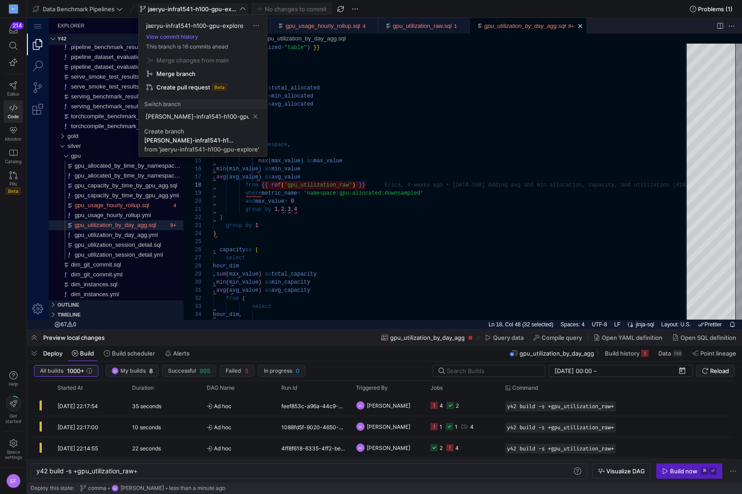
scroll to position [0, 9]
type input "[PERSON_NAME]-infra1541-h100-gpu-explore"
click at [207, 148] on div "from 'jaeryu-infra1541-h100-gpu-explore'" at bounding box center [201, 149] width 115 height 7
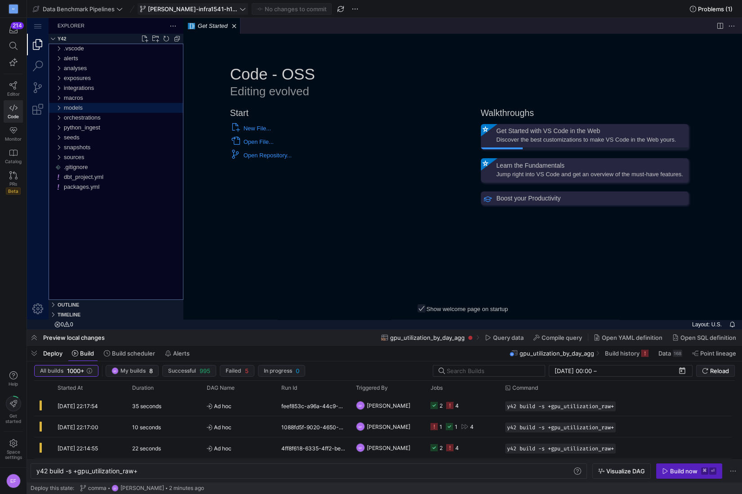
click at [57, 108] on div "models" at bounding box center [58, 108] width 13 height 10
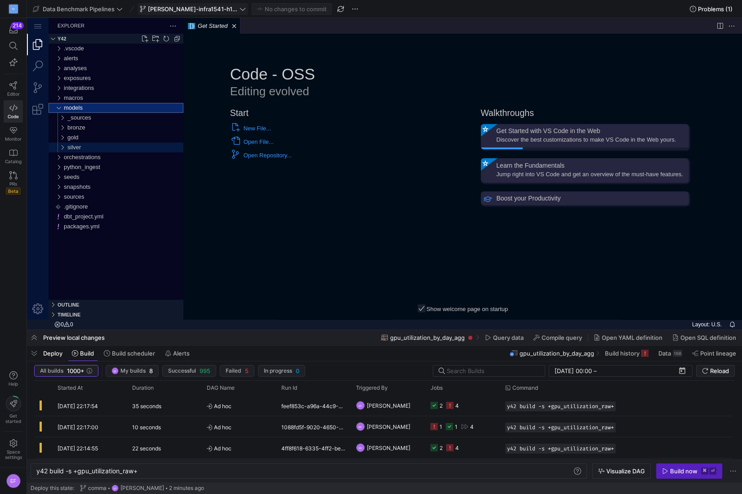
click at [63, 148] on div "silver" at bounding box center [60, 147] width 17 height 10
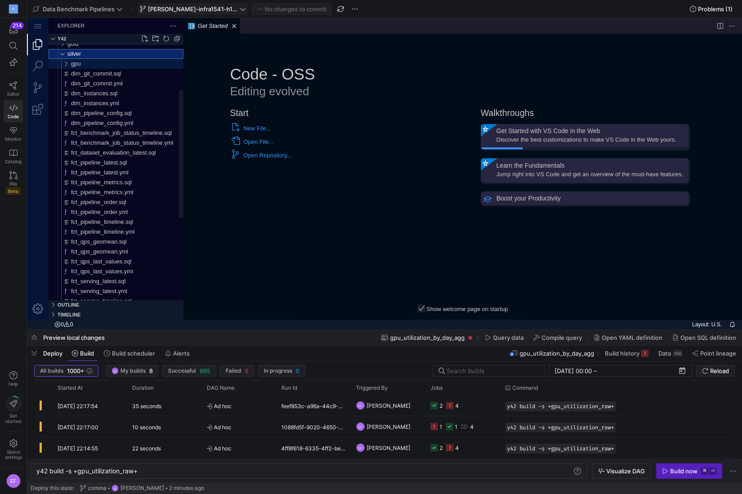
click at [63, 62] on div "gpu" at bounding box center [62, 64] width 21 height 10
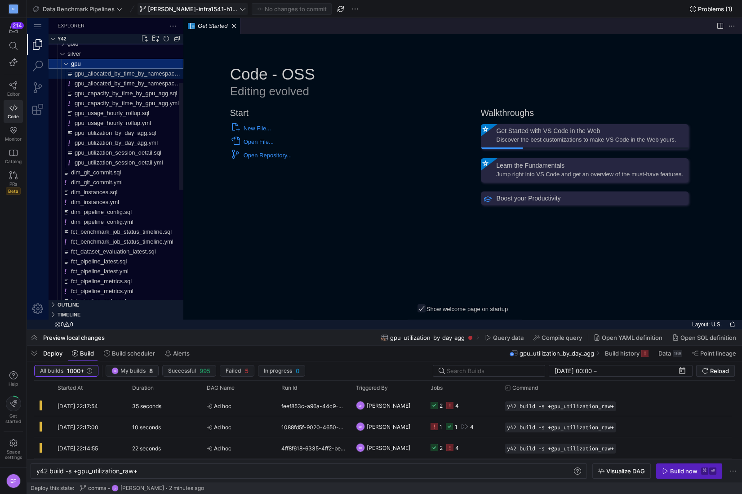
click at [130, 75] on span "gpu_allocated_by_time_by_namespace_agg.sql" at bounding box center [137, 73] width 125 height 7
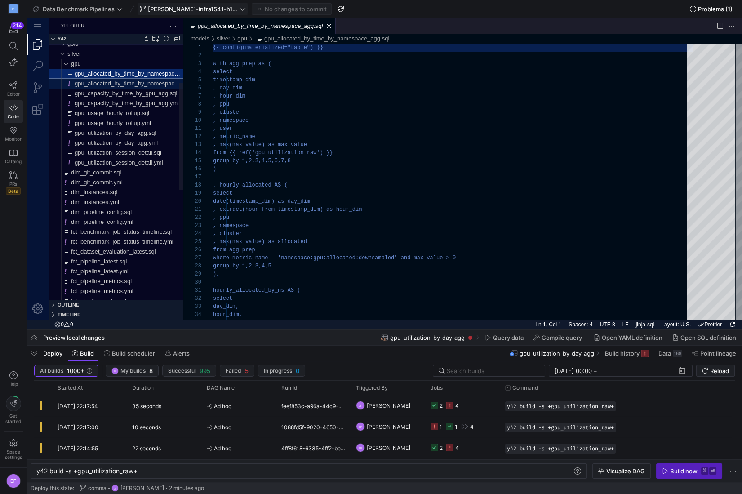
scroll to position [81, 0]
click at [130, 81] on span "gpu_allocated_by_time_by_namespace_agg.yml" at bounding box center [138, 83] width 127 height 7
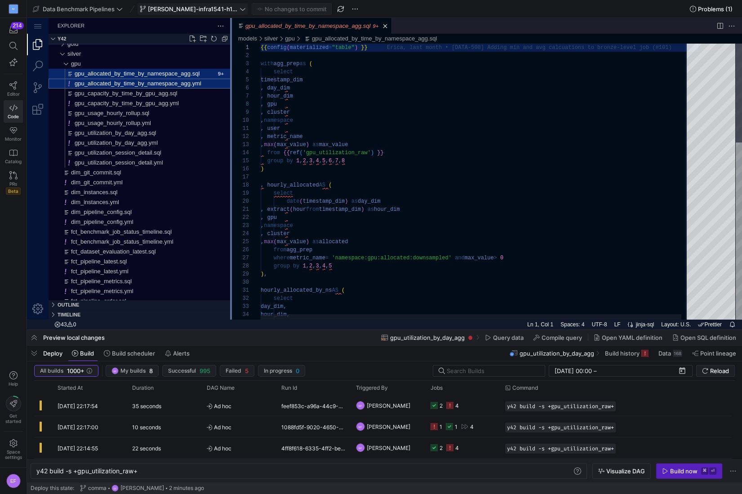
drag, startPoint x: 182, startPoint y: 137, endPoint x: 278, endPoint y: 138, distance: 95.2
click at [232, 138] on div at bounding box center [231, 168] width 2 height 301
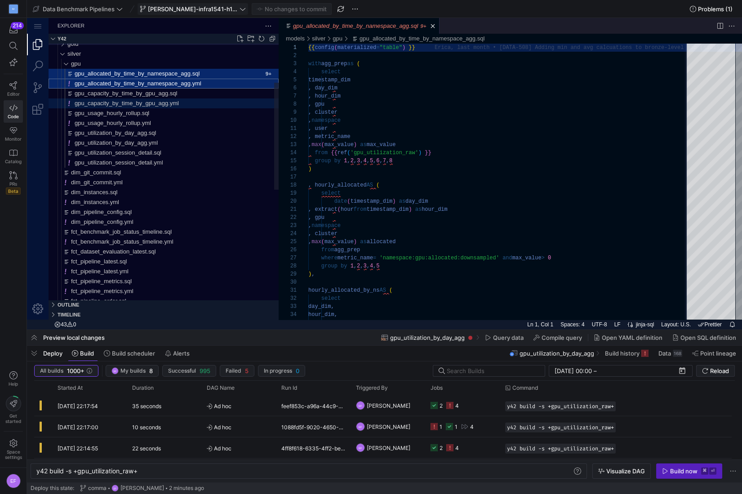
click at [139, 102] on span "gpu_capacity_by_time_by_gpu_agg.yml" at bounding box center [127, 103] width 104 height 7
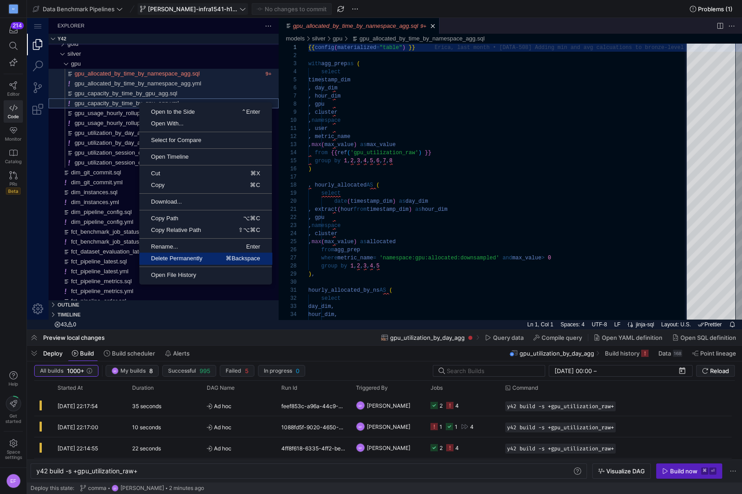
click at [213, 257] on span "Delete Permanently" at bounding box center [176, 258] width 75 height 6
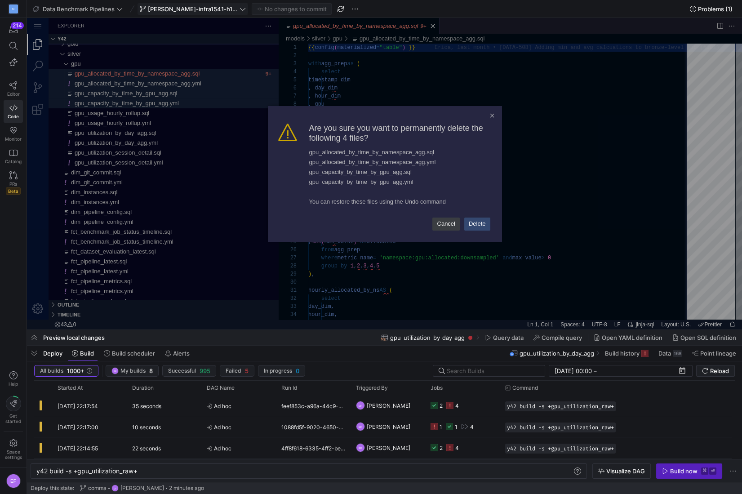
click at [479, 226] on link "Delete" at bounding box center [477, 223] width 26 height 13
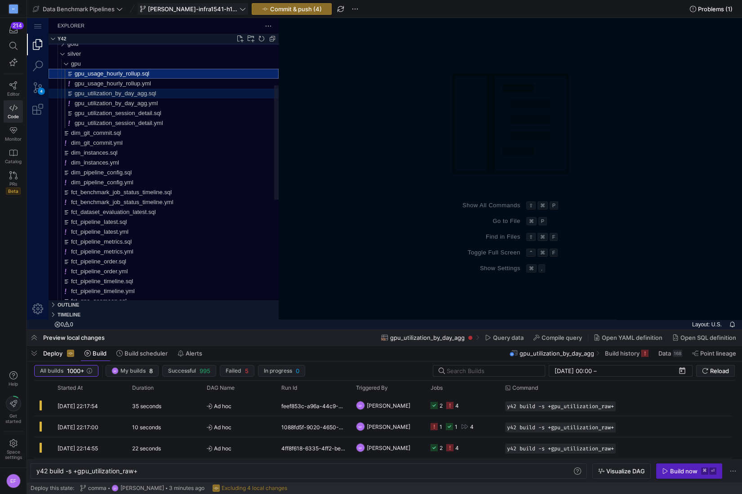
click at [154, 93] on span "gpu_utilization_by_day_agg.sql" at bounding box center [115, 93] width 81 height 7
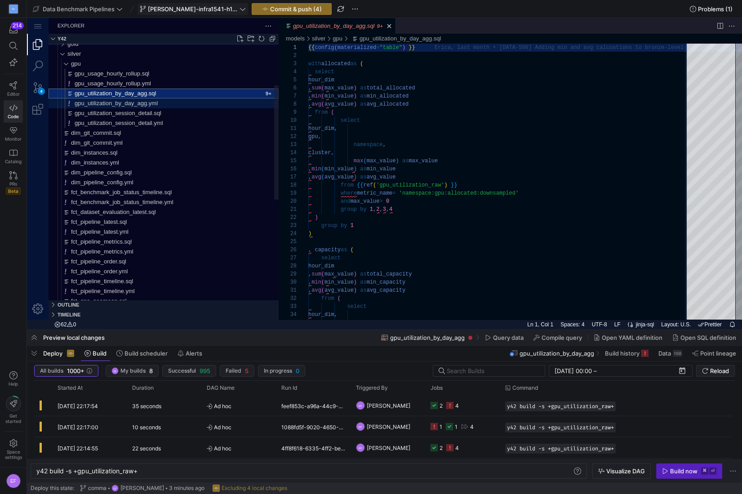
click at [147, 103] on span "gpu_utilization_by_day_agg.yml" at bounding box center [116, 103] width 83 height 7
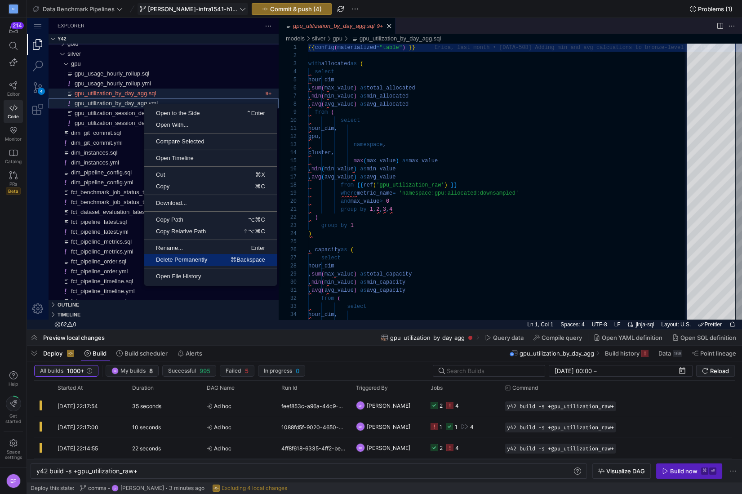
click at [227, 254] on link "Delete Permanently ⌘Backspace" at bounding box center [210, 260] width 133 height 12
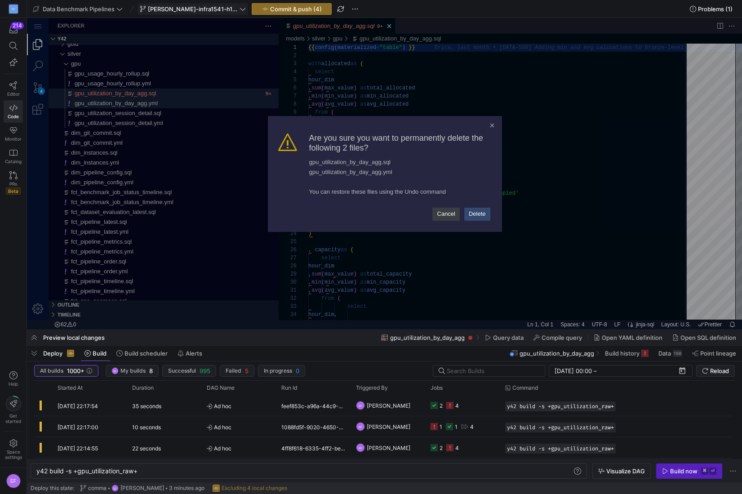
click at [480, 212] on link "Delete" at bounding box center [477, 214] width 26 height 13
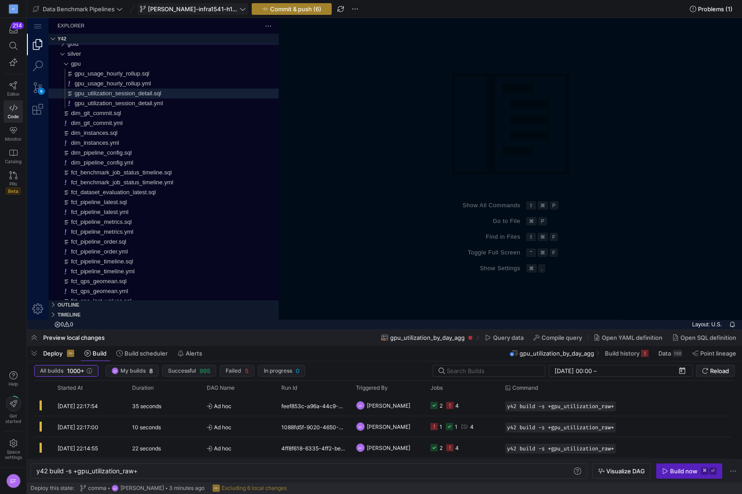
click at [275, 4] on span "button" at bounding box center [291, 9] width 79 height 11
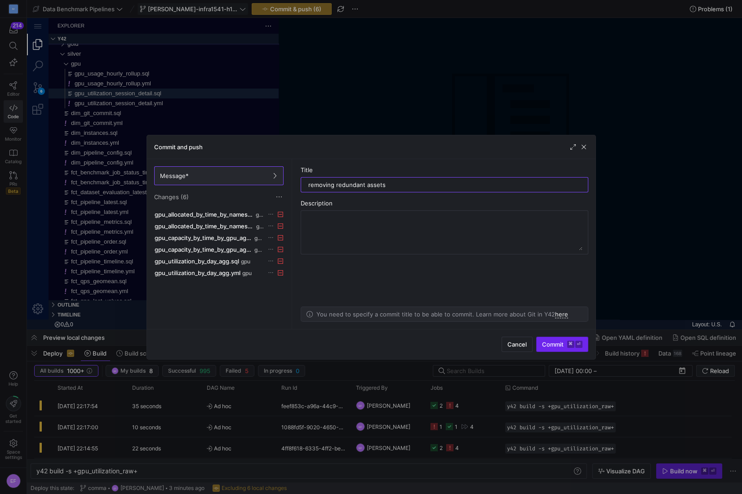
type input "removing redundant assets"
click at [559, 349] on span "submit" at bounding box center [561, 344] width 51 height 14
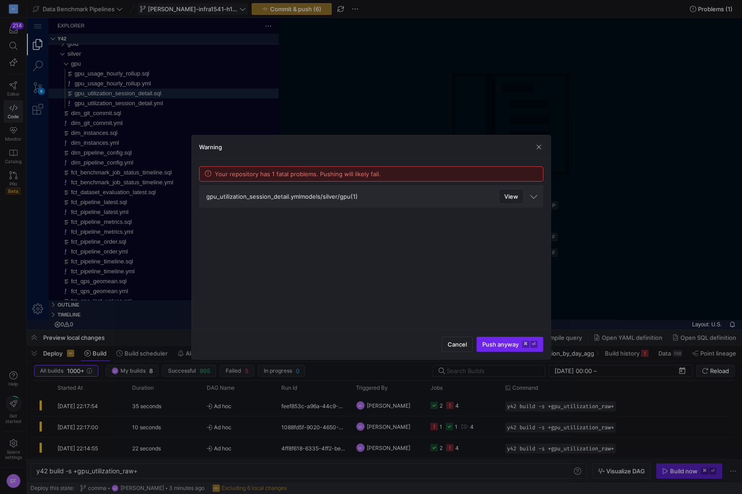
click at [512, 348] on span "submit" at bounding box center [510, 344] width 66 height 14
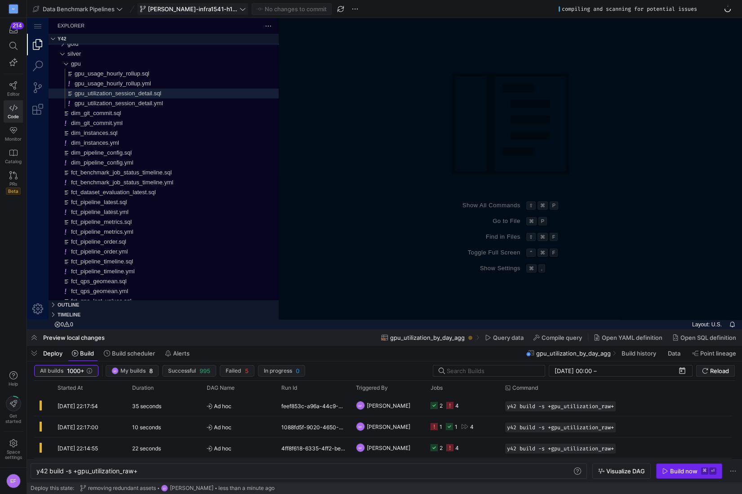
click at [664, 467] on span "Build now ⌘ ⏎" at bounding box center [689, 470] width 54 height 7
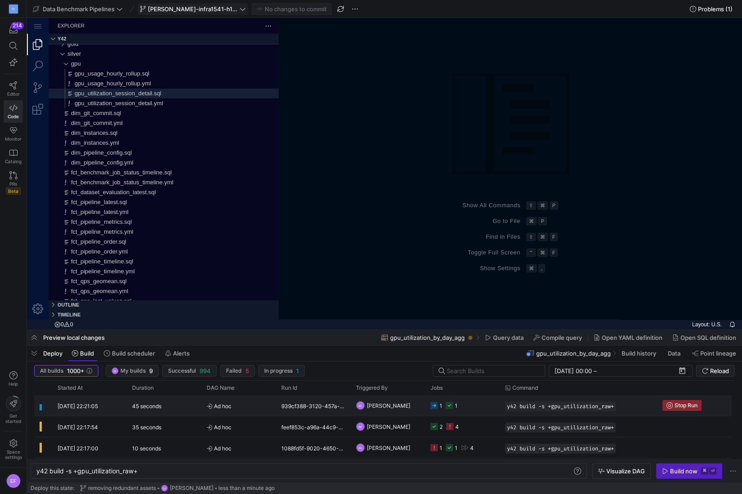
click at [460, 398] on y42-job-status-cell-renderer "1 1" at bounding box center [462, 405] width 64 height 20
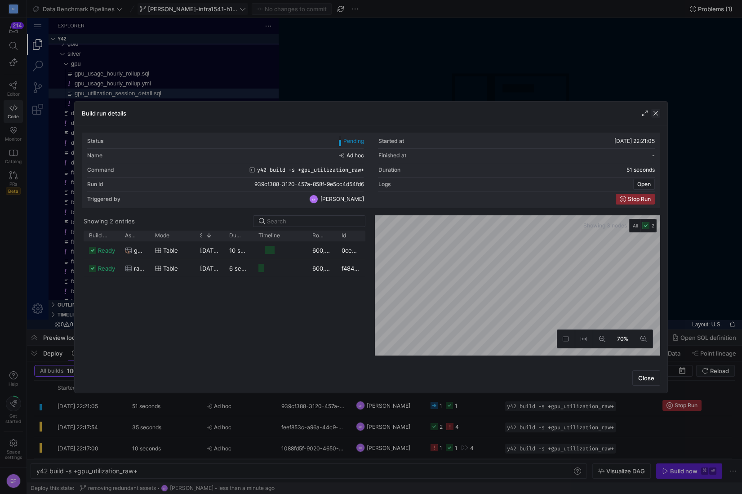
click at [657, 114] on span "button" at bounding box center [655, 113] width 9 height 9
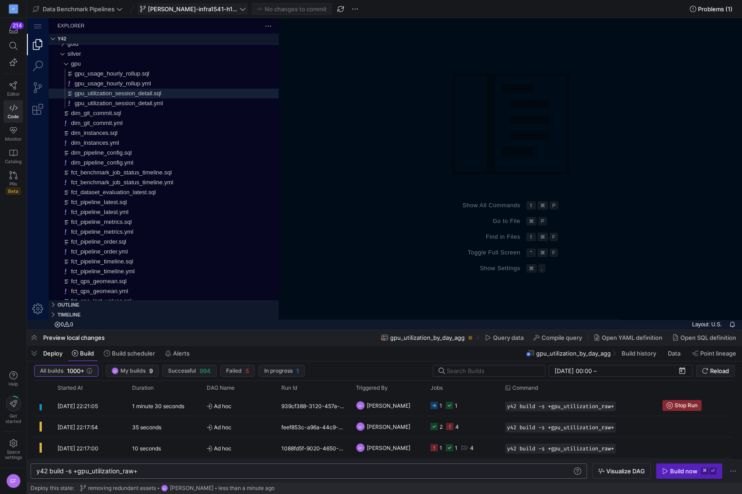
click at [101, 473] on div "y42 build -s +gpu_utilization_raw+" at bounding box center [304, 470] width 536 height 7
click at [678, 475] on span "button" at bounding box center [688, 471] width 65 height 14
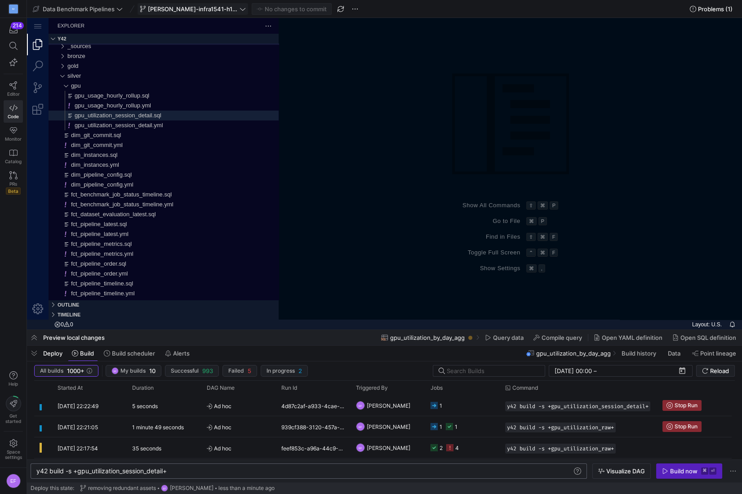
click at [115, 467] on div "y42 build -s +gpu_utilization_session_detail+ y42 build -s +gpu_utilization_ses…" at bounding box center [309, 470] width 556 height 15
click at [117, 468] on div "y42 build -s +gpu_utilization_session_detail+" at bounding box center [304, 470] width 536 height 7
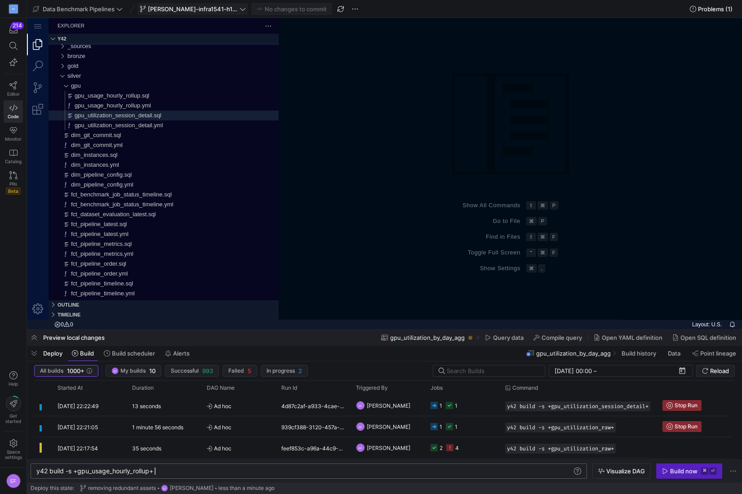
click at [162, 471] on div "y42 build -s +gpu_usage_hourly_rollup+" at bounding box center [304, 470] width 536 height 7
click at [77, 472] on div "y42 build -s +gpu_usage_hourly_rollup" at bounding box center [304, 470] width 536 height 7
type textarea "y42 build -s gpu_usage_hourly_rollup"
click at [670, 469] on div "Build now" at bounding box center [683, 470] width 27 height 7
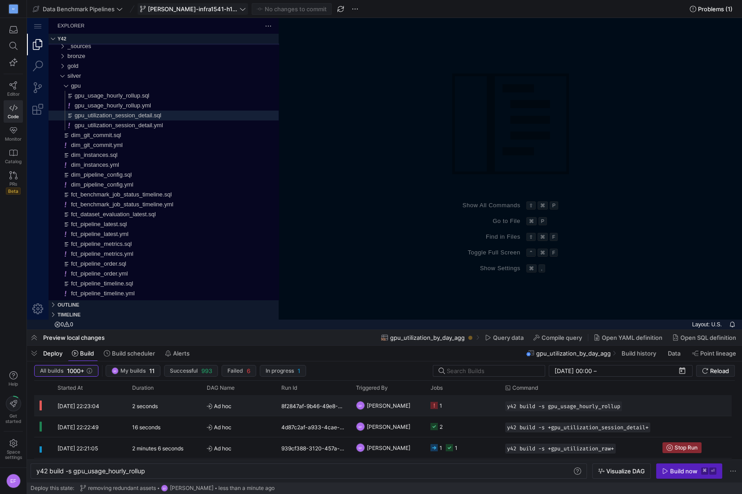
click at [484, 411] on y42-job-status-cell-renderer "1" at bounding box center [462, 405] width 64 height 20
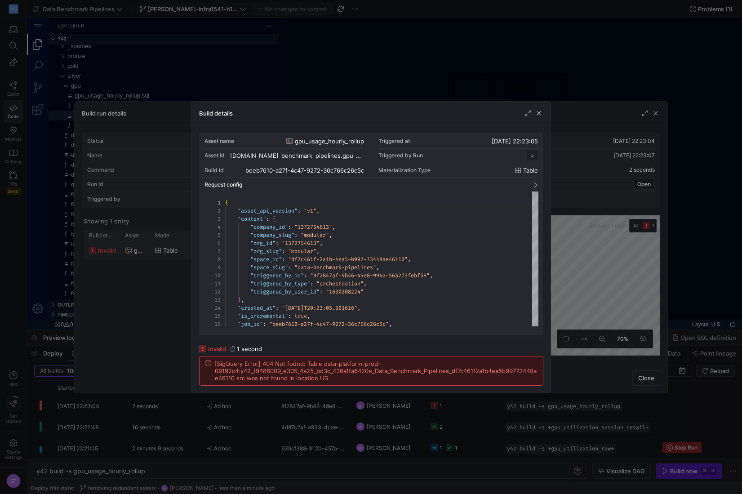
scroll to position [81, 0]
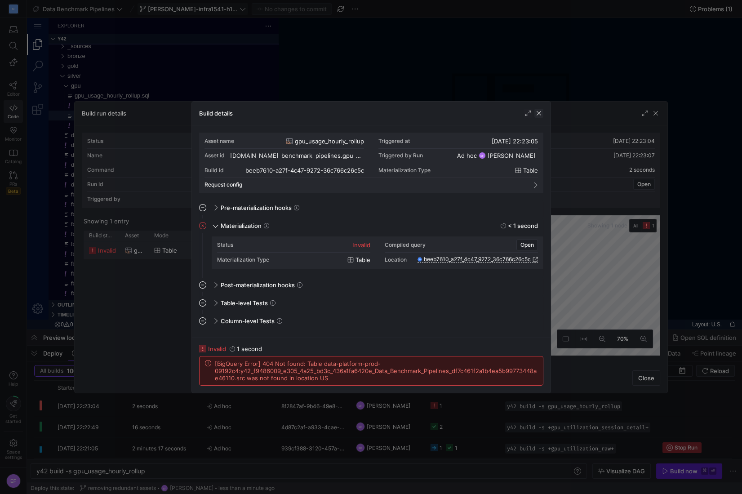
click at [540, 111] on span "button" at bounding box center [538, 113] width 9 height 9
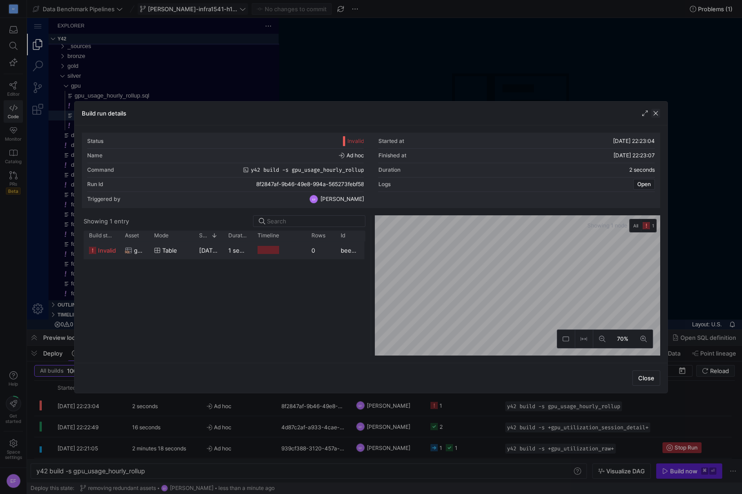
click at [655, 114] on span "button" at bounding box center [655, 113] width 9 height 9
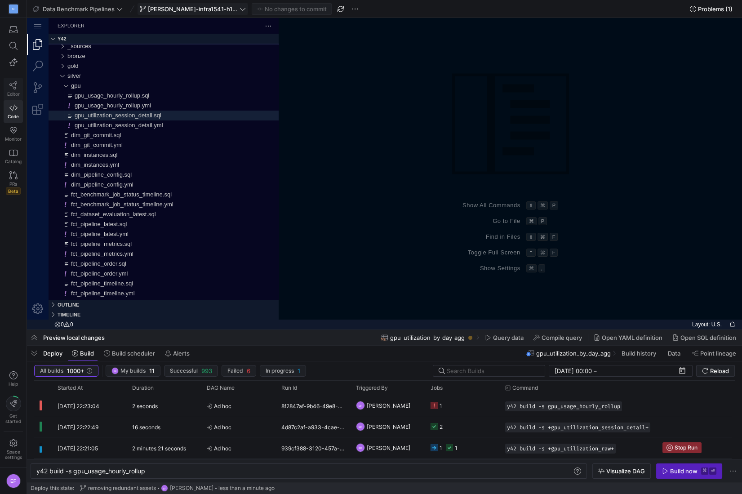
click at [9, 82] on icon at bounding box center [13, 85] width 8 height 8
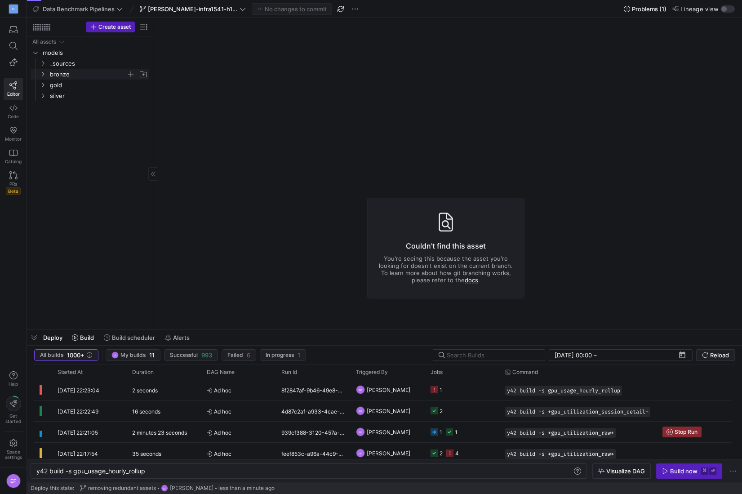
click at [41, 75] on icon "Press SPACE to select this row." at bounding box center [43, 73] width 6 height 5
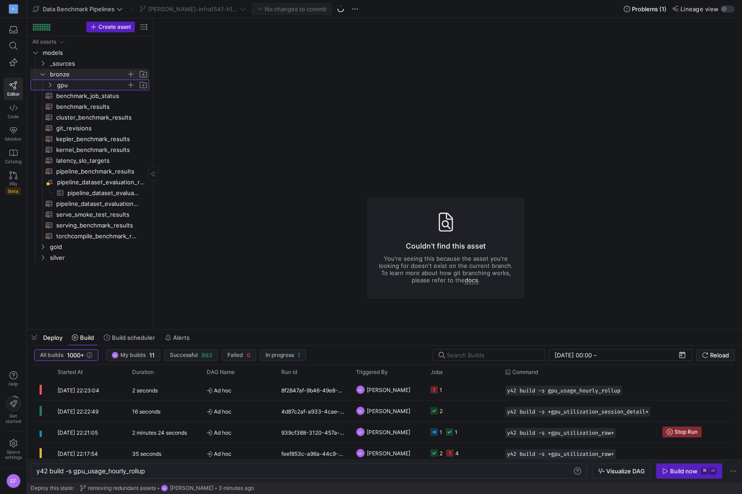
click at [49, 84] on icon "Press SPACE to select this row." at bounding box center [50, 84] width 6 height 5
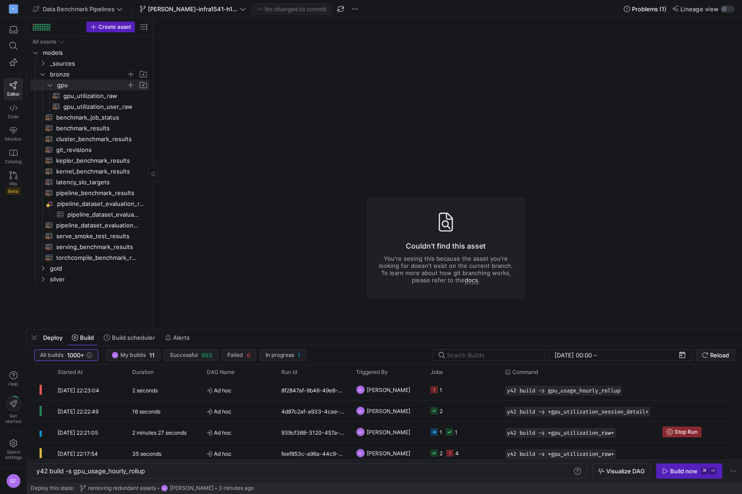
click at [41, 284] on div "All assets models _sources bronze gold silver gpu benchmark_job_status​​​​​​​​​…" at bounding box center [90, 180] width 119 height 289
click at [43, 277] on icon "Press SPACE to select this row." at bounding box center [43, 278] width 6 height 5
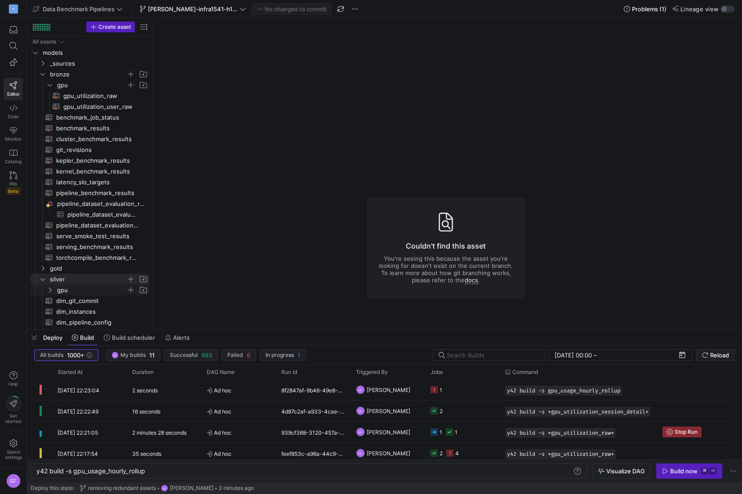
click at [50, 288] on icon "Press SPACE to select this row." at bounding box center [50, 290] width 2 height 5
click at [98, 298] on span "gpu_usage_hourly_rollup​​​​​​​​​​" at bounding box center [100, 301] width 75 height 10
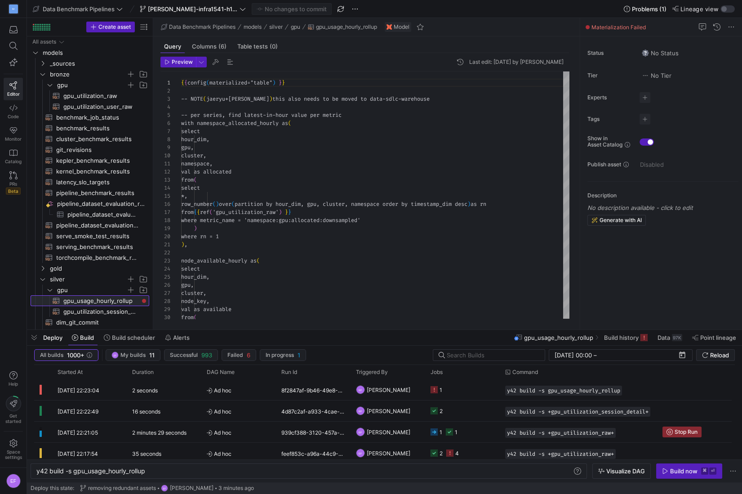
scroll to position [81, 0]
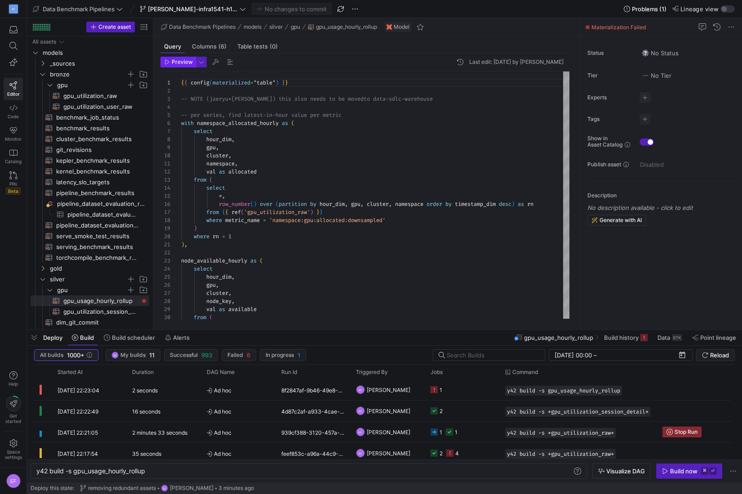
click at [181, 64] on span "Preview" at bounding box center [182, 62] width 21 height 6
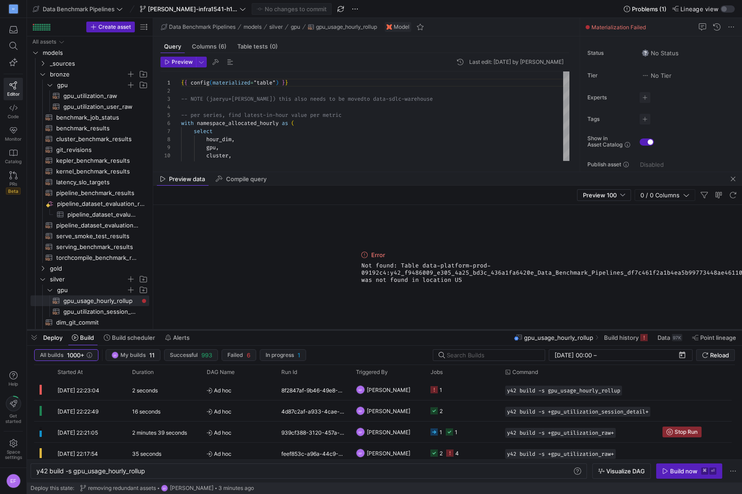
drag, startPoint x: 239, startPoint y: 328, endPoint x: 327, endPoint y: 328, distance: 88.5
click at [327, 328] on div at bounding box center [384, 330] width 715 height 4
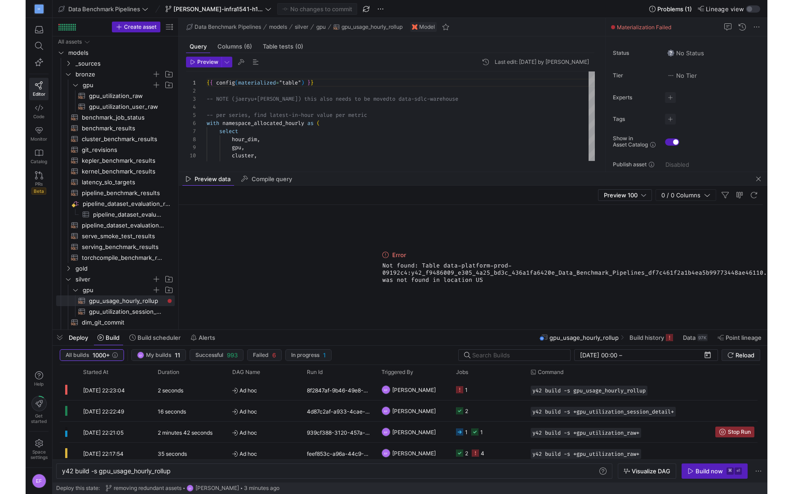
scroll to position [0, 0]
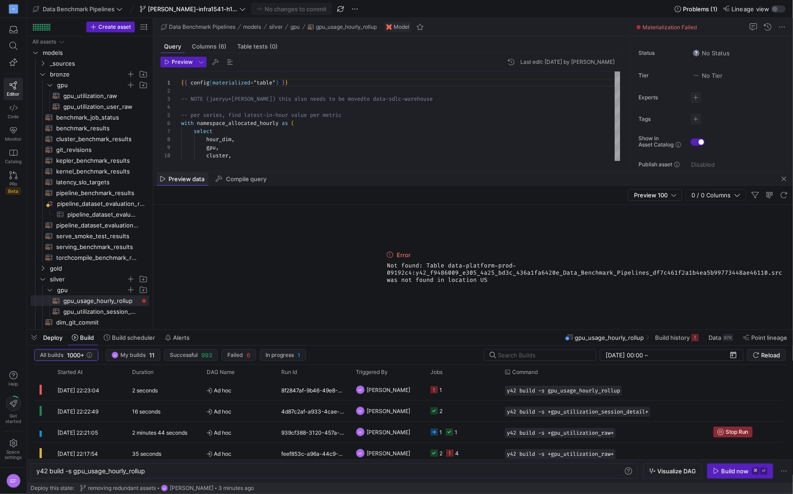
click at [186, 183] on div "Preview data" at bounding box center [183, 178] width 52 height 13
drag, startPoint x: 783, startPoint y: 180, endPoint x: 546, endPoint y: 177, distance: 236.8
click at [741, 180] on span "button" at bounding box center [784, 178] width 11 height 11
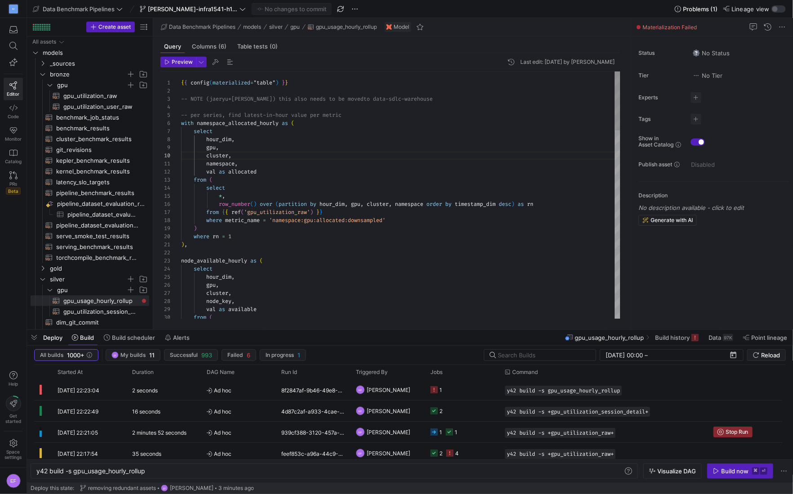
type textarea "), node_available_hourly as ( select hour_dim, gpu, cluster, node_key, val as a…"
type textarea "s"
type textarea "select *, row_number() over ( partition by hour_dim, gpu, cluster, node_key ord…"
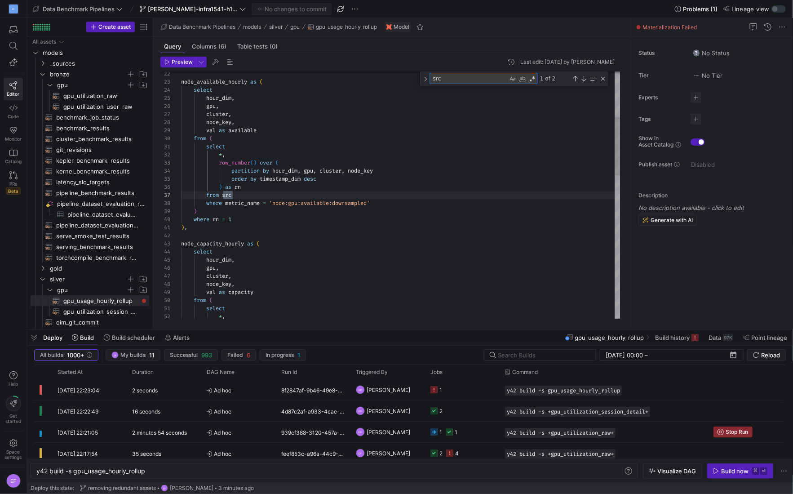
scroll to position [81, 52]
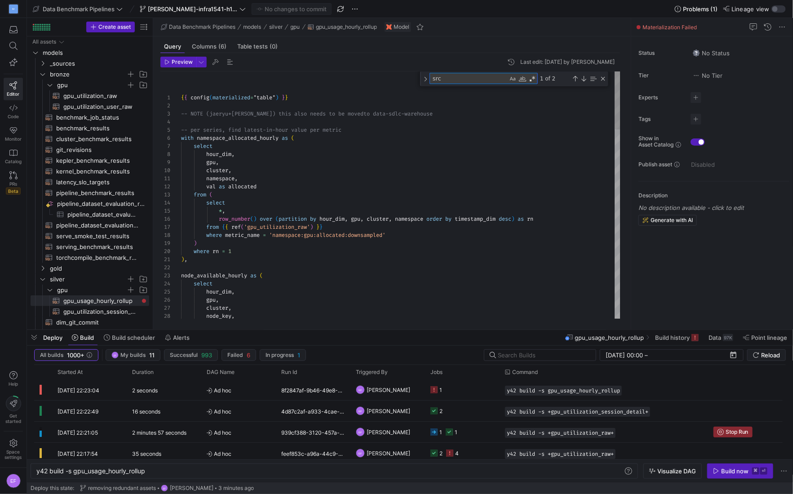
type textarea "src"
drag, startPoint x: 207, startPoint y: 226, endPoint x: 327, endPoint y: 225, distance: 120.4
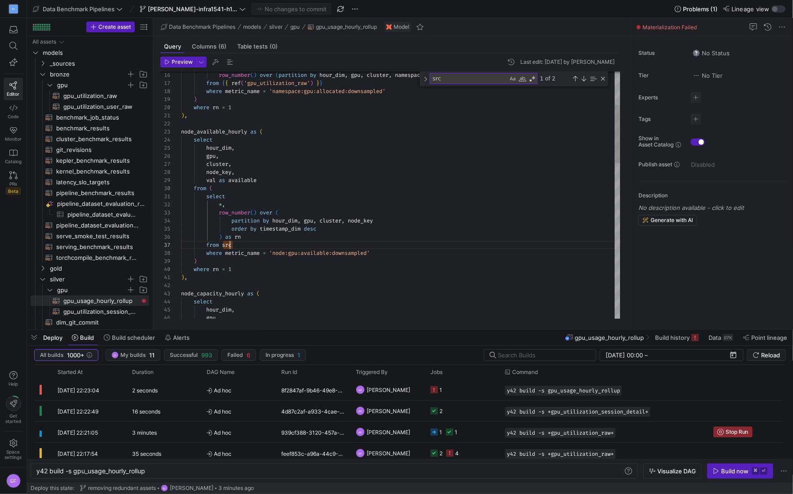
click at [229, 247] on div "node_available_hourly as ( select hour_dim , gpu , cluster , node_key , ) where…" at bounding box center [401, 452] width 440 height 1049
click at [216, 243] on div "node_available_hourly as ( select hour_dim , gpu , cluster , node_key , ) where…" at bounding box center [401, 452] width 440 height 1049
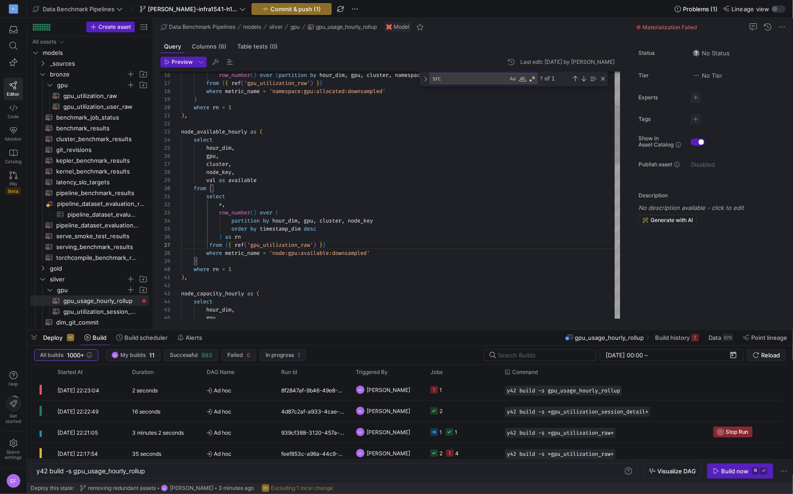
click at [211, 244] on div "node_available_hourly as ( select hour_dim , gpu , cluster , node_key , ) where…" at bounding box center [401, 452] width 440 height 1049
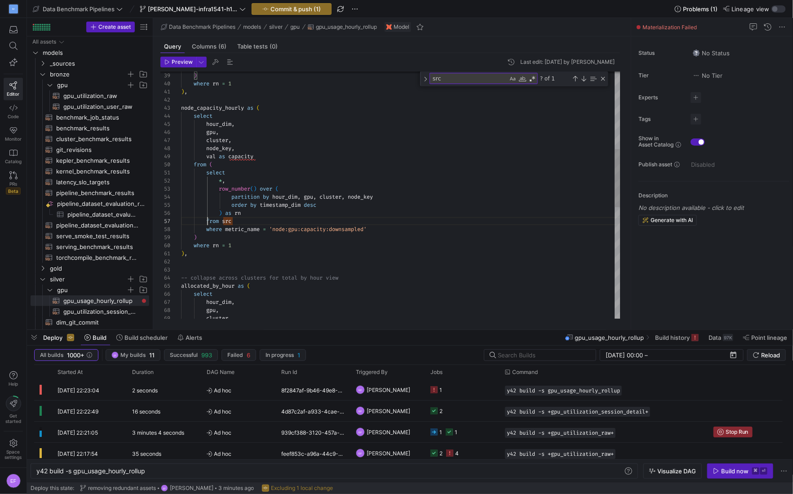
scroll to position [49, 52]
drag, startPoint x: 208, startPoint y: 221, endPoint x: 265, endPoint y: 221, distance: 57.1
click at [265, 221] on div ") where rn = 1 ) , node_capacity_hourly as ( select hour_dim , gpu , cluster , …" at bounding box center [401, 266] width 440 height 1049
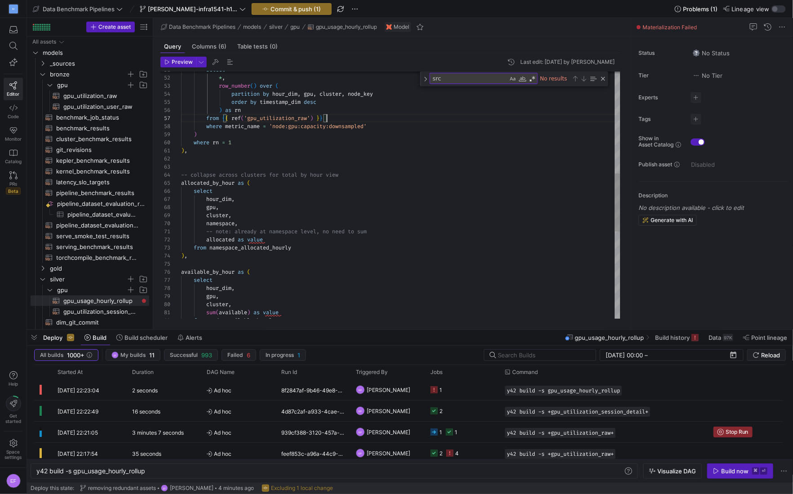
type textarea "-- note: already at namespace level, no need to sum allocated as value from nam…"
click at [268, 270] on div "select * , row_number ( ) over ( partition by hour_dim , gpu , cluster , node_k…" at bounding box center [401, 163] width 440 height 1049
type textarea "src"
click at [297, 13] on span "button" at bounding box center [291, 9] width 79 height 11
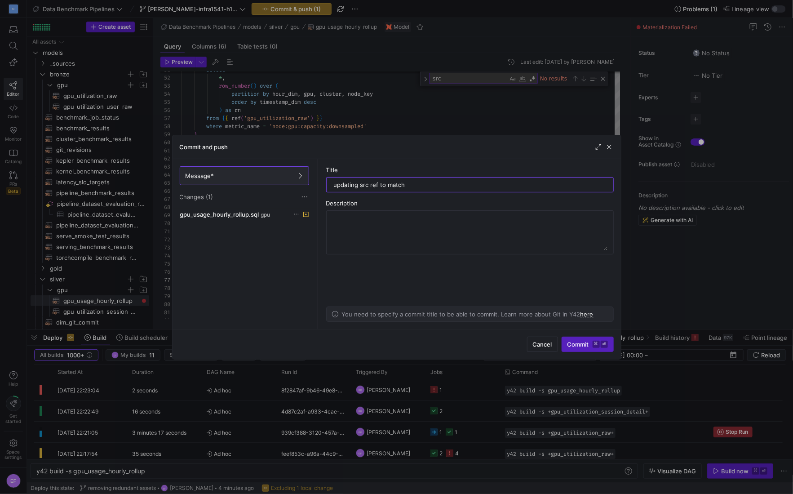
drag, startPoint x: 385, startPoint y: 182, endPoint x: 473, endPoint y: 192, distance: 87.7
click at [473, 192] on as-split-area "Title updating src ref to match Description You need to specify a commit title …" at bounding box center [470, 244] width 302 height 170
type input "updating src ref to gpu_utilization_raw"
click at [572, 346] on span "Commit ⌘ ⏎" at bounding box center [587, 344] width 40 height 7
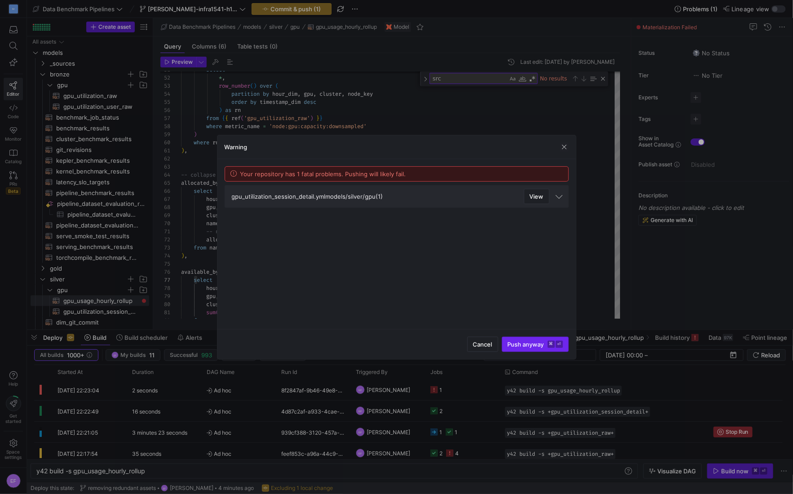
click at [532, 341] on span "Push anyway ⌘ ⏎" at bounding box center [535, 344] width 55 height 7
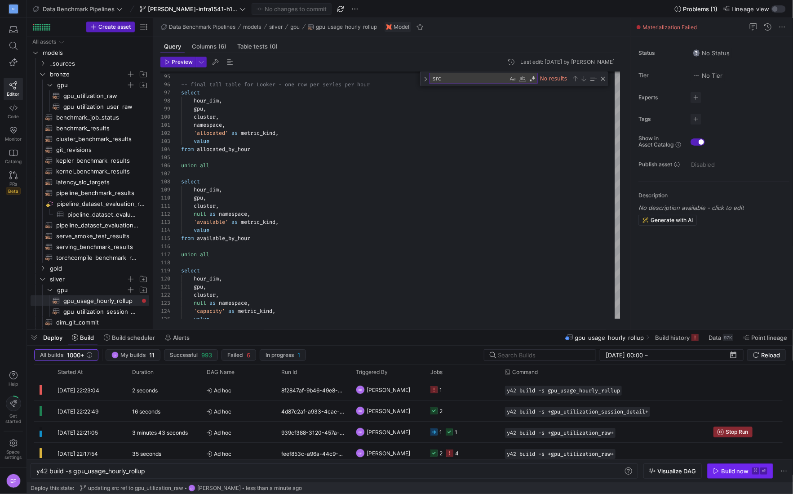
click at [729, 472] on div "Build now" at bounding box center [734, 470] width 27 height 7
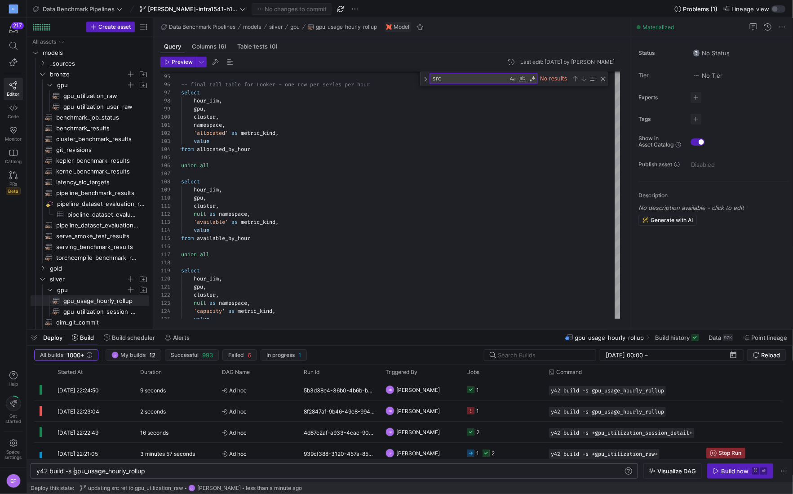
click at [73, 472] on div "y42 build -s gpu_usage_hourly_rollup" at bounding box center [330, 470] width 588 height 7
type textarea "y42 build -s +gpu_usage_hourly_rollup+"
click at [732, 472] on div "Build now" at bounding box center [734, 470] width 27 height 7
click at [191, 6] on span "[PERSON_NAME]-infra1541-h100-gpu-explore" at bounding box center [193, 8] width 90 height 7
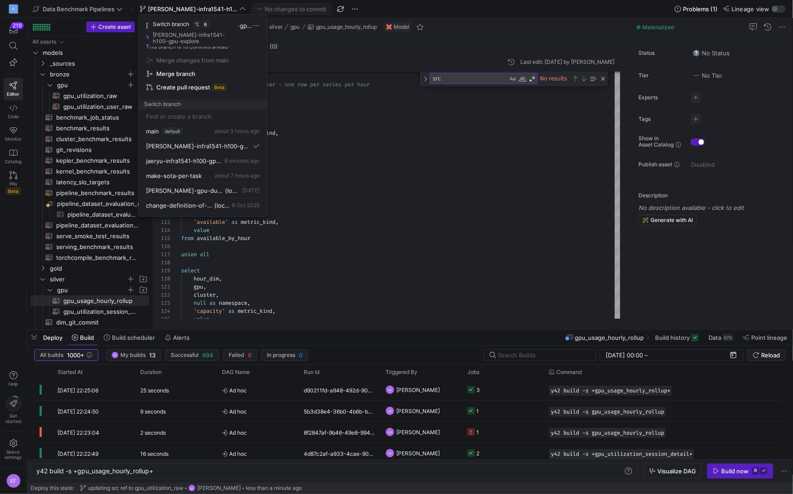
click at [439, 266] on div at bounding box center [396, 247] width 793 height 494
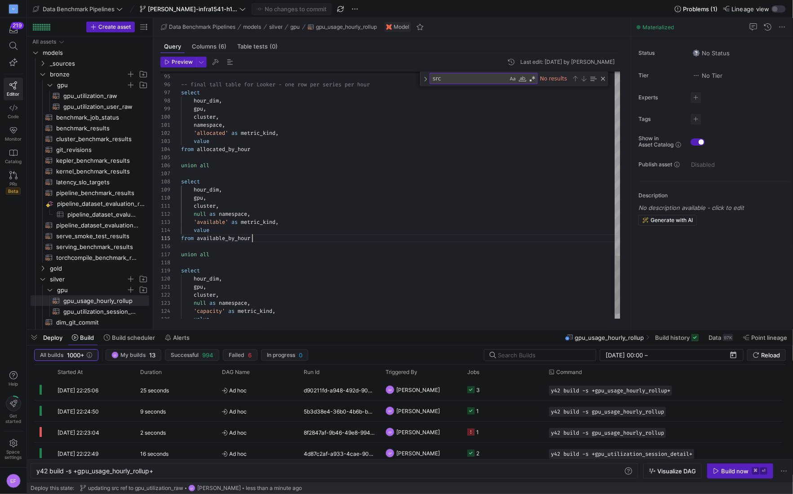
type textarea "{{ config(materialized="table") }} -- NOTE (jaeryu+[PERSON_NAME]) this also nee…"
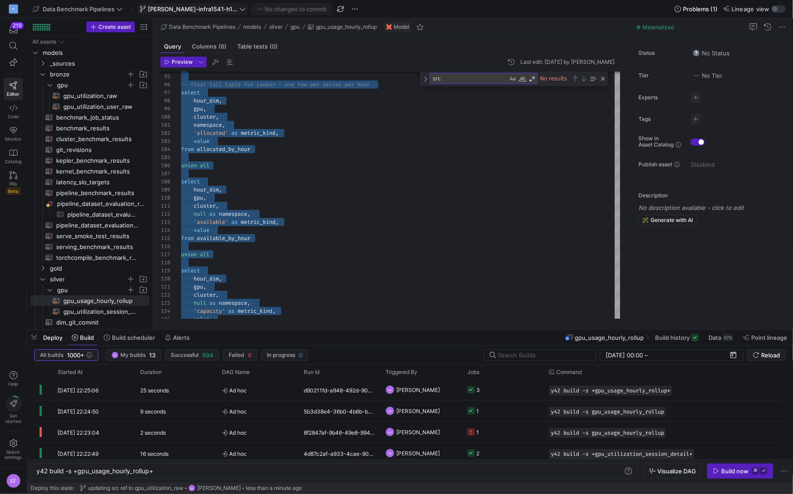
click at [231, 11] on span "[PERSON_NAME]-infra1541-h100-gpu-explore" at bounding box center [193, 8] width 90 height 7
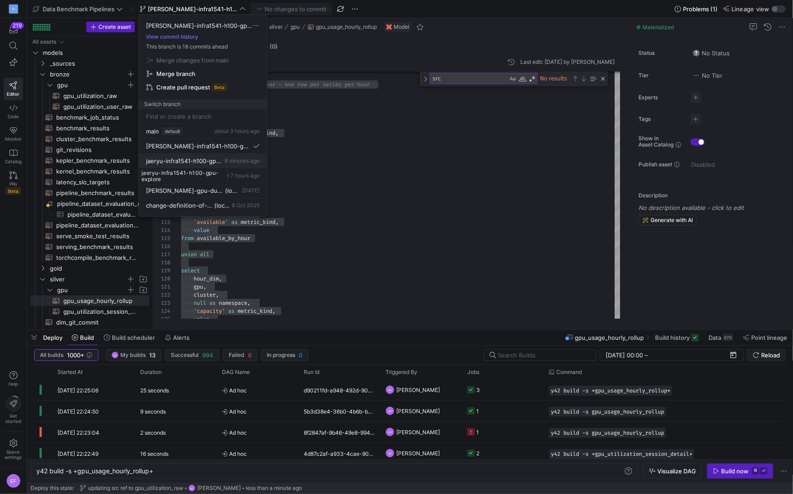
click at [189, 160] on span "jaeryu-infra1541-h100-gpu-explore" at bounding box center [184, 160] width 77 height 7
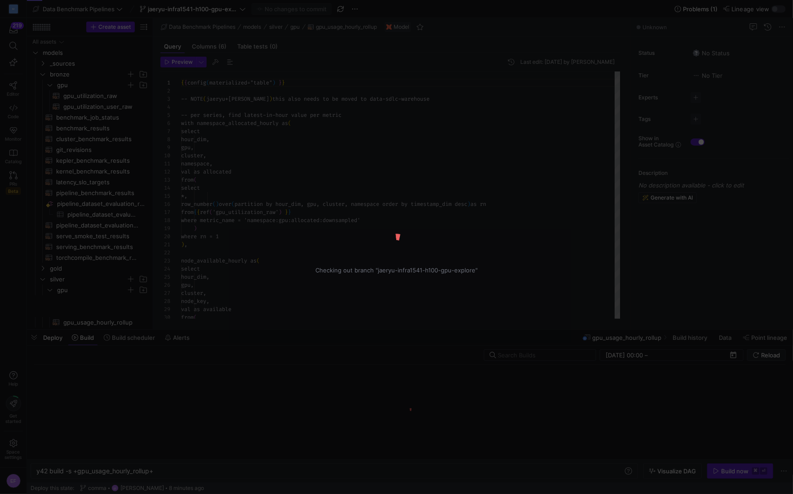
scroll to position [81, 0]
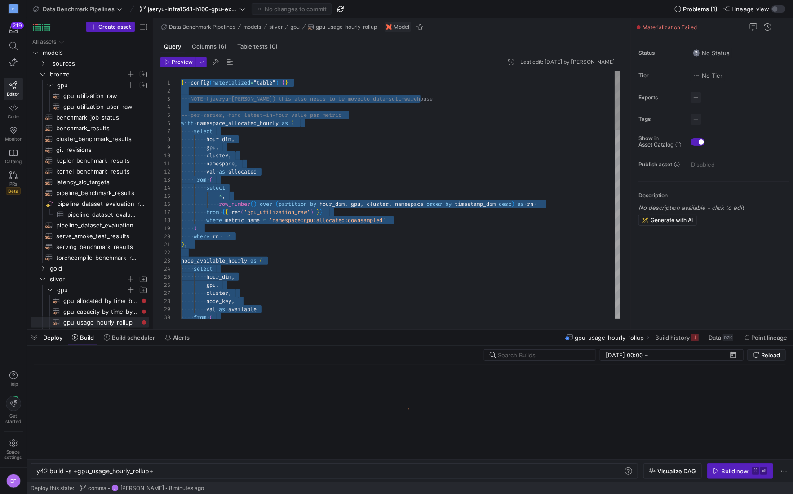
type textarea "gpu, cluster, null as namespace, 'capacity' as metric_kind, value from capacity…"
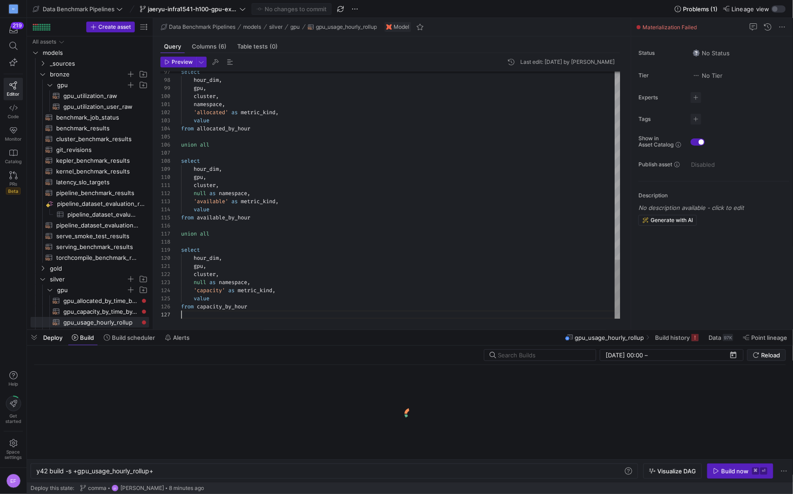
scroll to position [49, 0]
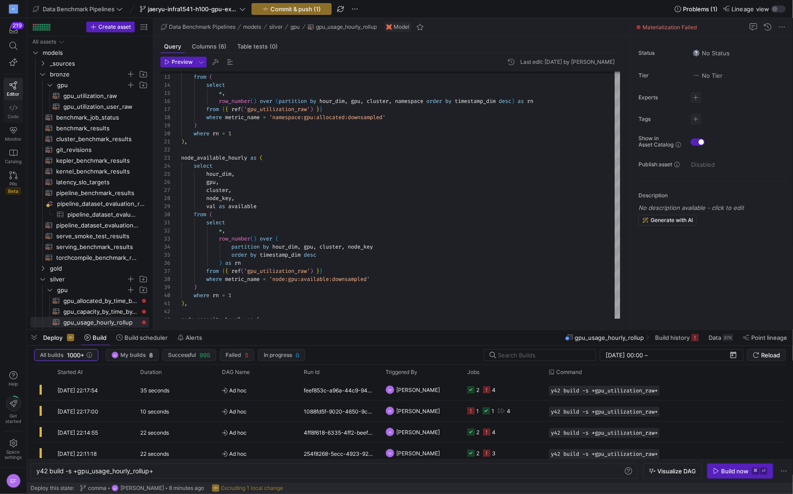
click at [12, 114] on span "Code" at bounding box center [13, 116] width 11 height 5
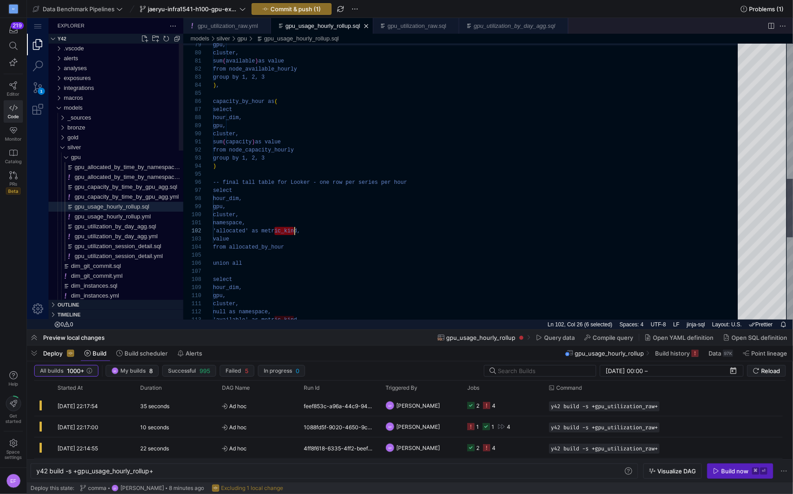
scroll to position [8, 81]
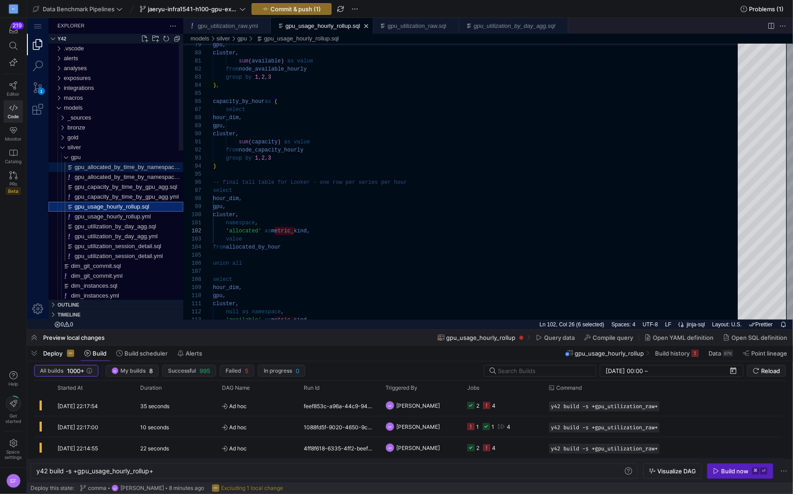
click at [163, 164] on span "gpu_allocated_by_time_by_namespace_agg.sql" at bounding box center [136, 166] width 125 height 7
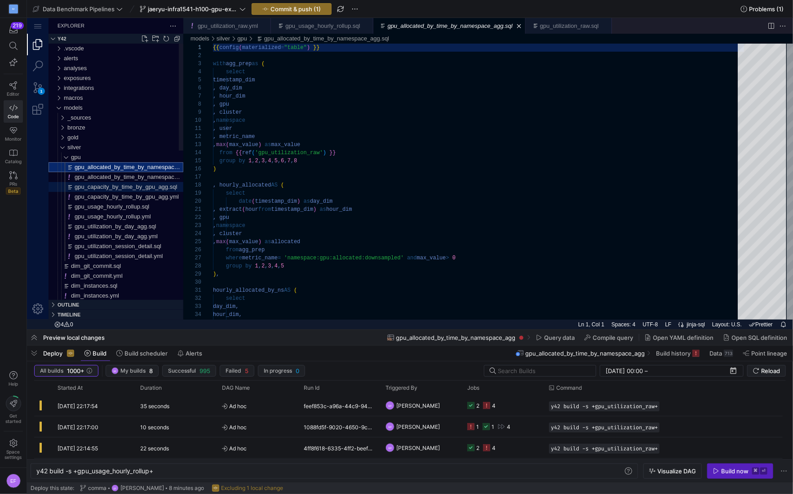
scroll to position [81, 0]
click at [128, 195] on span "gpu_capacity_by_time_by_gpu_agg.yml" at bounding box center [126, 196] width 104 height 7
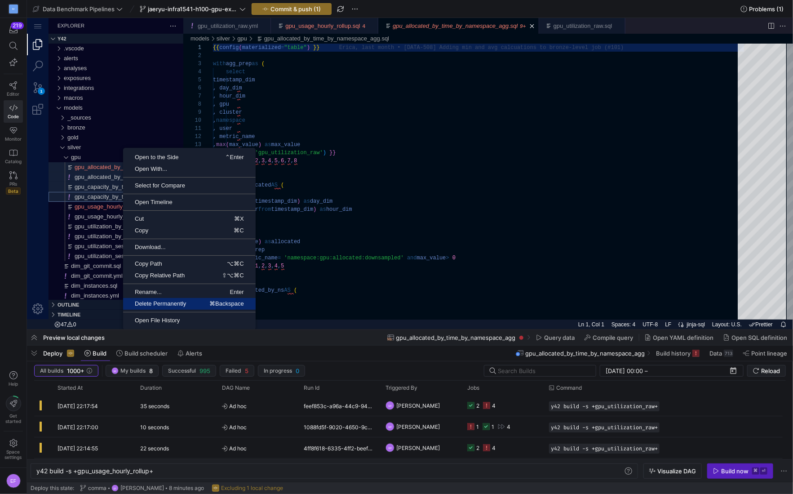
click at [159, 301] on span "Delete Permanently" at bounding box center [160, 303] width 75 height 6
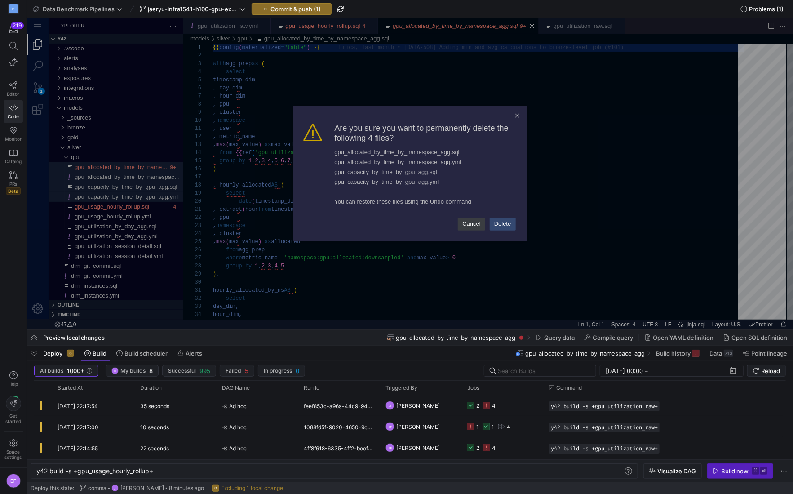
click at [497, 219] on link "Delete" at bounding box center [502, 223] width 26 height 13
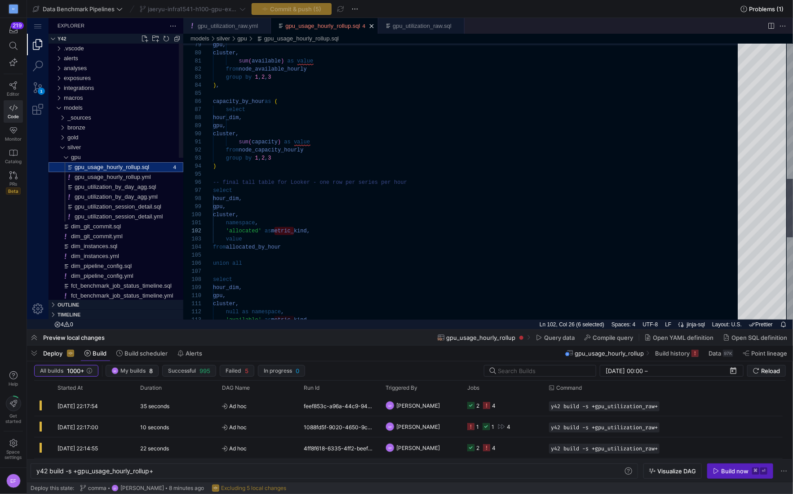
scroll to position [81, 81]
click at [127, 184] on span "gpu_utilization_by_day_agg.sql" at bounding box center [114, 186] width 81 height 7
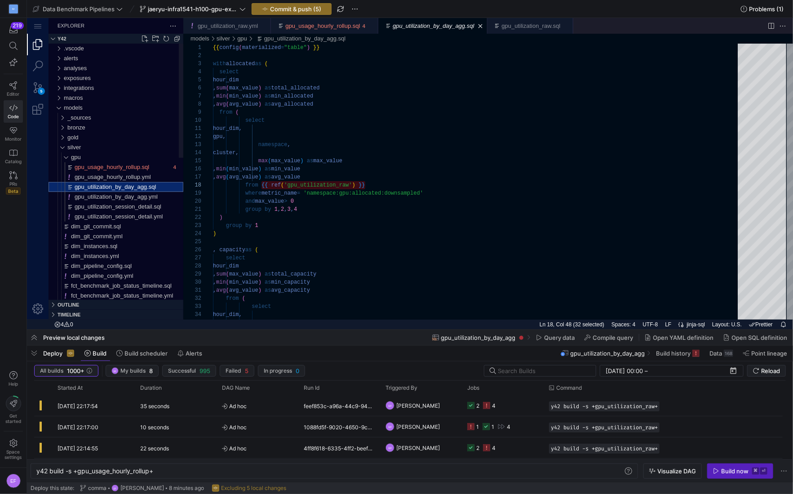
scroll to position [81, 153]
click at [127, 195] on span "gpu_utilization_by_day_agg.yml" at bounding box center [115, 196] width 83 height 7
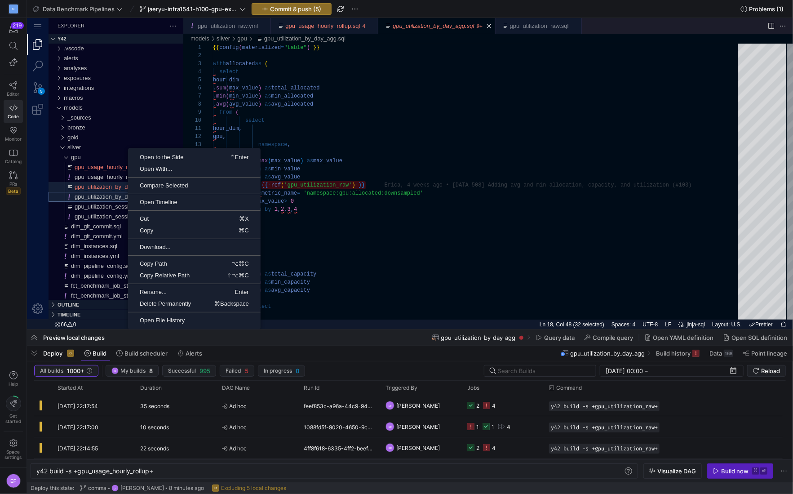
scroll to position [81, 153]
click at [185, 305] on span "Delete Permanently" at bounding box center [165, 303] width 75 height 6
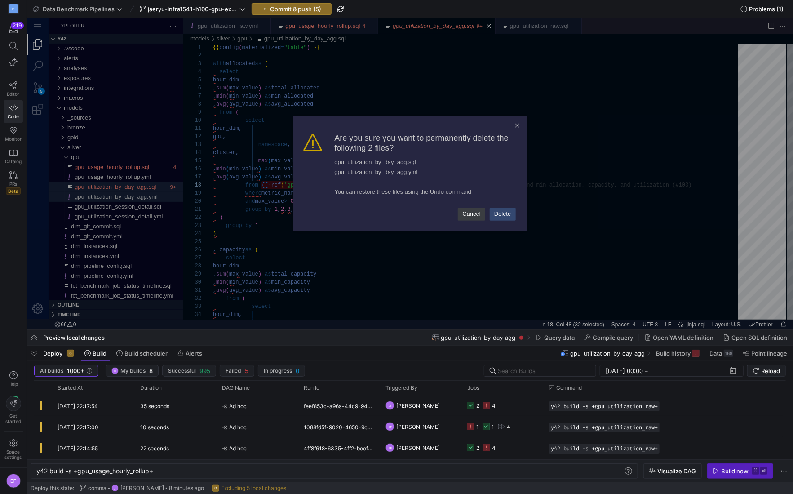
click at [506, 215] on link "Delete" at bounding box center [502, 213] width 26 height 13
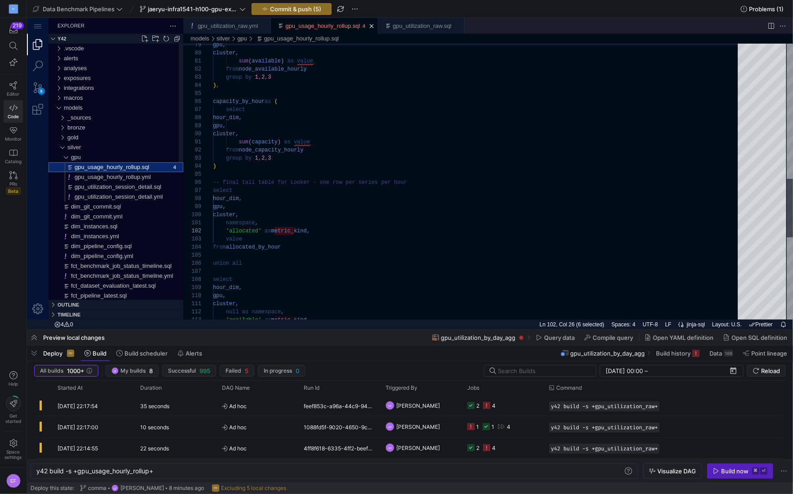
scroll to position [81, 81]
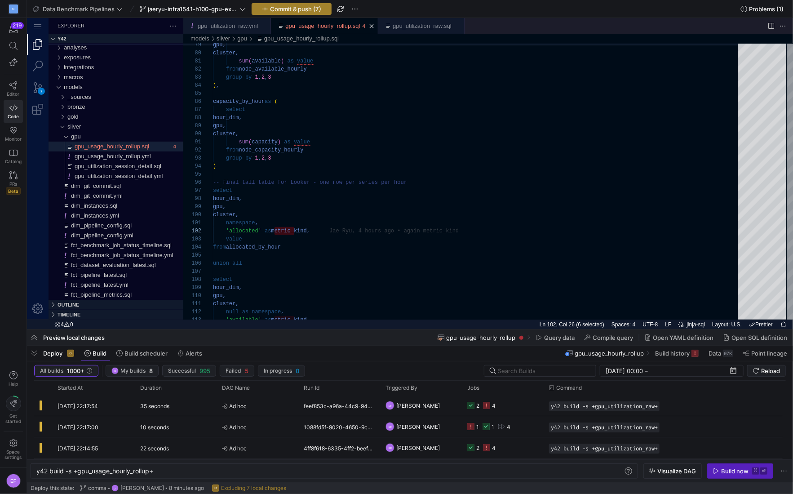
click at [281, 10] on span "Commit & push (7)" at bounding box center [295, 8] width 51 height 7
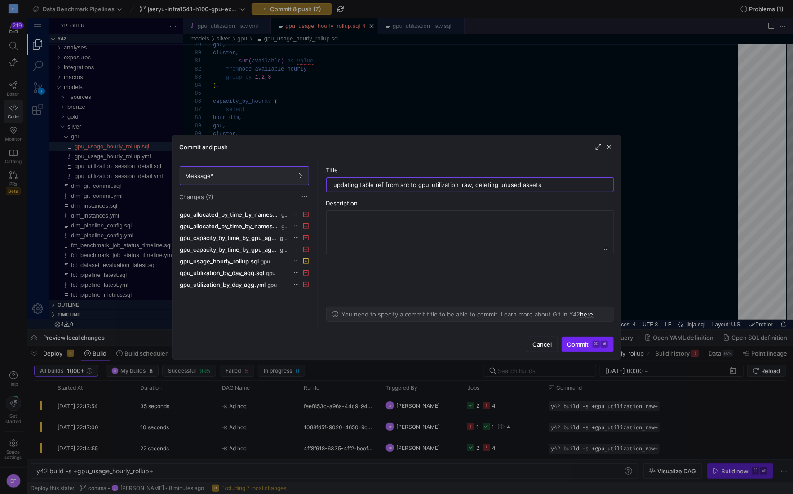
type input "updating table ref from src to gpu_utilization_raw, deleting unused assets"
click at [581, 344] on span "Commit ⌘ ⏎" at bounding box center [587, 344] width 40 height 7
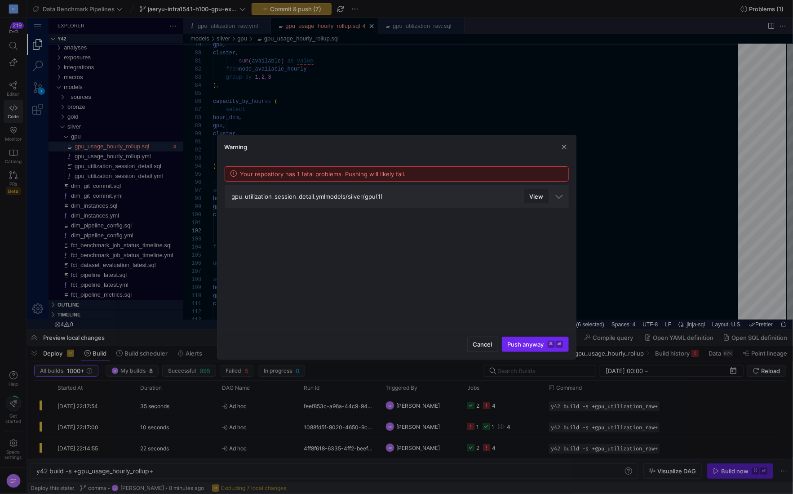
click at [531, 339] on span "submit" at bounding box center [535, 344] width 66 height 14
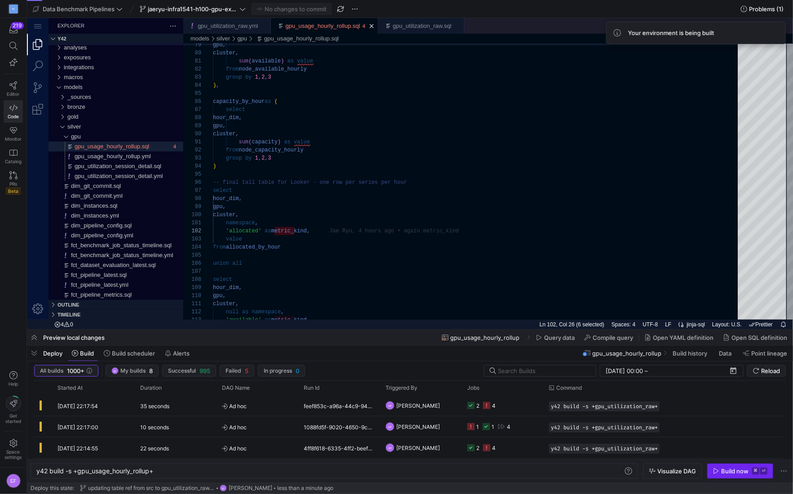
click at [731, 471] on div "Build now" at bounding box center [734, 470] width 27 height 7
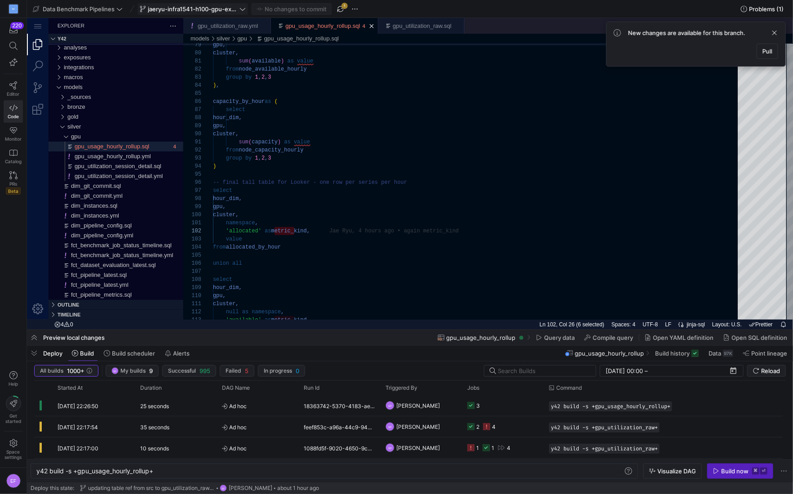
click at [240, 6] on icon at bounding box center [242, 9] width 6 height 6
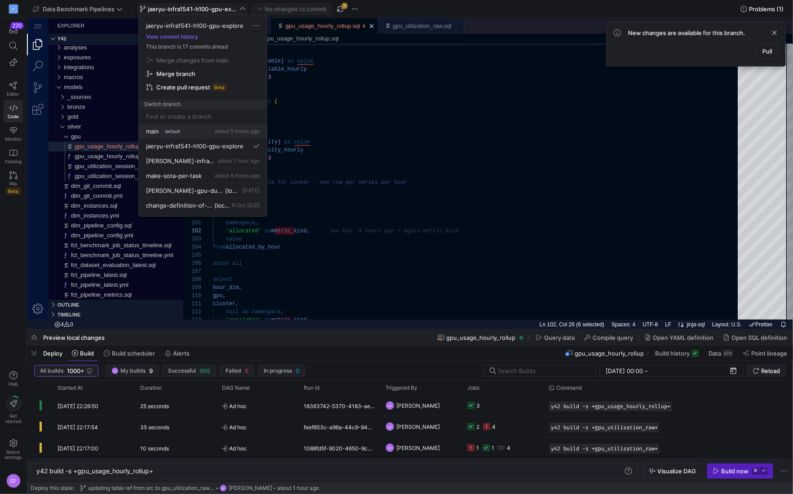
click at [153, 133] on span "main" at bounding box center [152, 131] width 13 height 7
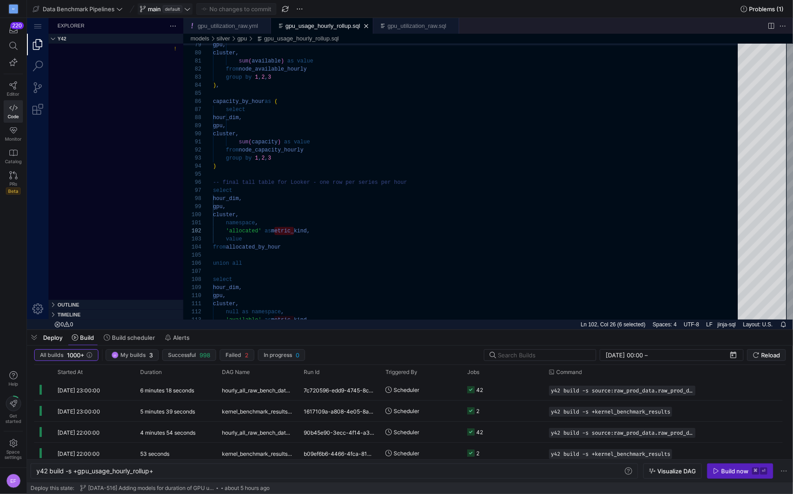
drag, startPoint x: 6, startPoint y: 78, endPoint x: 0, endPoint y: 115, distance: 37.3
click at [6, 78] on link "Editor" at bounding box center [13, 89] width 19 height 22
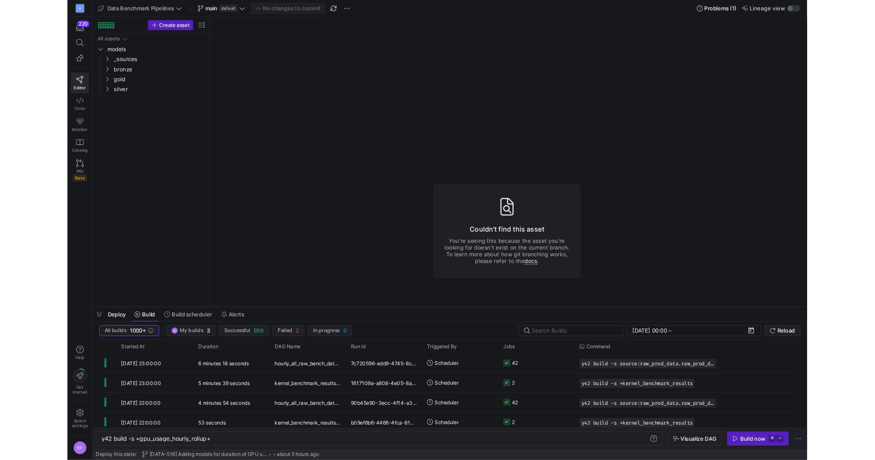
scroll to position [0, 117]
